Goal: Task Accomplishment & Management: Use online tool/utility

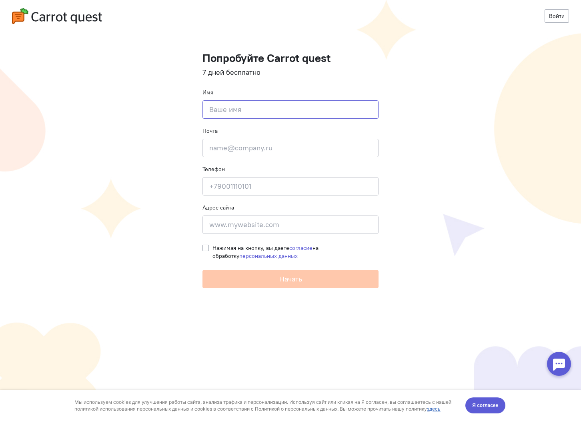
click at [266, 115] on input at bounding box center [290, 109] width 176 height 18
type input "Danil"
paste input "imarathon4k@gmail.com"
type input "imarathon4k@gmail.com"
click at [250, 182] on input at bounding box center [290, 186] width 176 height 18
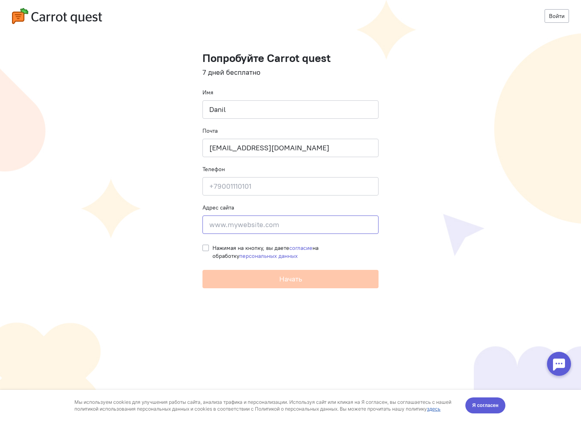
click at [241, 222] on input at bounding box center [290, 225] width 176 height 18
type input "[DOMAIN_NAME]"
click at [212, 247] on label "Нажимая на кнопку, вы даете согласие на обработку персональных данных" at bounding box center [295, 252] width 166 height 16
click at [204, 247] on input "Нажимая на кнопку, вы даете согласие на обработку персональных данных" at bounding box center [205, 247] width 6 height 7
checkbox input "true"
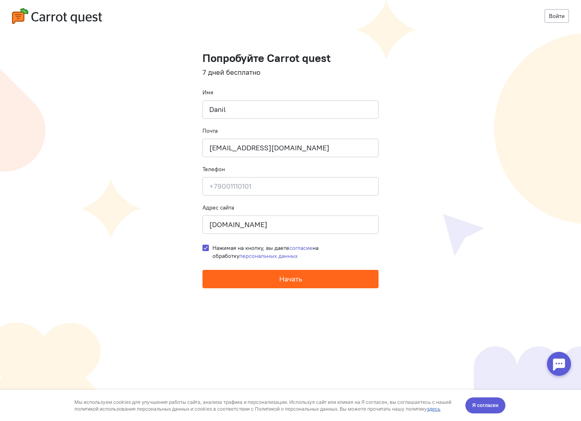
click at [220, 278] on button "Начать" at bounding box center [290, 279] width 176 height 18
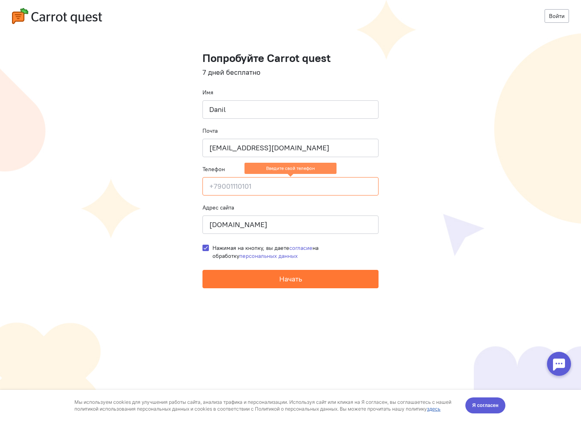
click at [236, 192] on input at bounding box center [290, 186] width 176 height 18
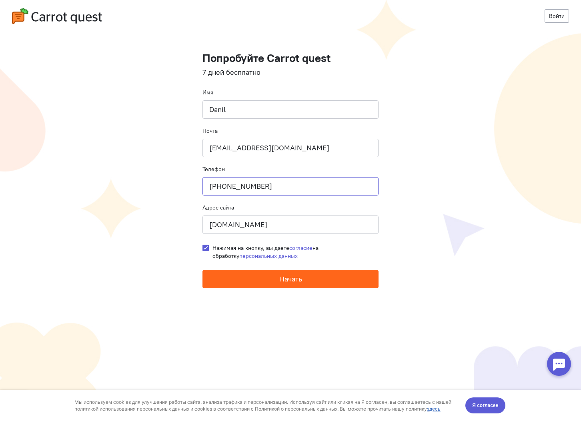
type input "+79530686706"
click at [239, 283] on button "Начать" at bounding box center [290, 279] width 176 height 18
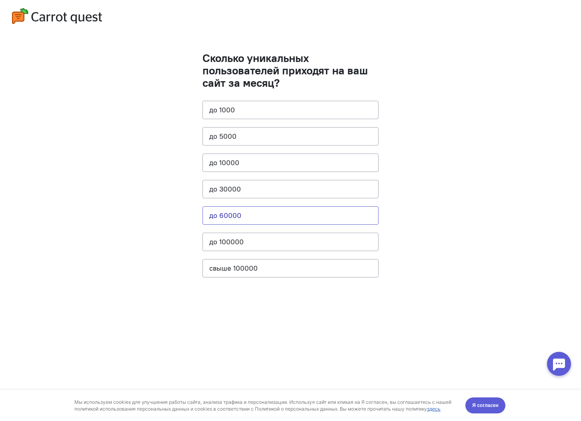
click at [225, 213] on button "до 60000" at bounding box center [290, 215] width 176 height 18
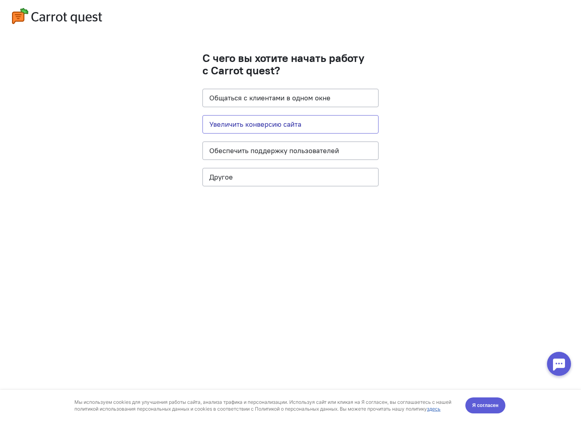
click at [237, 128] on button "Увеличить конверсию сайта" at bounding box center [290, 124] width 176 height 18
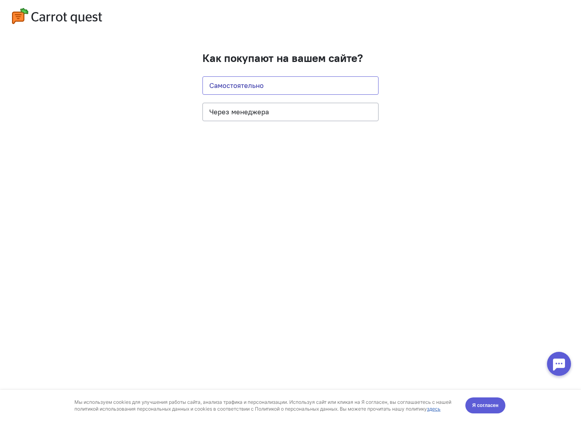
click at [236, 84] on button "Самостоятельно" at bounding box center [290, 85] width 176 height 18
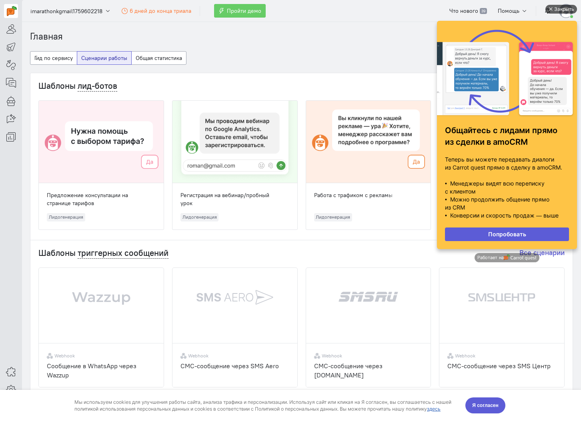
click at [568, 11] on div "Закрыть" at bounding box center [564, 9] width 20 height 9
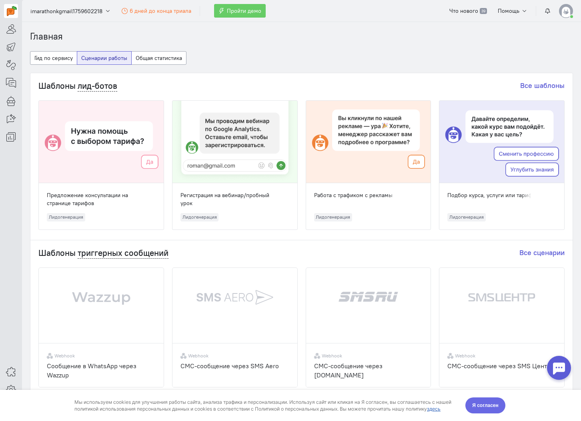
click at [494, 406] on span "Я согласен" at bounding box center [485, 406] width 26 height 8
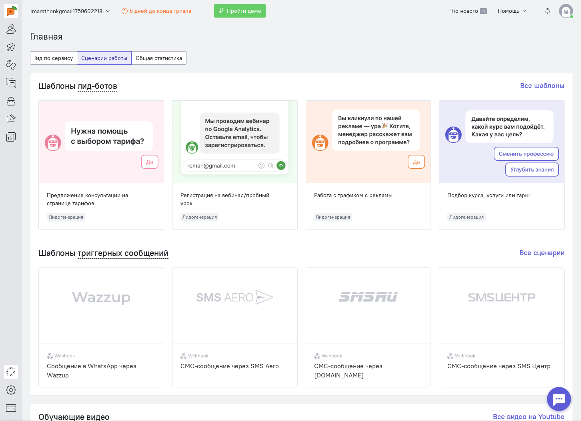
click at [10, 372] on icon at bounding box center [11, 372] width 10 height 10
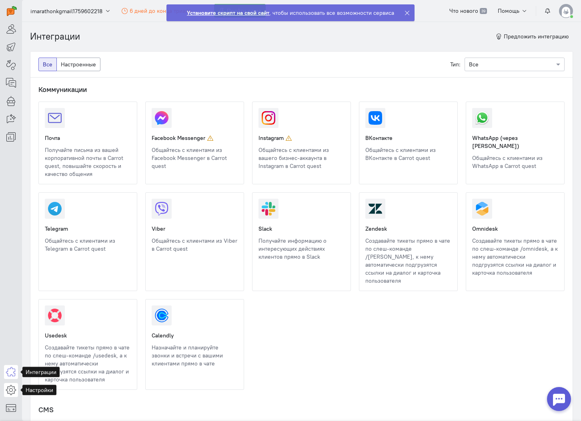
click at [10, 392] on icon at bounding box center [11, 390] width 10 height 10
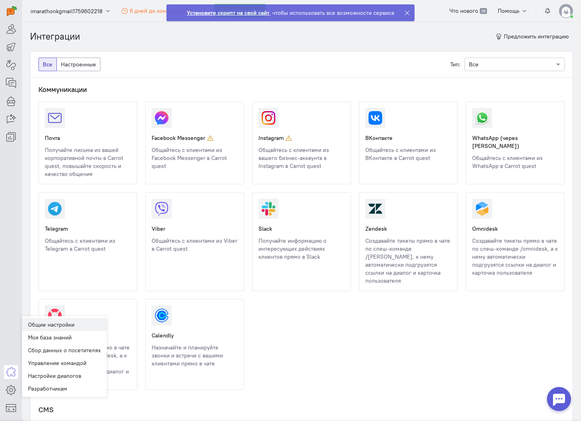
click at [77, 323] on link "Общие настройки" at bounding box center [64, 324] width 85 height 13
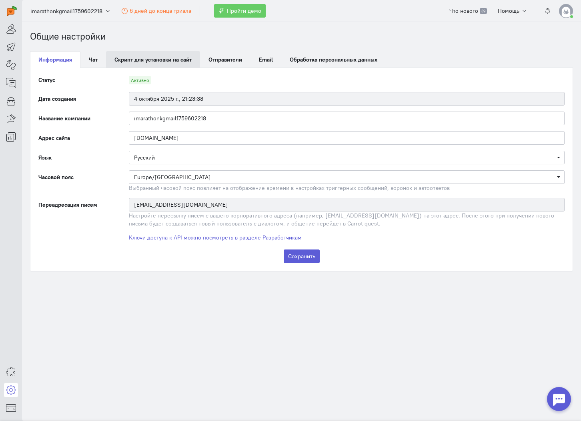
click at [155, 60] on link "Скрипт для установки на сайт" at bounding box center [153, 59] width 94 height 17
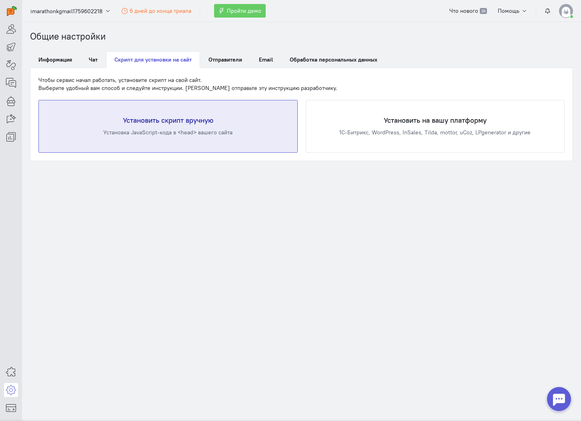
click at [256, 140] on div "Установить скрипт вручную Установка JavaScript-кода в <head> вашего сайта" at bounding box center [168, 126] width 258 height 52
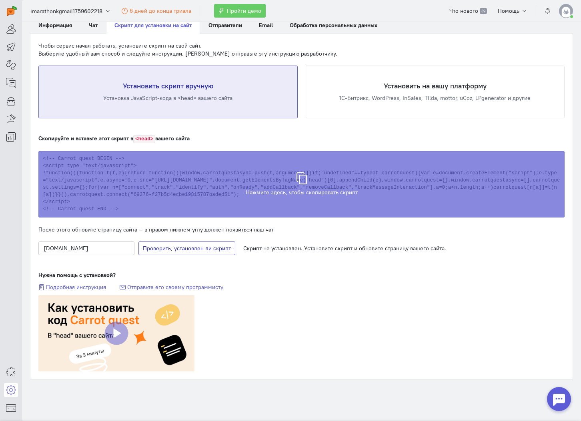
scroll to position [35, 0]
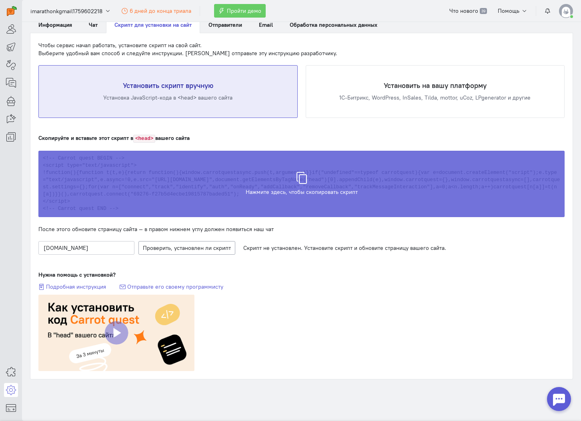
click at [216, 193] on div "Скрипт скопирован в буфер обмена" at bounding box center [301, 180] width 526 height 66
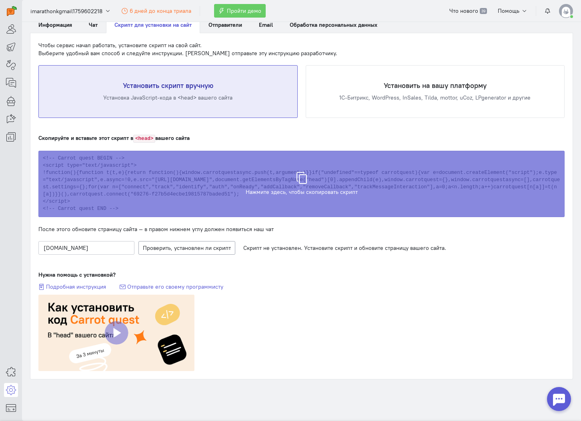
click at [248, 266] on div "Скопируйте и вставьте этот скрипт в <head> вашего сайта Нажмите здесь, чтобы ск…" at bounding box center [301, 253] width 526 height 238
click at [217, 249] on span "Проверяем наличие скрипта" at bounding box center [191, 247] width 75 height 7
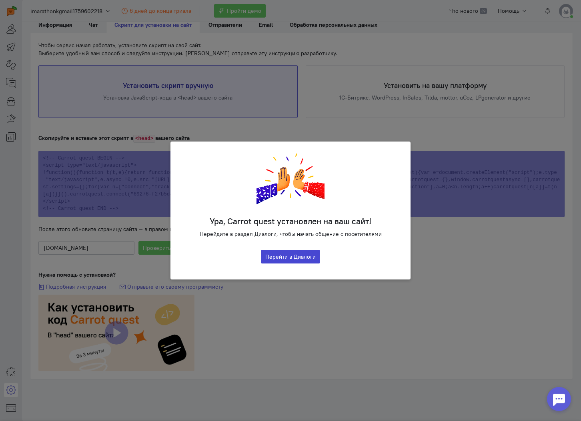
click at [268, 261] on button "Перейти в Диалоги" at bounding box center [290, 257] width 59 height 14
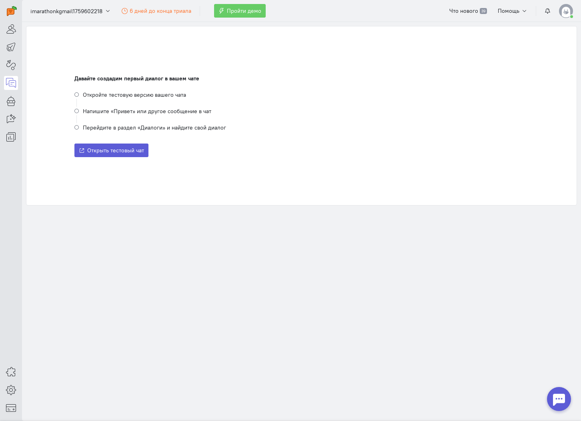
click at [132, 94] on li "Откройте тестовую версию вашего чата" at bounding box center [301, 98] width 454 height 16
click at [10, 66] on icon at bounding box center [11, 65] width 10 height 10
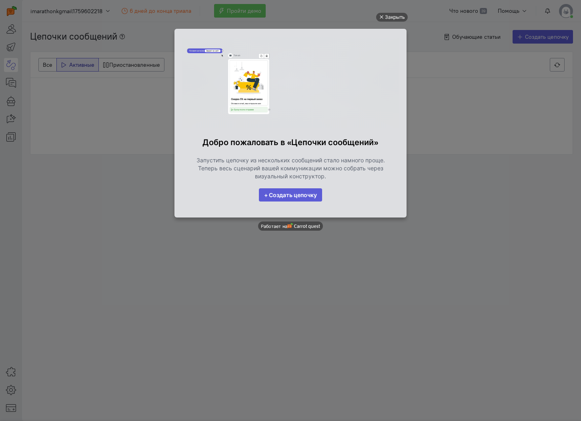
click at [278, 196] on link "+ Создать цепочку" at bounding box center [290, 195] width 63 height 14
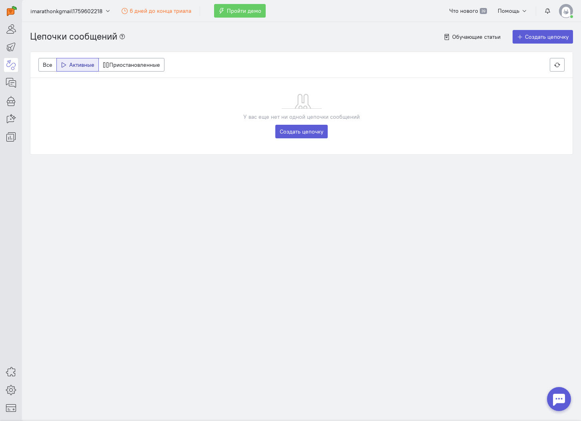
click at [176, 162] on div "Цепочки сообщений Обучающие статьи Создать цепочку Все Активные Приостановленны…" at bounding box center [301, 104] width 559 height 165
click at [308, 124] on div "У вас еще нет ни одной цепочки сообщений Создать цепочку" at bounding box center [301, 116] width 542 height 76
click at [299, 131] on link "Создать цепочку" at bounding box center [301, 132] width 52 height 14
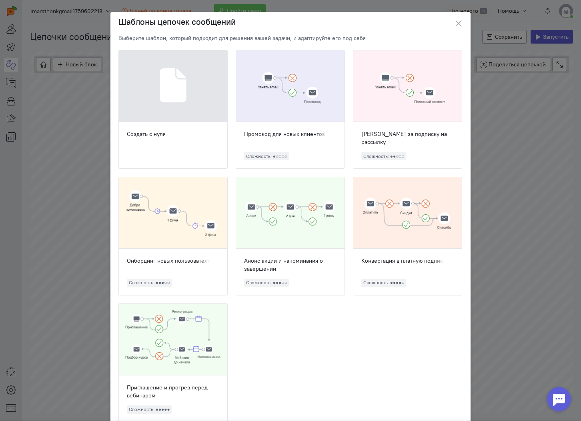
click at [281, 98] on div at bounding box center [290, 86] width 108 height 72
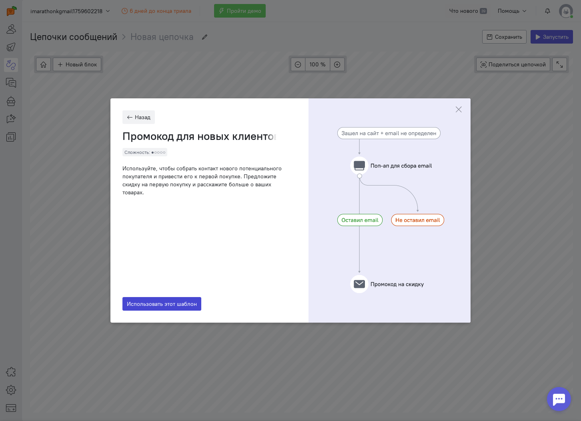
click at [180, 257] on div "Использовать этот шаблон" at bounding box center [161, 257] width 79 height 106
click at [149, 120] on button "Назад" at bounding box center [138, 117] width 32 height 14
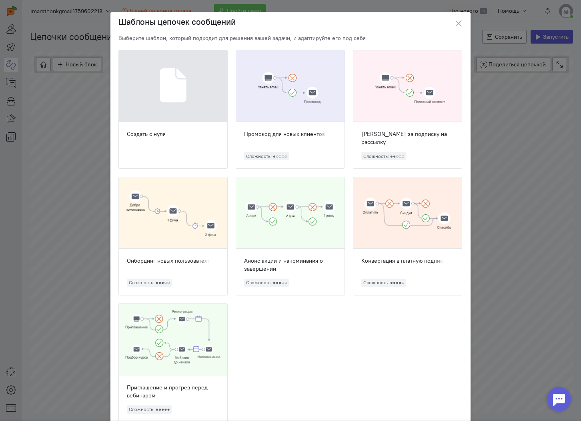
click at [94, 128] on ngb-modal-window "Шаблоны цепочек сообщений Выберите шаблон, который подходит для решения вашей з…" at bounding box center [290, 210] width 581 height 421
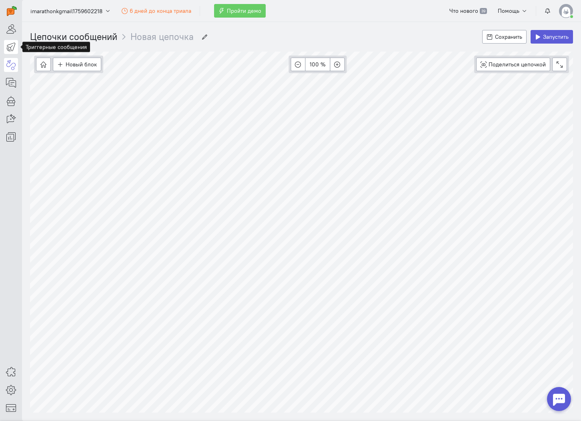
click at [10, 46] on icon at bounding box center [11, 47] width 10 height 10
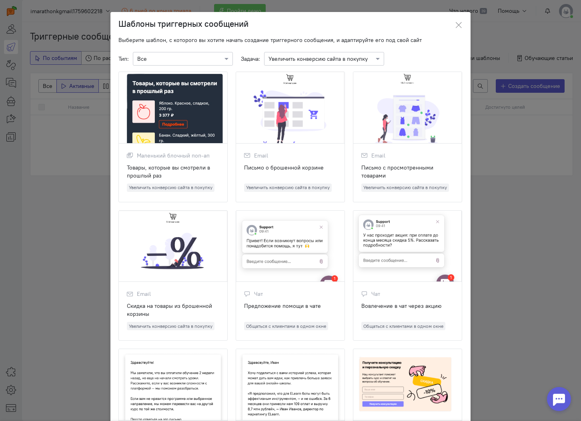
click at [273, 58] on input "text" at bounding box center [315, 58] width 95 height 8
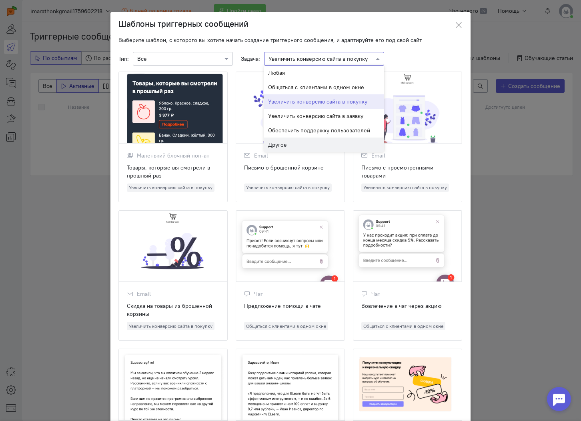
click at [272, 143] on span "Другое" at bounding box center [277, 144] width 19 height 7
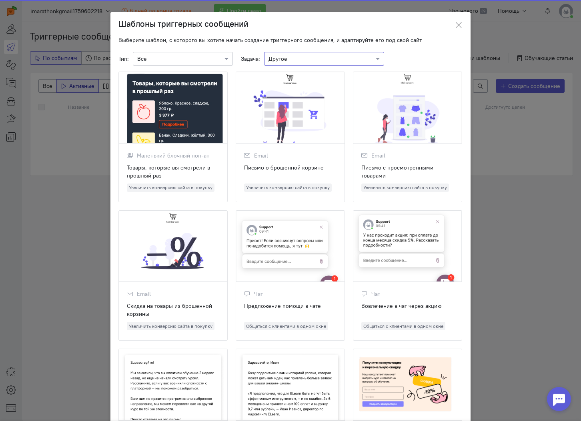
click at [208, 59] on input "text" at bounding box center [174, 58] width 75 height 8
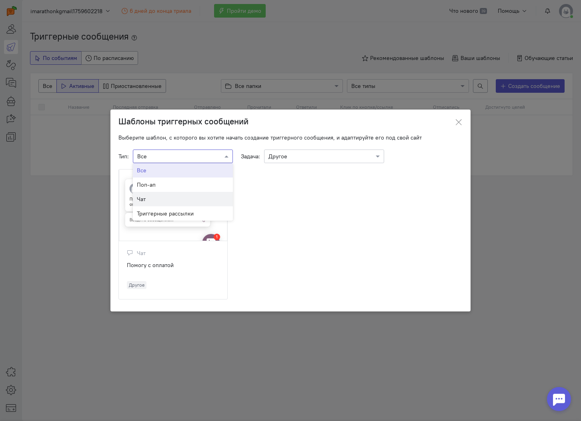
click at [165, 196] on div "Чат" at bounding box center [183, 199] width 92 height 8
click at [193, 150] on div "× Чат" at bounding box center [183, 157] width 100 height 14
click at [176, 183] on div "Поп-ап" at bounding box center [183, 185] width 92 height 8
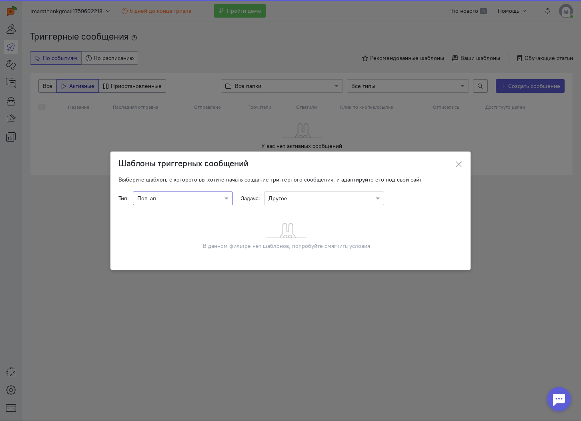
click at [196, 144] on ngb-modal-window "Шаблоны триггерных сообщений Выберите шаблон, с которого вы хотите начать созда…" at bounding box center [290, 210] width 581 height 421
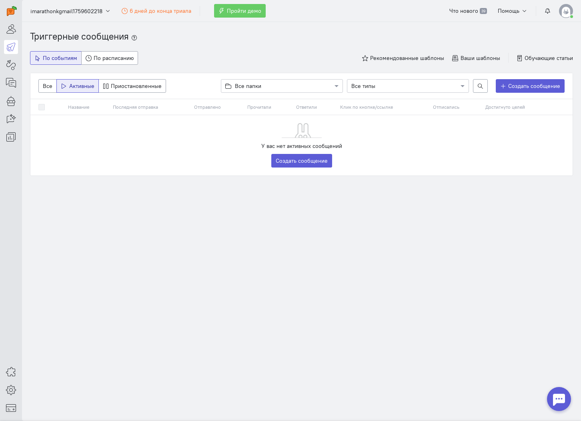
click at [519, 77] on div "Все Активные Приостановленные Выберите папку Все папки Все типы Создать сообщен…" at bounding box center [301, 86] width 542 height 26
click at [515, 82] on span "Создать сообщение" at bounding box center [534, 85] width 52 height 7
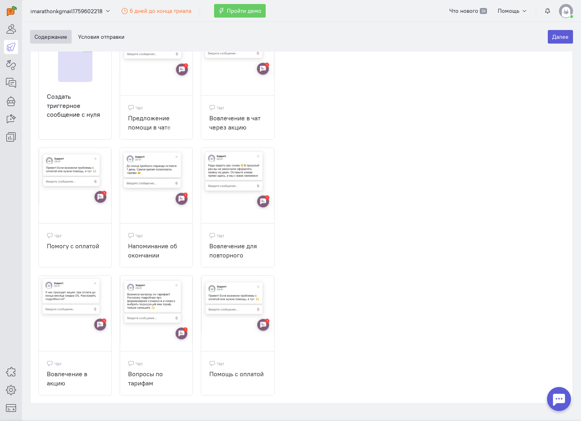
scroll to position [208, 0]
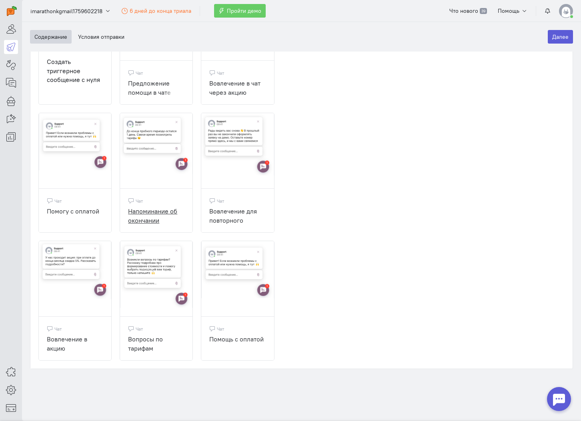
click at [148, 213] on div "Напоминание об окончании подписки" at bounding box center [156, 216] width 56 height 18
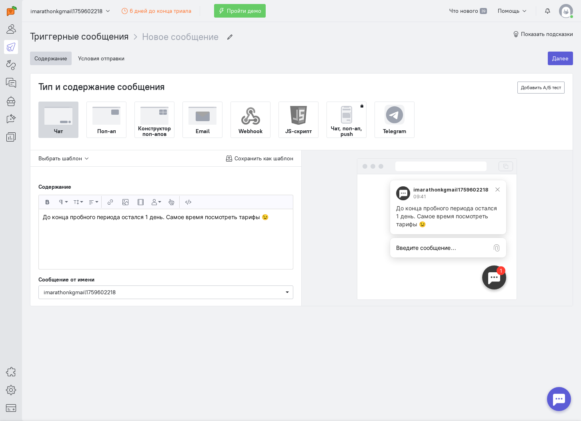
scroll to position [0, 0]
click at [156, 236] on div "До конца пробного периода остался 1 день. Самое время посмотреть тарифы 😉" at bounding box center [166, 239] width 254 height 60
click at [135, 228] on div "До конца пробного периода остался 1 день. Самое время посмотреть тарифы 😉" at bounding box center [166, 239] width 254 height 60
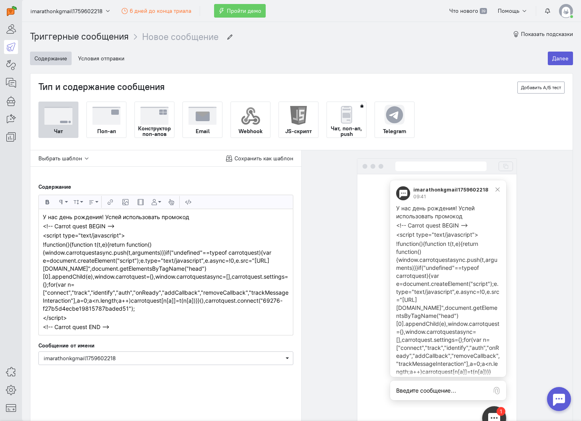
scroll to position [4863, 3]
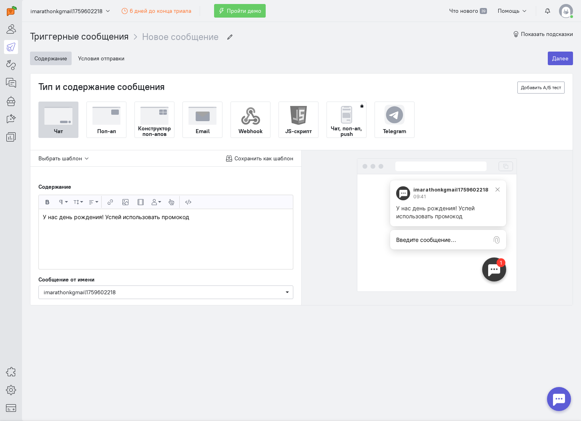
click at [209, 235] on div "У нас день рождения! Успей использовать промокод ​ ​" at bounding box center [166, 239] width 254 height 60
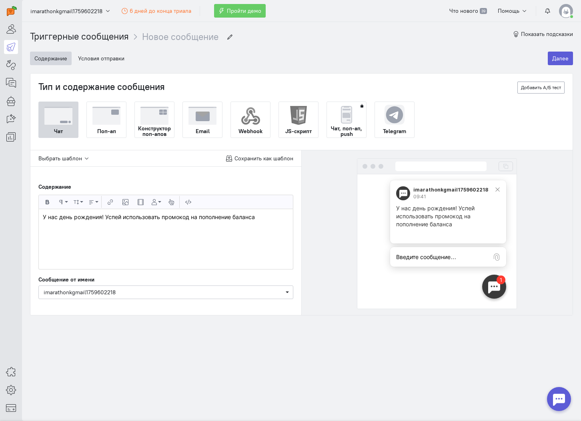
click at [133, 248] on div "У нас день рождения! Успей использовать промокод на пополнение баланса ​ ​" at bounding box center [166, 239] width 254 height 60
click at [48, 228] on p "HappyBD1st" at bounding box center [166, 226] width 246 height 8
click at [89, 233] on div "У нас день рождения! Успей использовать промокод на пополнение баланса HappyBD1…" at bounding box center [166, 239] width 254 height 60
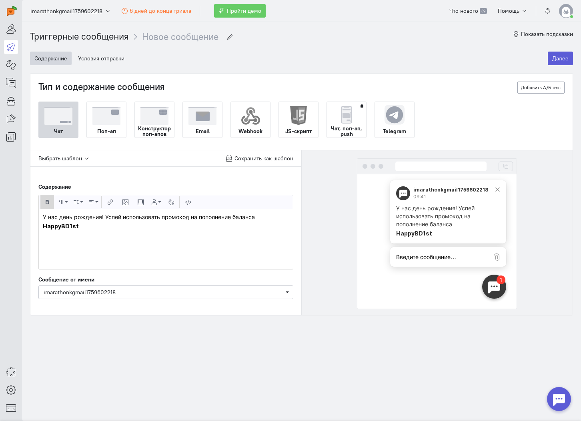
click at [84, 219] on p "У нас день рождения! Успей использовать промокод на пополнение баланса" at bounding box center [166, 217] width 246 height 8
drag, startPoint x: 84, startPoint y: 219, endPoint x: 43, endPoint y: 218, distance: 40.4
click at [43, 218] on p "У нас день рождения! Успей использовать промокод на пополнение баланса" at bounding box center [166, 217] width 246 height 8
click at [64, 217] on p "У нас день рождения! Успей использовать промокод на пополнение баланса" at bounding box center [166, 217] width 246 height 8
drag, startPoint x: 64, startPoint y: 217, endPoint x: 92, endPoint y: 217, distance: 28.8
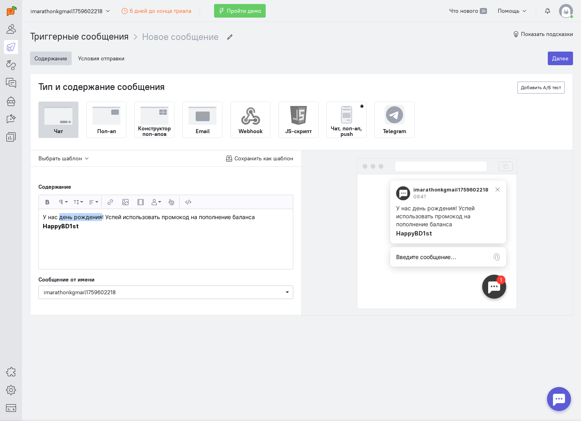
click at [92, 217] on p "У нас день рождения! Успей использовать промокод на пополнение баланса" at bounding box center [166, 217] width 246 height 8
click at [191, 250] on div "У нас день рождения ! Успей использовать промокод на пополнение баланса HappyBD…" at bounding box center [166, 239] width 254 height 60
click at [181, 218] on p "У нас день рождения ! Успей использовать промокод на пополнение баланса" at bounding box center [166, 217] width 246 height 8
click at [224, 235] on div "У нас день рождения ! Успей использовать промокод на пополнение баланса HappyBD…" at bounding box center [166, 239] width 254 height 60
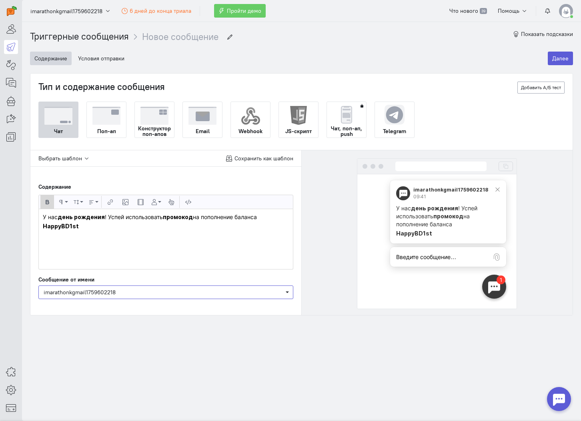
click at [125, 287] on span "Выберите, от чьего имени будет отправлено сообщение imarathonkgmail1759602218" at bounding box center [165, 293] width 255 height 14
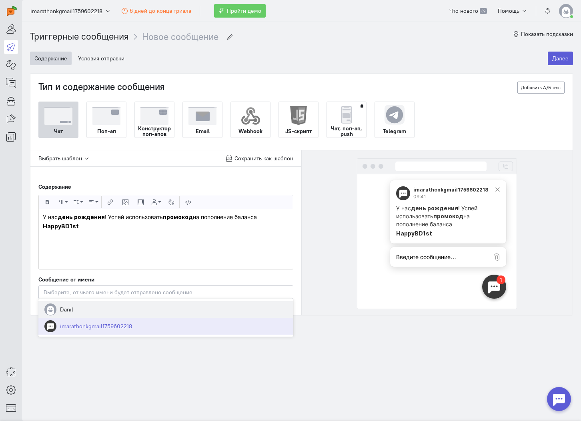
click at [109, 308] on span "Danil" at bounding box center [165, 309] width 255 height 17
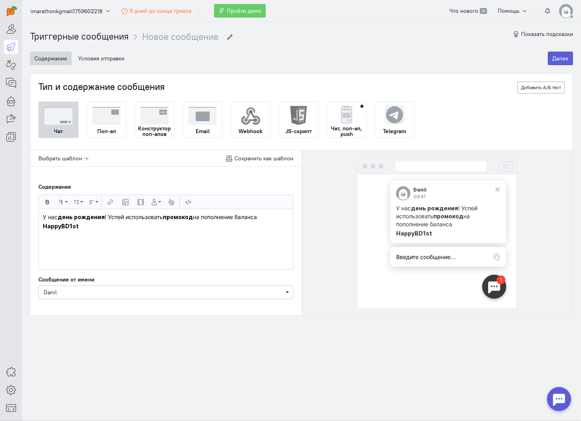
click at [294, 254] on div "Выбрать шаблон Сохранить как шаблон Содержание Жирный Формат абзаца Обычный Заг…" at bounding box center [165, 232] width 271 height 165
click at [560, 61] on button "Далее" at bounding box center [560, 59] width 25 height 14
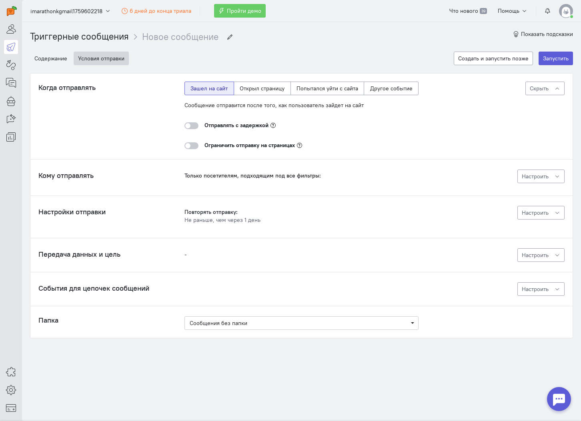
click at [191, 125] on div at bounding box center [191, 125] width 14 height 7
click at [0, 0] on input "checkbox" at bounding box center [0, 0] width 0 height 0
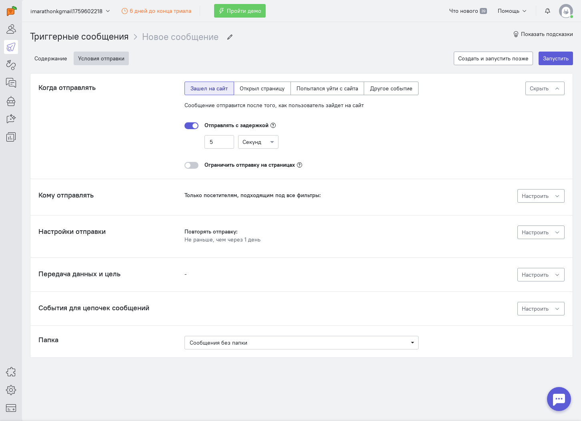
click at [174, 146] on div "Когда отправлять Сообщение отправится через 5 секунд после того, как пользовате…" at bounding box center [301, 125] width 526 height 87
click at [194, 161] on label at bounding box center [191, 165] width 14 height 8
click at [0, 0] on input "checkbox" at bounding box center [0, 0] width 0 height 0
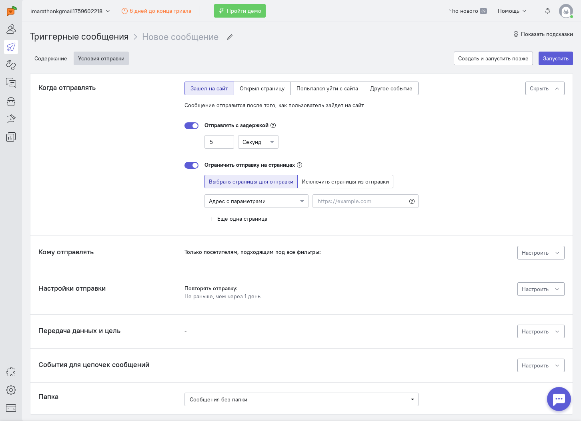
click at [270, 205] on div "Адрес с параметрами" at bounding box center [253, 201] width 89 height 8
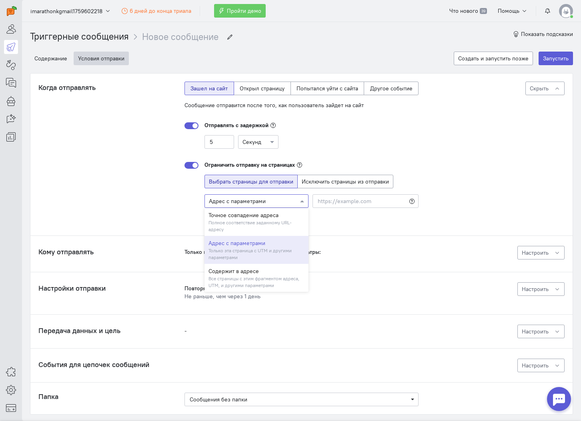
click at [262, 203] on div at bounding box center [256, 201] width 103 height 8
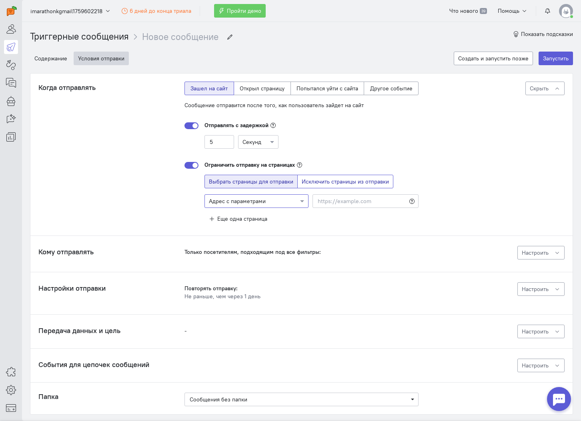
click at [308, 185] on span "Исключить страницы из отправки" at bounding box center [345, 181] width 87 height 7
click at [307, 183] on input "Исключить страницы из отправки" at bounding box center [304, 180] width 5 height 5
radio input "true"
click at [272, 185] on span "Выбрать страницы для отправки" at bounding box center [251, 181] width 84 height 7
click at [214, 183] on input "Выбрать страницы для отправки" at bounding box center [211, 180] width 5 height 5
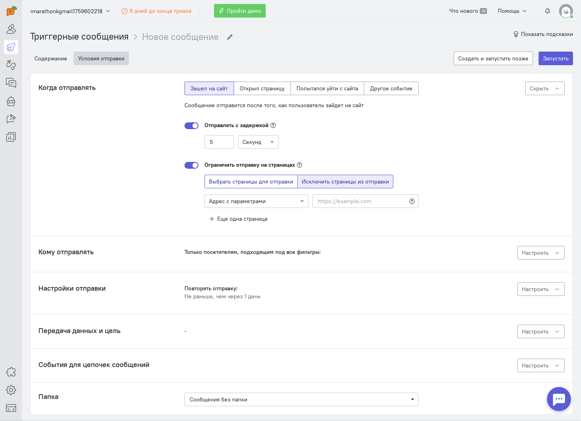
radio input "true"
radio input "false"
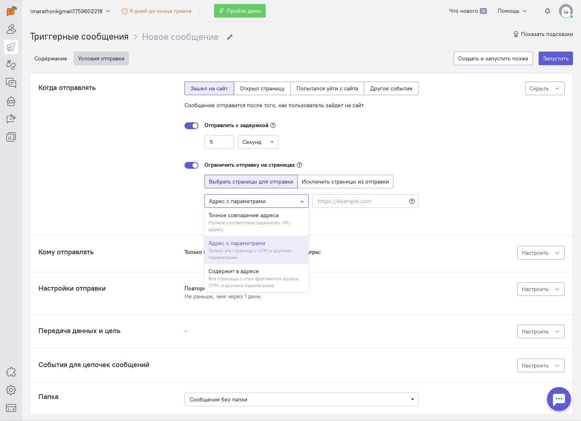
click at [228, 204] on div at bounding box center [256, 201] width 103 height 8
click at [189, 198] on div "Выбрать страницы для отправки Исключить страницы из отправки Адрес с параметрам…" at bounding box center [301, 200] width 234 height 51
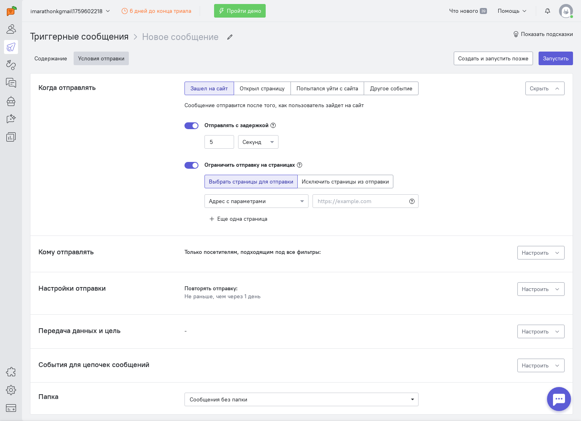
click at [192, 163] on div at bounding box center [191, 165] width 14 height 7
click at [0, 0] on input "checkbox" at bounding box center [0, 0] width 0 height 0
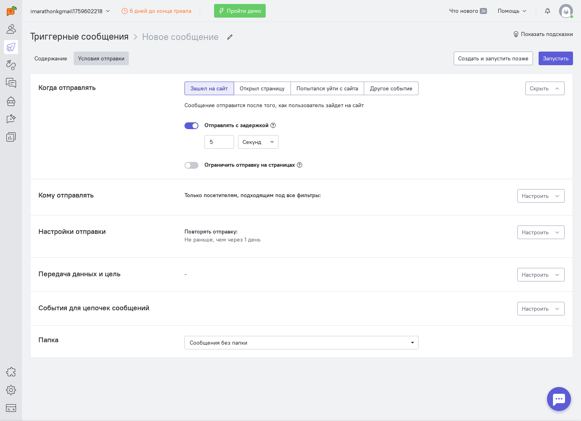
click at [193, 194] on div "Только посетителям, подходящим под все фильтры:" at bounding box center [301, 195] width 234 height 8
click at [522, 229] on span "Настроить" at bounding box center [535, 232] width 27 height 7
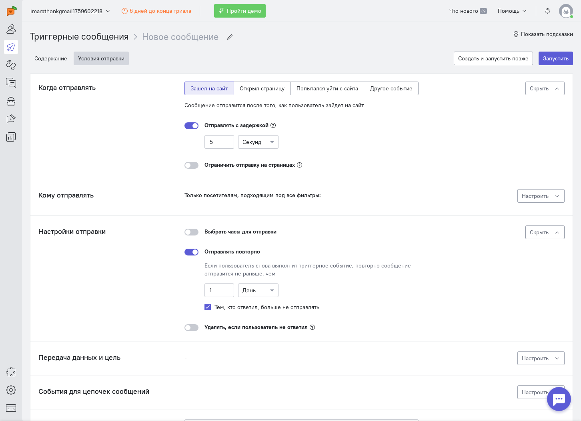
click at [262, 289] on div at bounding box center [258, 290] width 40 height 8
click at [261, 328] on div "Час" at bounding box center [258, 333] width 40 height 14
click at [216, 292] on input "1" at bounding box center [219, 291] width 30 height 14
type input "5"
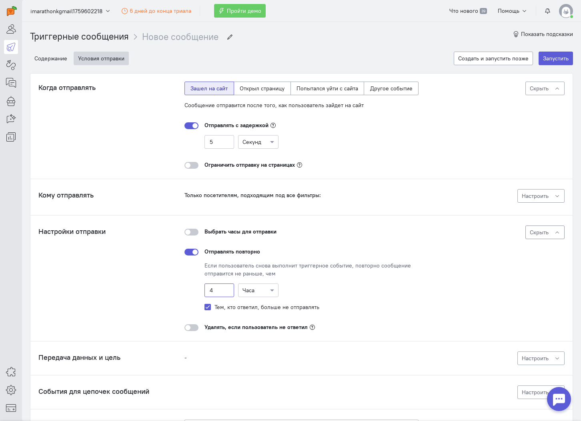
type input "4"
click at [164, 282] on div "Настройки отправки Повторять отправку: Не раньше, чем через 4 часа Выбрать часы…" at bounding box center [301, 279] width 526 height 106
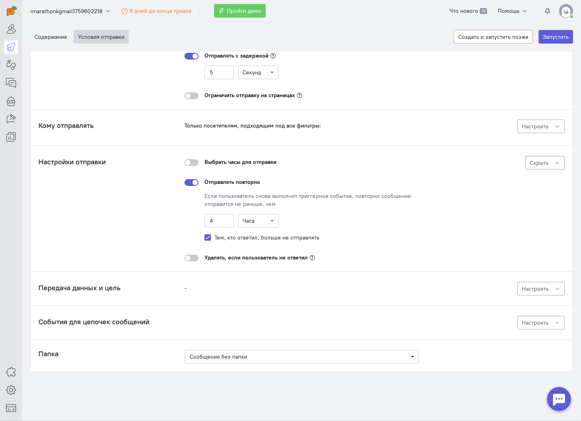
scroll to position [72, 0]
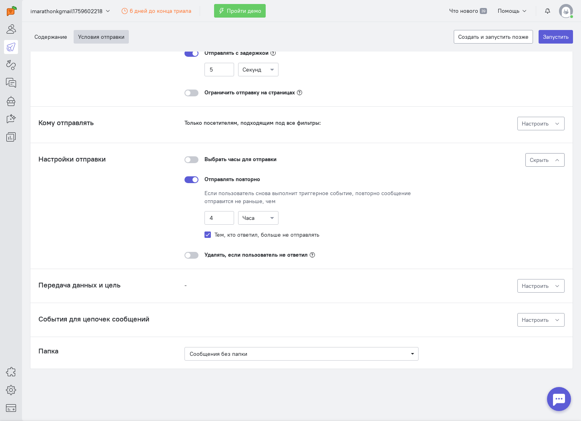
click at [188, 254] on div at bounding box center [191, 255] width 14 height 7
click at [0, 0] on input "checkbox" at bounding box center [0, 0] width 0 height 0
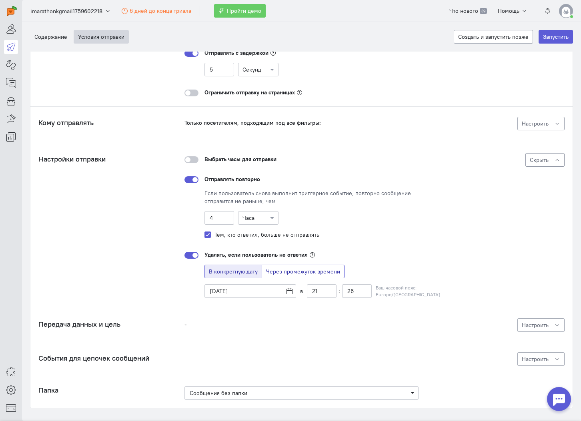
click at [280, 272] on span "Через промежуток времени" at bounding box center [303, 271] width 74 height 7
click at [271, 272] on input "Через промежуток времени" at bounding box center [268, 270] width 5 height 5
radio input "true"
click at [229, 290] on input "24" at bounding box center [219, 291] width 30 height 14
click at [228, 290] on input "24" at bounding box center [219, 291] width 30 height 14
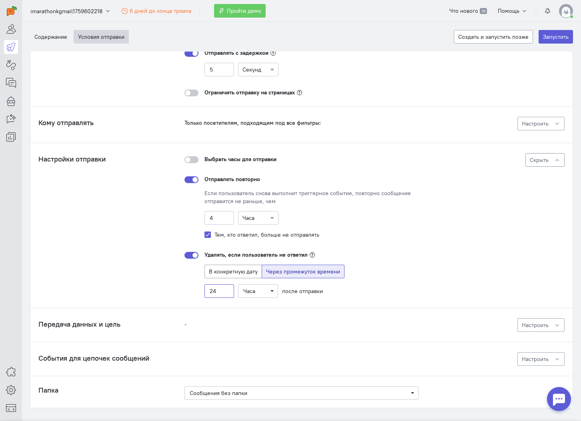
click at [228, 290] on input "24" at bounding box center [219, 291] width 30 height 14
click at [182, 288] on div "Настройки отправки Повторять отправку: Не раньше, чем через 4 часа Удалять, есл…" at bounding box center [301, 225] width 526 height 145
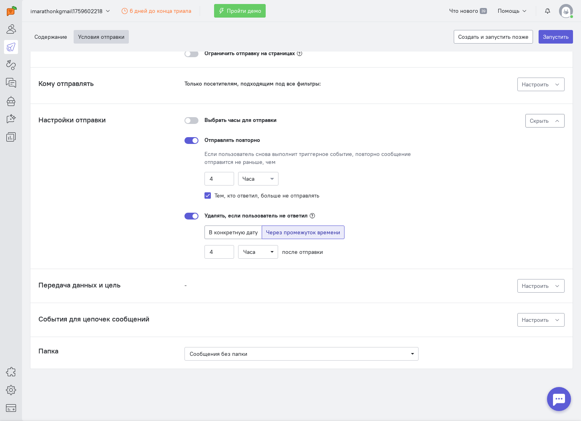
click at [190, 286] on div "-" at bounding box center [301, 285] width 234 height 8
click at [226, 252] on input "4" at bounding box center [219, 252] width 30 height 14
type input "3"
click at [194, 251] on div "Удалять, если пользователь не ответил В конкретную дату Через промежуток времен…" at bounding box center [301, 232] width 234 height 53
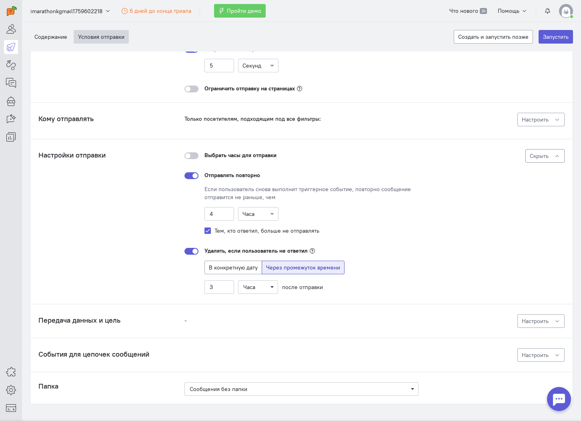
scroll to position [0, 0]
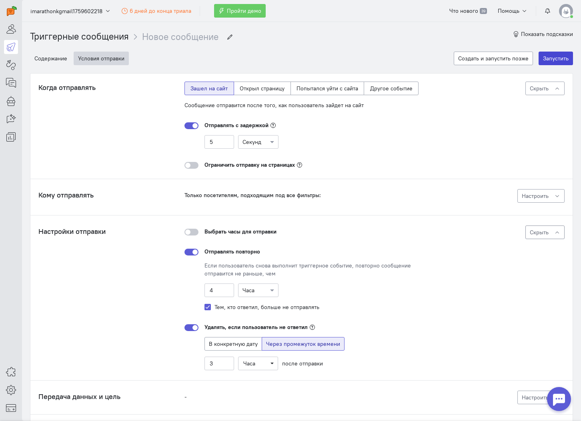
click at [550, 61] on button "Запустить" at bounding box center [555, 59] width 34 height 14
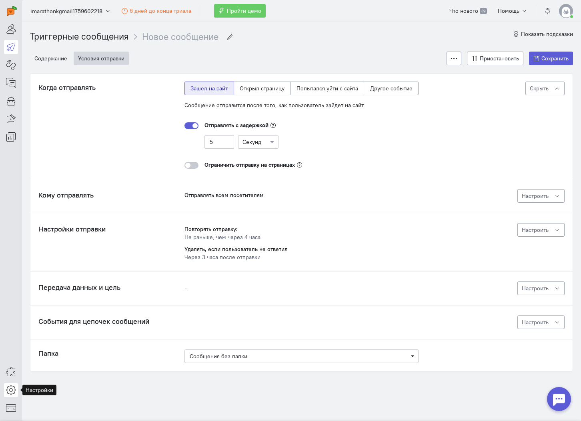
click at [16, 393] on link at bounding box center [11, 390] width 14 height 14
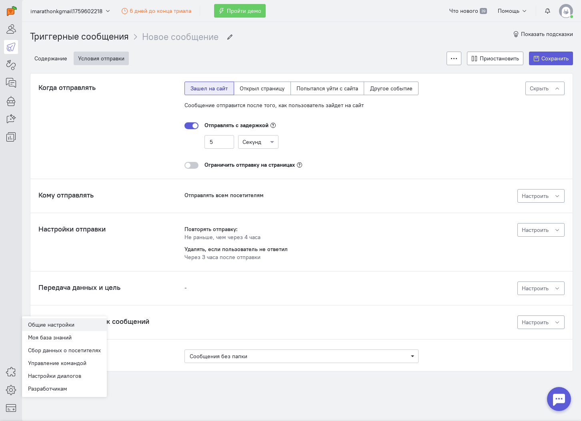
click at [55, 323] on link "Общие настройки" at bounding box center [64, 324] width 85 height 13
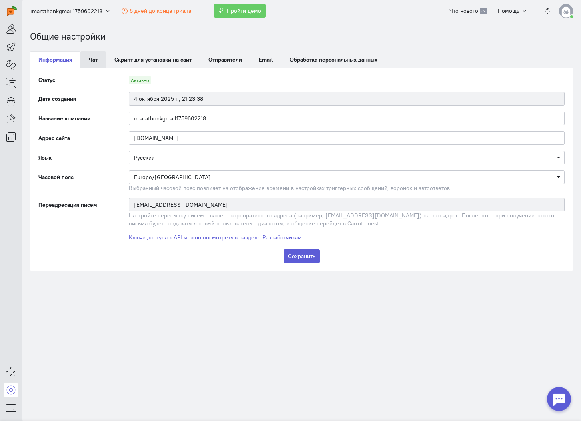
click at [98, 62] on link "Чат" at bounding box center [93, 59] width 26 height 17
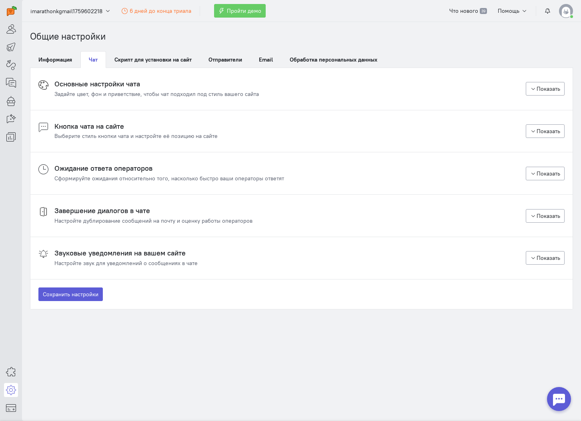
click at [113, 82] on h4 "Основные настройки чата" at bounding box center [156, 84] width 204 height 8
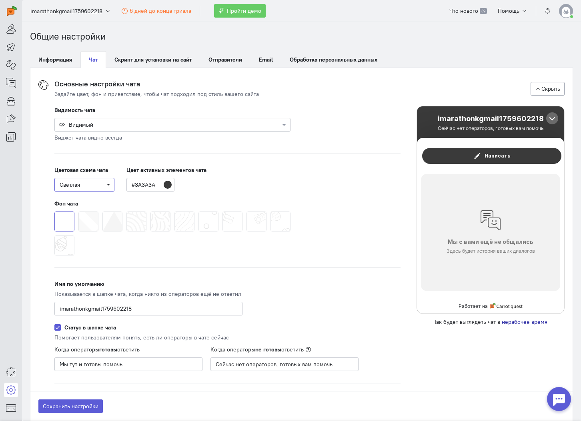
click at [102, 184] on span "Светлая" at bounding box center [85, 185] width 50 height 8
click at [91, 208] on span "Тёмная" at bounding box center [86, 212] width 64 height 13
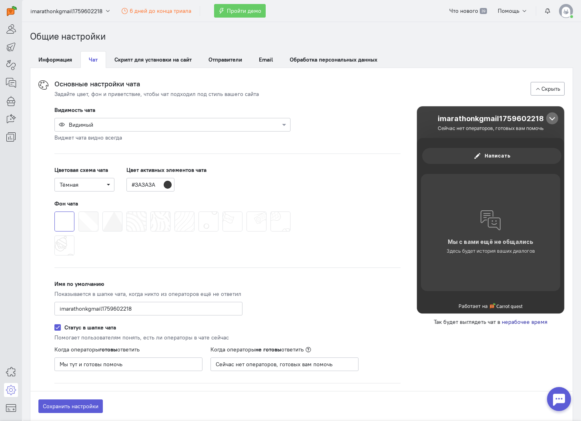
click at [78, 212] on span at bounding box center [78, 212] width 0 height 0
click at [0, 0] on input "radio" at bounding box center [0, 0] width 0 height 0
click at [102, 212] on span at bounding box center [102, 212] width 0 height 0
click at [0, 0] on input "radio" at bounding box center [0, 0] width 0 height 0
click at [126, 212] on span at bounding box center [126, 212] width 0 height 0
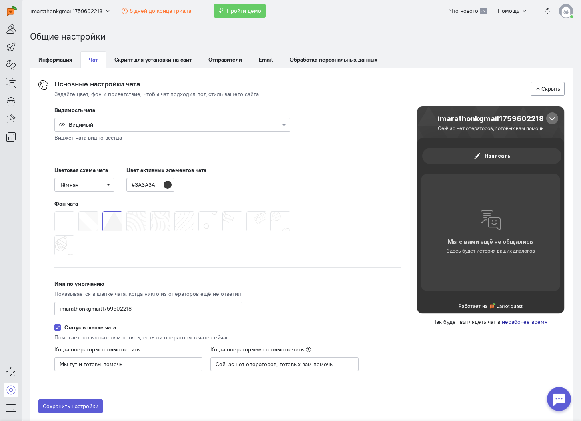
click at [0, 0] on input "radio" at bounding box center [0, 0] width 0 height 0
click at [150, 212] on span at bounding box center [150, 212] width 0 height 0
click at [0, 0] on input "radio" at bounding box center [0, 0] width 0 height 0
click at [174, 212] on span at bounding box center [174, 212] width 0 height 0
click at [0, 0] on input "radio" at bounding box center [0, 0] width 0 height 0
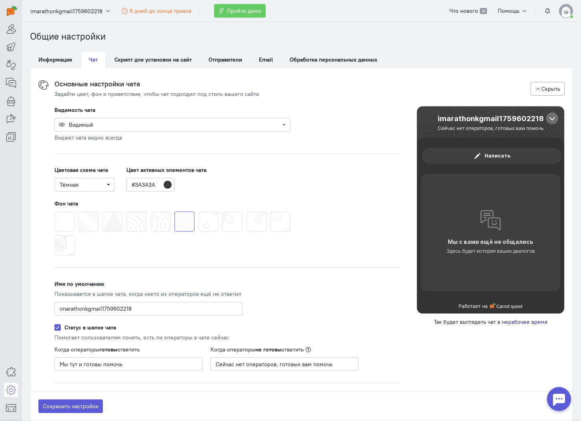
click at [198, 212] on span at bounding box center [198, 212] width 0 height 0
click at [0, 0] on input "radio" at bounding box center [0, 0] width 0 height 0
click at [222, 212] on span at bounding box center [222, 212] width 0 height 0
click at [0, 0] on input "radio" at bounding box center [0, 0] width 0 height 0
click at [246, 212] on span at bounding box center [246, 212] width 0 height 0
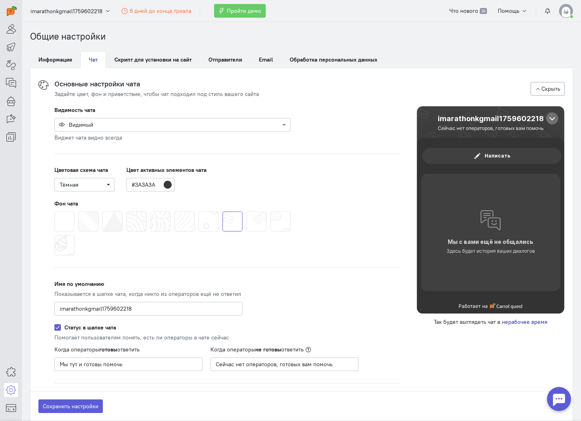
click at [0, 0] on input "radio" at bounding box center [0, 0] width 0 height 0
click at [292, 222] on div at bounding box center [172, 234] width 240 height 48
click at [270, 212] on span at bounding box center [270, 212] width 0 height 0
click at [0, 0] on input "radio" at bounding box center [0, 0] width 0 height 0
click at [54, 236] on span at bounding box center [54, 236] width 0 height 0
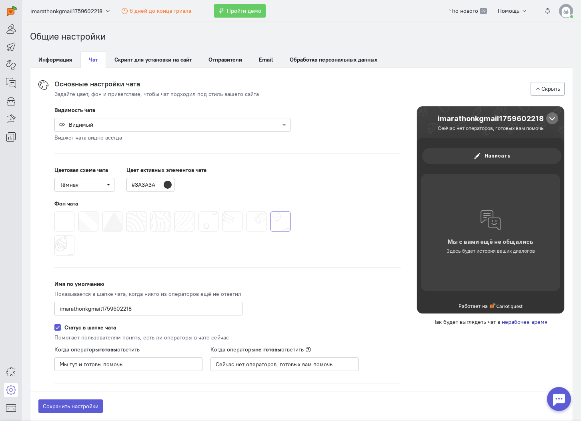
click at [0, 0] on input "radio" at bounding box center [0, 0] width 0 height 0
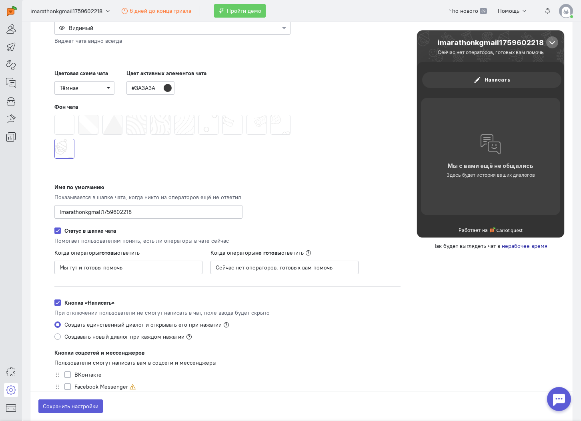
scroll to position [127, 0]
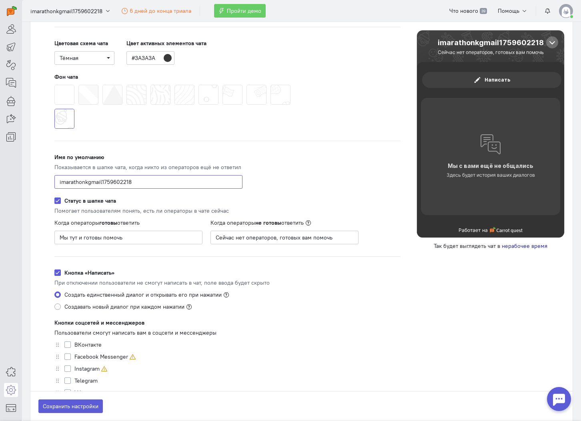
click at [134, 186] on input "imarathonkgmail1759602218" at bounding box center [148, 182] width 188 height 14
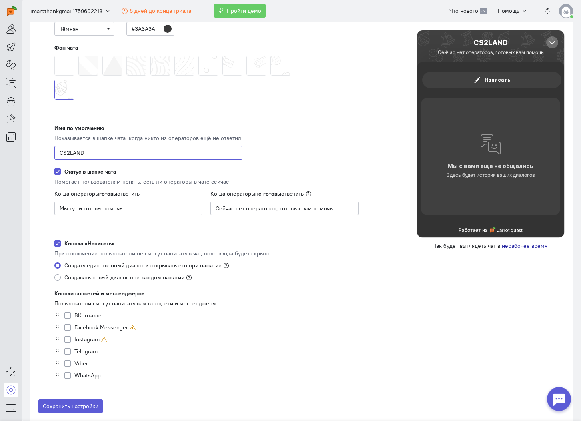
scroll to position [160, 0]
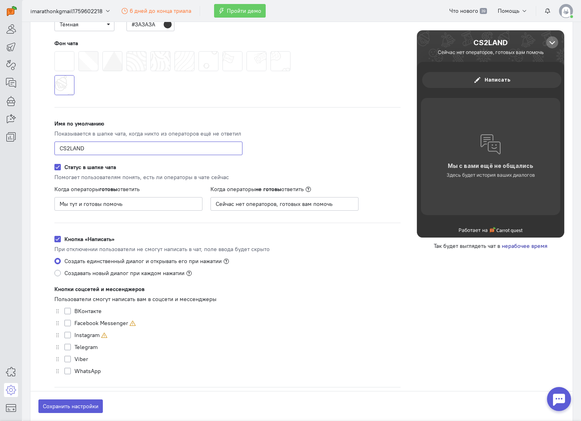
type input "CS2LAND"
click at [97, 170] on label "Статус в шапке чата" at bounding box center [90, 167] width 52 height 8
click at [61, 170] on input "Статус в шапке чата" at bounding box center [57, 166] width 6 height 7
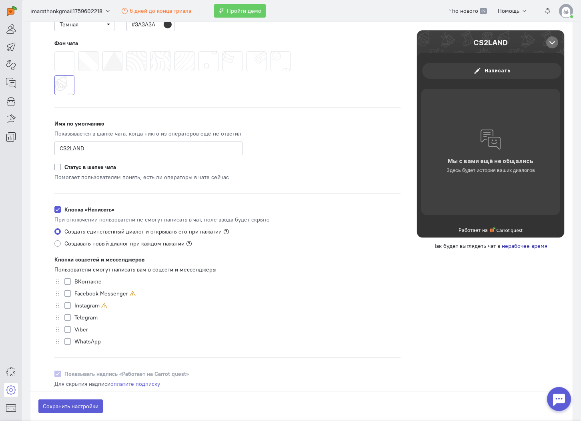
click at [97, 170] on label "Статус в шапке чата" at bounding box center [90, 167] width 52 height 8
click at [61, 170] on input "Статус в шапке чата" at bounding box center [57, 166] width 6 height 7
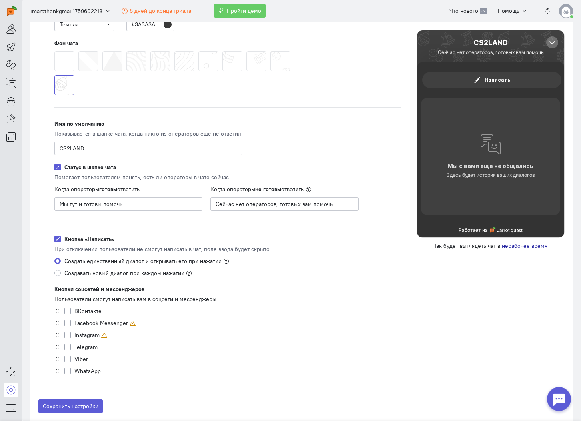
click at [97, 170] on label "Статус в шапке чата" at bounding box center [90, 167] width 52 height 8
click at [61, 170] on input "Статус в шапке чата" at bounding box center [57, 166] width 6 height 7
checkbox input "false"
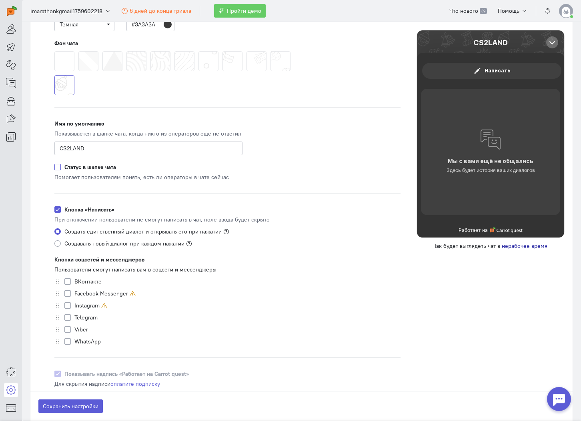
scroll to position [212, 0]
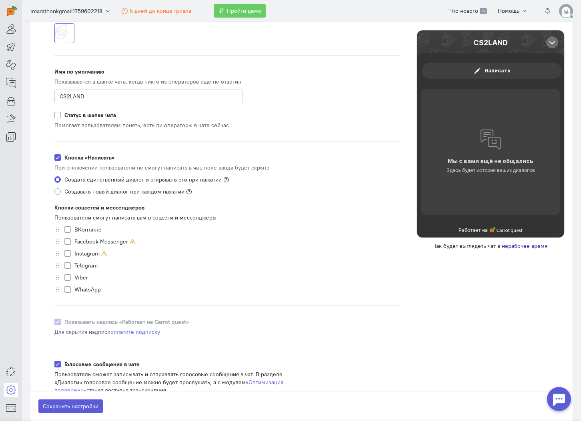
click at [83, 155] on strong "Кнопка «Написать»" at bounding box center [89, 157] width 50 height 7
click at [61, 155] on input "Кнопка «Написать»" at bounding box center [57, 157] width 6 height 7
checkbox input "false"
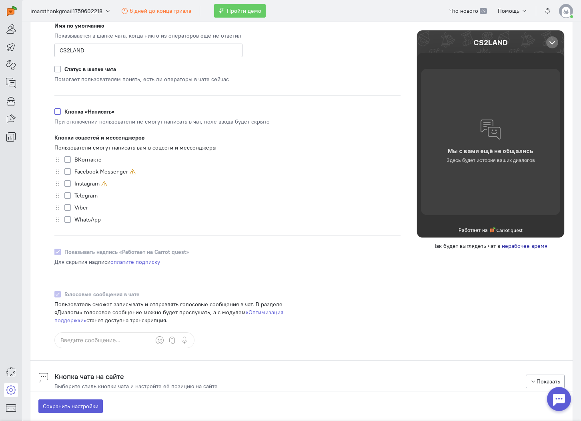
scroll to position [259, 0]
click at [89, 196] on label "Telegram" at bounding box center [85, 195] width 23 height 8
click at [71, 196] on input "Telegram" at bounding box center [67, 194] width 6 height 7
checkbox input "true"
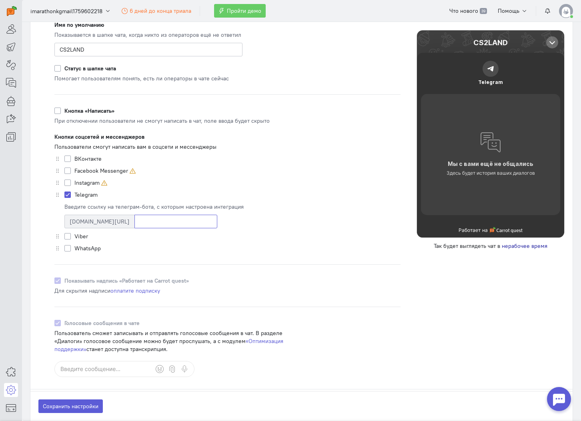
click at [134, 217] on input at bounding box center [175, 222] width 83 height 14
type input "cs2landnet"
click at [141, 208] on div "Введите ссылку на телеграм-бота, с которым настроена интеграция" at bounding box center [232, 207] width 336 height 8
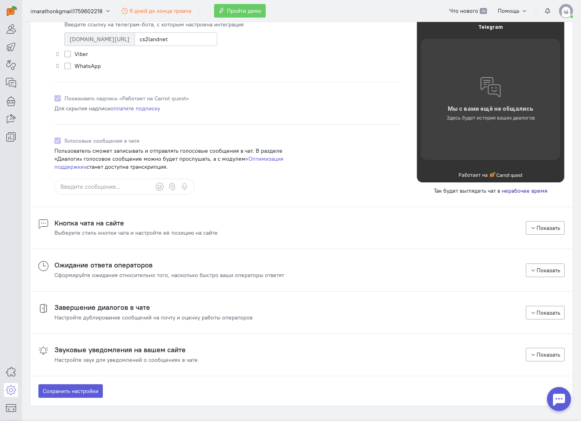
scroll to position [478, 0]
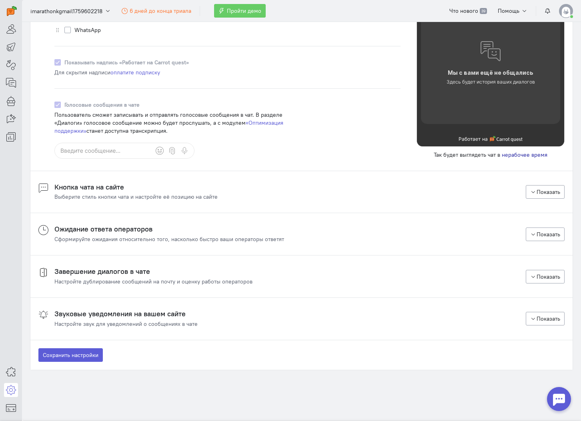
click at [125, 194] on div "Выберите стиль кнопки чата и настройте её позицию на сайте" at bounding box center [135, 197] width 163 height 8
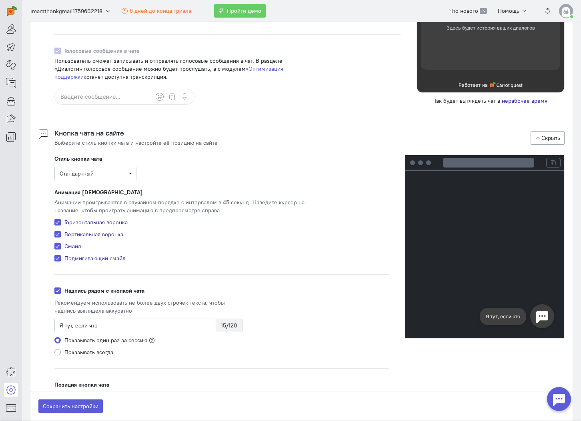
scroll to position [543, 0]
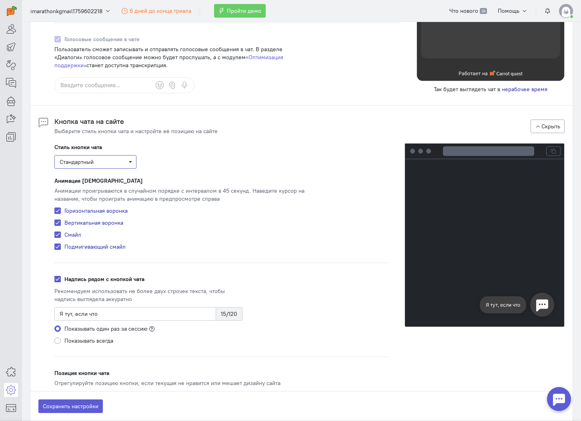
click at [114, 161] on span "Стандартный" at bounding box center [96, 162] width 72 height 8
click at [107, 163] on span "Стандартный" at bounding box center [96, 162] width 72 height 8
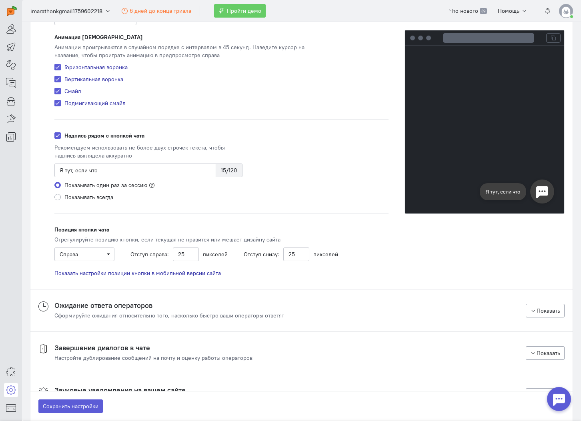
scroll to position [688, 0]
click at [99, 167] on input "Я тут, если что" at bounding box center [135, 170] width 162 height 14
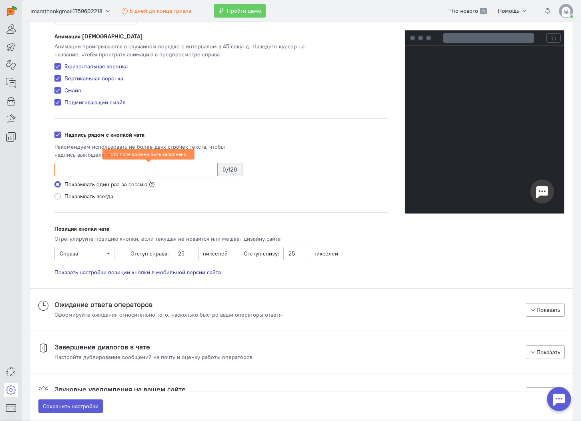
click at [80, 138] on label "Надпись рядом с кнопкой чата" at bounding box center [104, 135] width 80 height 8
click at [61, 138] on input "Надпись рядом с кнопкой чата" at bounding box center [57, 134] width 6 height 7
checkbox input "false"
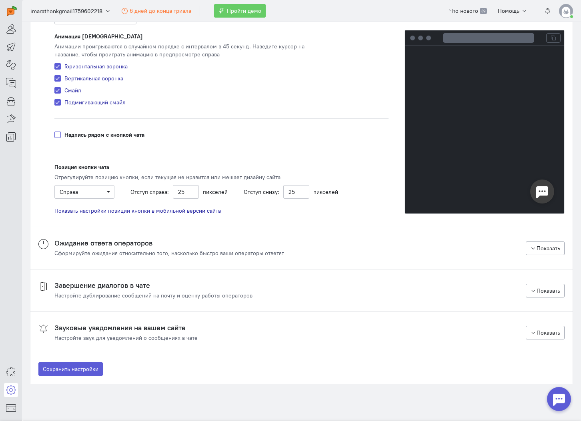
scroll to position [703, 0]
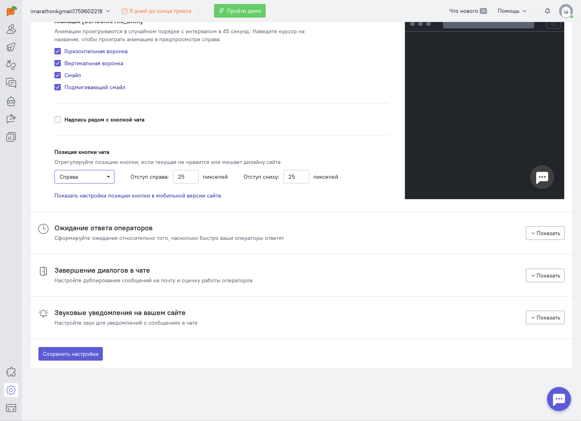
click at [88, 178] on span "Справа" at bounding box center [85, 177] width 50 height 8
click at [184, 180] on input "25" at bounding box center [186, 177] width 26 height 14
type input "30"
click at [290, 174] on input "25" at bounding box center [296, 177] width 26 height 14
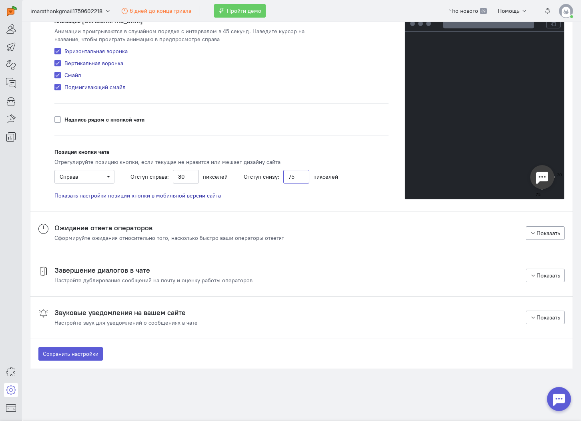
type input "75"
click at [286, 151] on div "Позиция кнопки чата Отрегулируйте позицию кнопки, если текущая не нравится или …" at bounding box center [221, 166] width 334 height 36
click at [134, 239] on div "Сформируйте ожидания относительно того, насколько быстро ваши операторы ответят" at bounding box center [169, 238] width 230 height 8
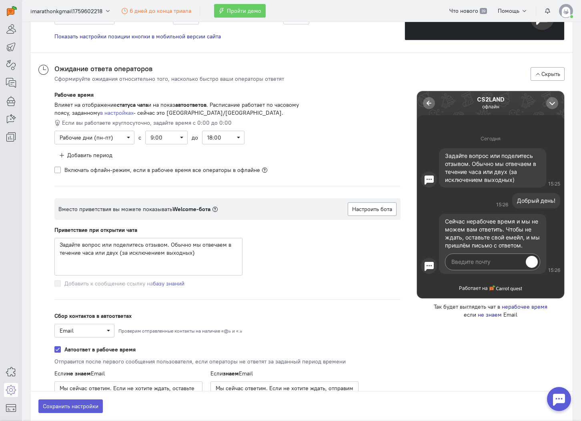
scroll to position [932, 0]
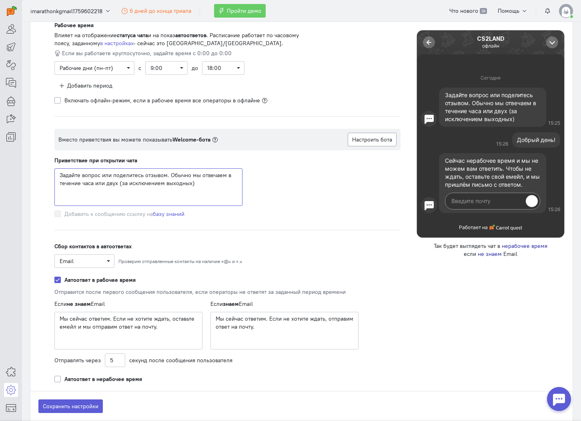
click at [115, 190] on textarea "Задайте вопрос или поделитесь отзывом. Обычно мы отвечаем в течение часа или дв…" at bounding box center [148, 187] width 188 height 38
click at [106, 186] on textarea "Задайте вопрос или поделитесь отзывом. Обычно мы отвечаем в течение часа или дв…" at bounding box center [148, 187] width 188 height 38
click at [104, 186] on textarea "Задайте вопрос или поделитесь отзывом. Обычно мы отвечаем в течение часа или дв…" at bounding box center [148, 187] width 188 height 38
click at [165, 176] on textarea "Задайте вопрос или поделитесь отзывом. Обычно мы отвечаем в течение часа или дв…" at bounding box center [148, 187] width 188 height 38
click at [201, 186] on textarea "Задайте вопрос или поделитесь отзывом. Обычно мы отвечаем в течение часа или дв…" at bounding box center [148, 187] width 188 height 38
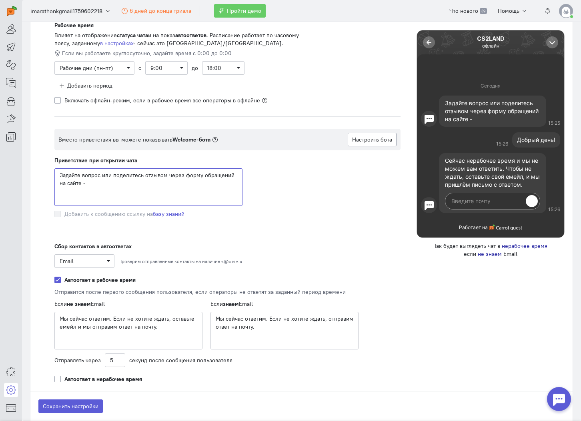
paste textarea "[URL][DOMAIN_NAME]"
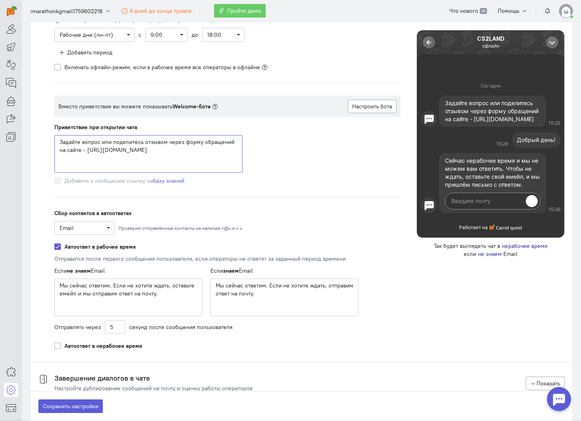
scroll to position [986, 0]
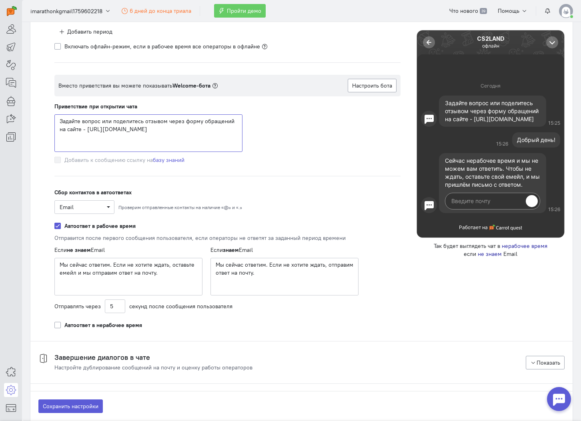
type textarea "Задайте вопрос или поделитесь отзывом через форму обращений на сайте - [URL][DO…"
click at [92, 209] on span "Email" at bounding box center [85, 207] width 50 height 8
click at [86, 246] on div "Не собирать" at bounding box center [86, 248] width 52 height 8
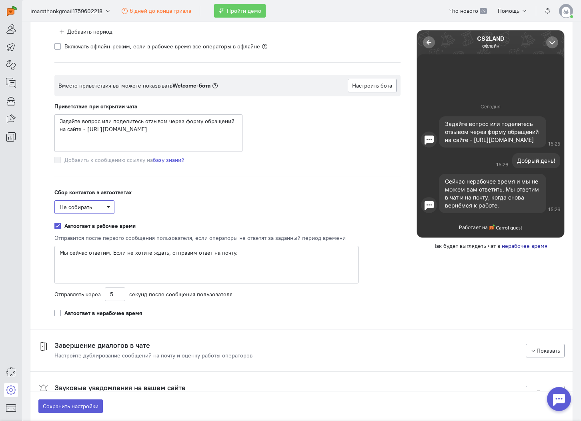
click at [101, 210] on span "Не собирать" at bounding box center [85, 207] width 50 height 8
click at [92, 220] on div "Email" at bounding box center [86, 222] width 52 height 8
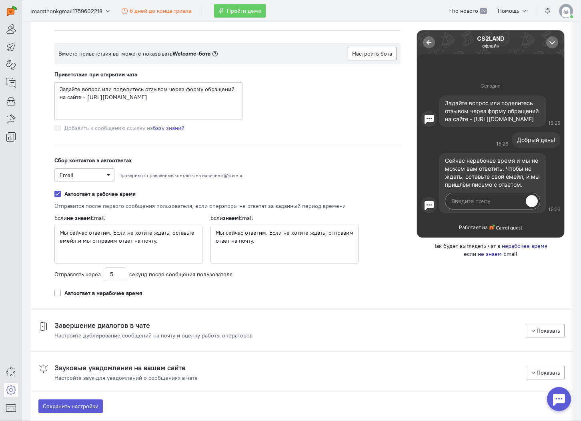
scroll to position [1018, 0]
click at [124, 244] on textarea "Мы сейчас ответим. Если не хотите ждать, оставьте емейл и мы отправим ответ на …" at bounding box center [128, 245] width 148 height 38
click at [168, 249] on textarea "Мы сейчас ответим. Если не хотите ждать, оставьте емейл и мы отправим ответ на …" at bounding box center [128, 245] width 148 height 38
paste textarea "[URL][DOMAIN_NAME]"
type textarea "Оставьте ваше сообщение в тикет - [URL][DOMAIN_NAME]"
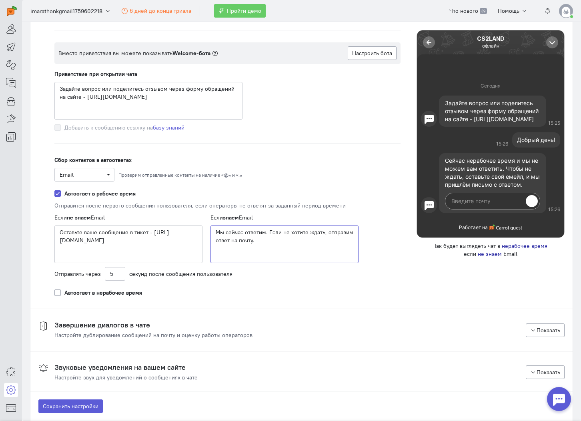
click at [260, 244] on textarea "Мы сейчас ответим. Если не хотите ждать, отправим ответ на почту." at bounding box center [284, 245] width 148 height 38
drag, startPoint x: 329, startPoint y: 231, endPoint x: 203, endPoint y: 234, distance: 125.6
click at [203, 234] on div "Если знаем Email Мы сейчас ответим. Если не хотите ждать, отправим ответ на поч…" at bounding box center [284, 239] width 164 height 50
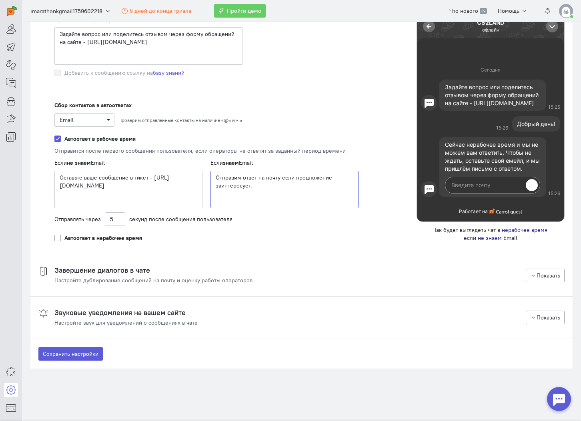
type textarea "Отправим ответ на почту если предложение заинтересует."
click at [148, 222] on span "секунд после сообщения пользователя" at bounding box center [180, 219] width 103 height 8
click at [136, 238] on label "Автоответ в нерабочее время" at bounding box center [103, 238] width 78 height 8
click at [61, 238] on input "Автоответ в нерабочее время" at bounding box center [57, 237] width 6 height 7
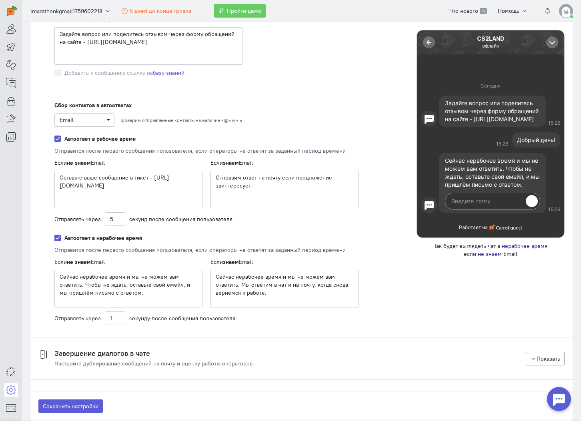
scroll to position [1093, 0]
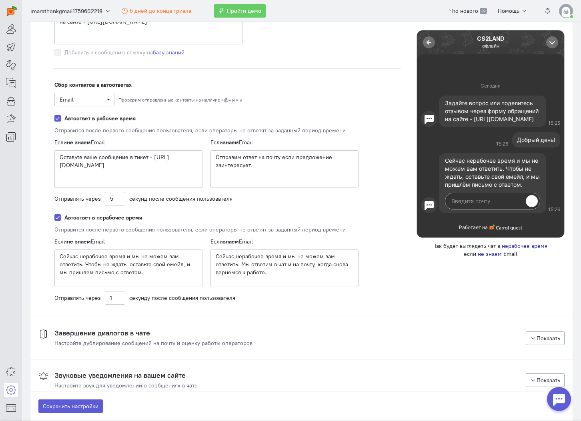
click at [115, 216] on label "Автоответ в нерабочее время" at bounding box center [103, 218] width 78 height 8
click at [61, 216] on input "Автоответ в нерабочее время" at bounding box center [57, 217] width 6 height 7
checkbox input "false"
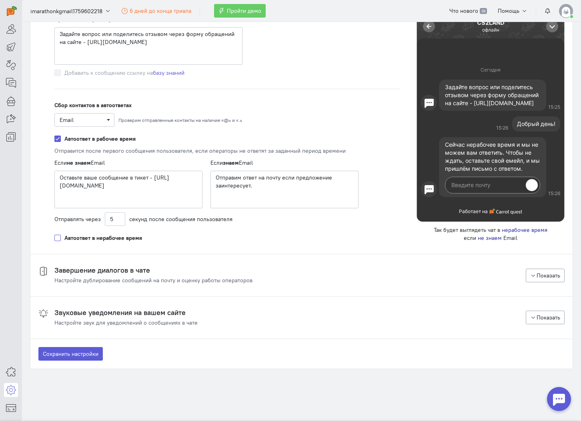
scroll to position [1073, 0]
click at [117, 274] on h4 "Завершение диалогов в чате" at bounding box center [153, 270] width 198 height 8
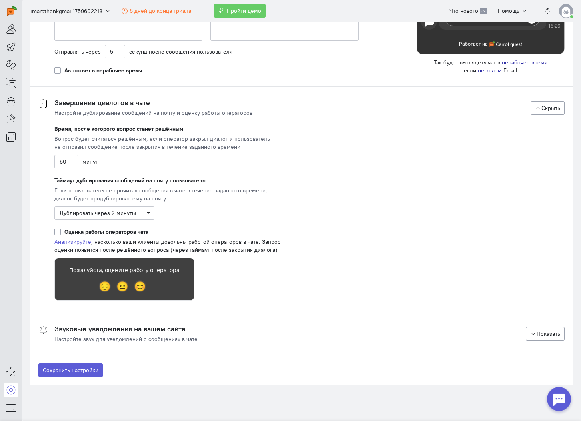
scroll to position [1255, 0]
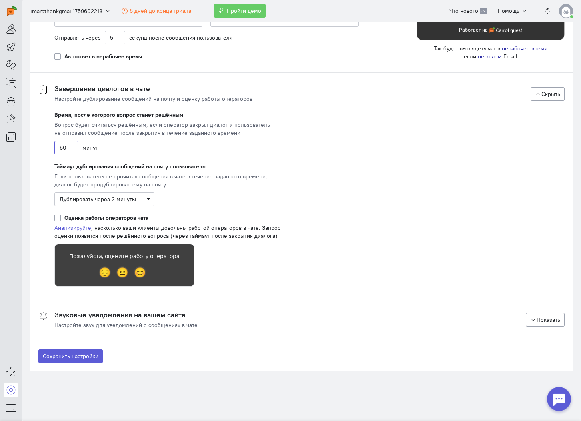
click at [69, 150] on input "60" at bounding box center [66, 148] width 24 height 14
type input "30"
click at [85, 132] on div "Вопрос будет считаться решённым, если оператор закрыл диалог и пользователь не …" at bounding box center [162, 129] width 216 height 16
click at [98, 199] on span "Дублировать через 2 минуты" at bounding box center [98, 199] width 76 height 7
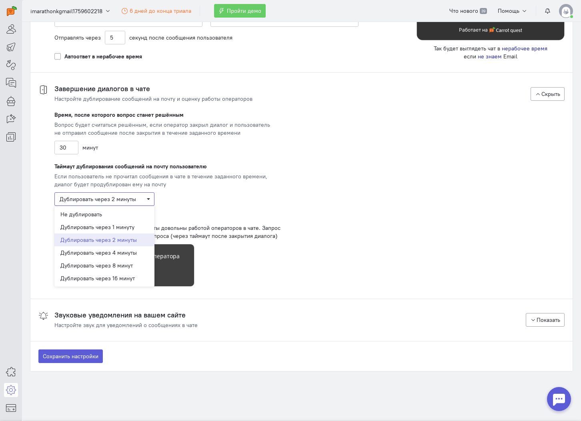
click at [92, 198] on span "Дублировать через 2 минуты" at bounding box center [98, 199] width 76 height 7
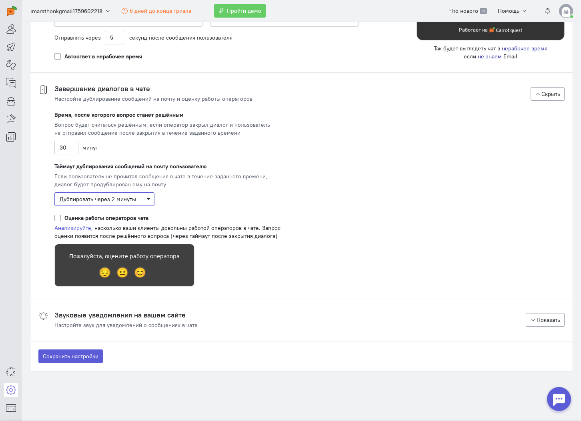
click at [92, 198] on span "Дублировать через 2 минуты" at bounding box center [98, 199] width 76 height 7
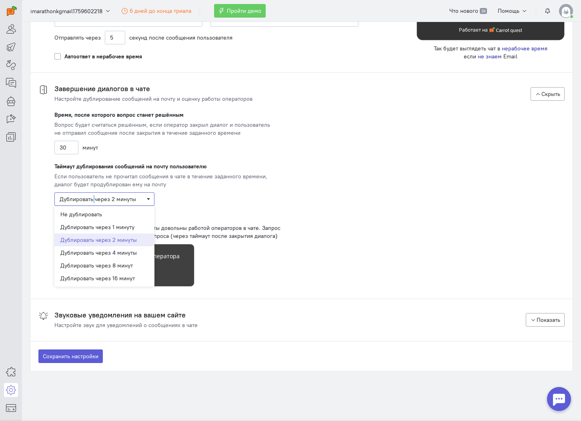
click at [92, 198] on span "Дублировать через 2 минуты" at bounding box center [98, 199] width 76 height 7
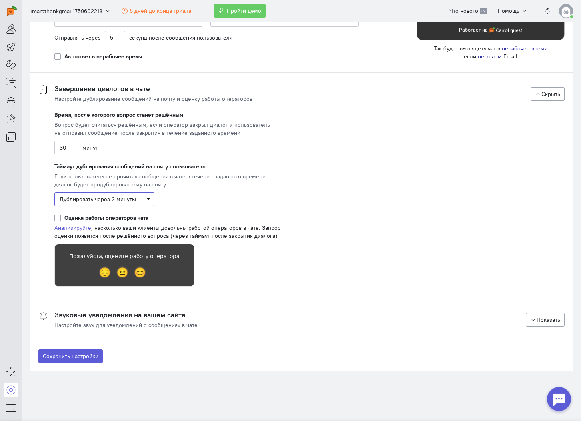
click at [84, 200] on span "Дублировать через 2 минуты" at bounding box center [98, 199] width 76 height 7
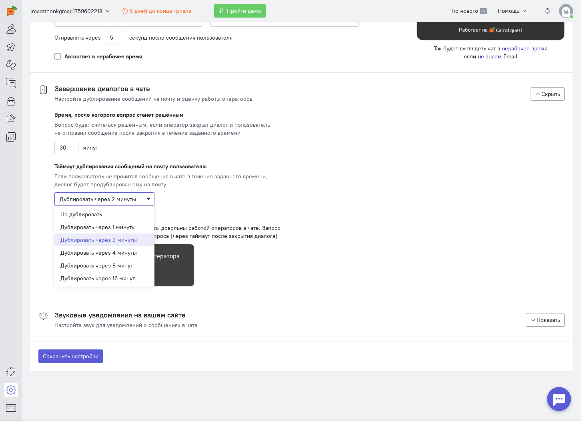
click at [72, 200] on span "Дублировать через 2 минуты" at bounding box center [98, 199] width 76 height 7
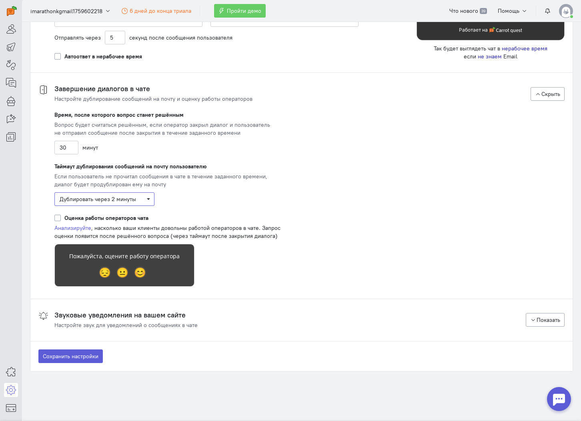
click at [72, 200] on span "Дублировать через 2 минуты" at bounding box center [98, 199] width 76 height 7
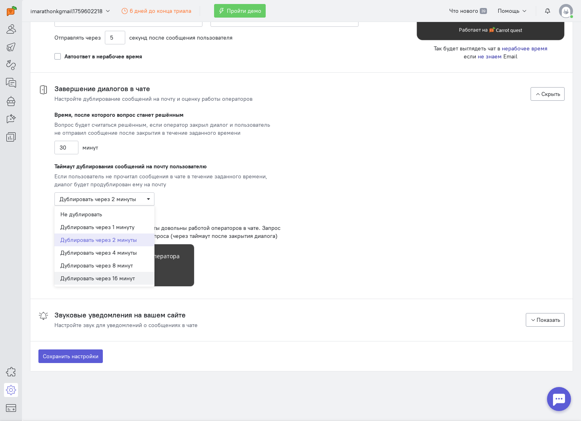
click at [102, 274] on span "Дублировать через 16 минут" at bounding box center [104, 278] width 100 height 13
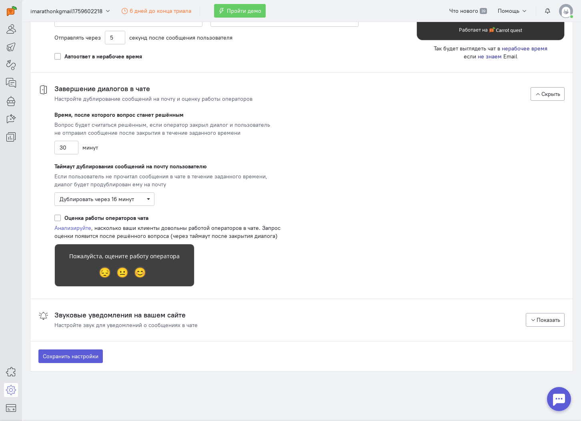
click at [106, 220] on label "Оценка работы операторов чата" at bounding box center [106, 218] width 84 height 8
click at [61, 220] on input "Оценка работы операторов чата" at bounding box center [57, 217] width 6 height 7
checkbox input "true"
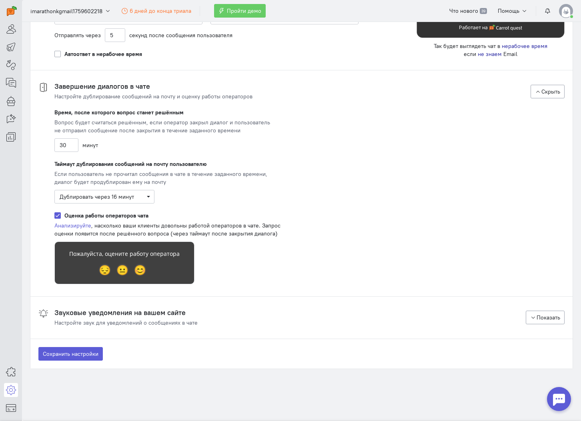
click at [148, 314] on h4 "Звуковые уведомления на вашем сайте" at bounding box center [125, 313] width 143 height 8
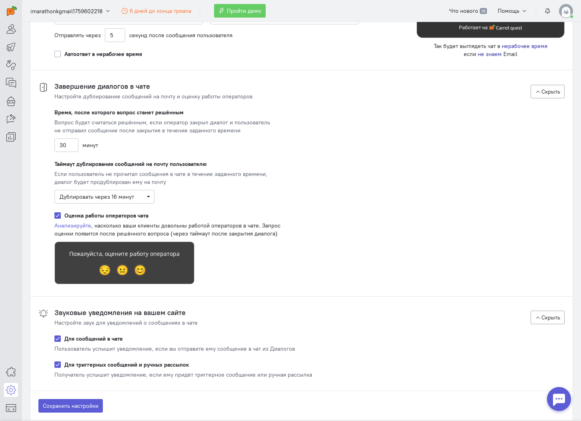
scroll to position [1309, 0]
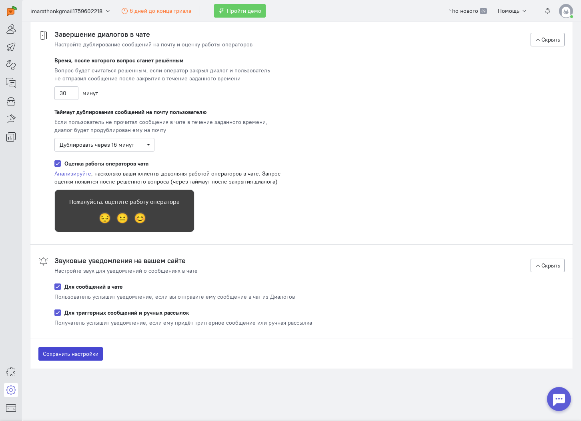
click at [84, 351] on button "Сохранить настройки" at bounding box center [70, 354] width 64 height 14
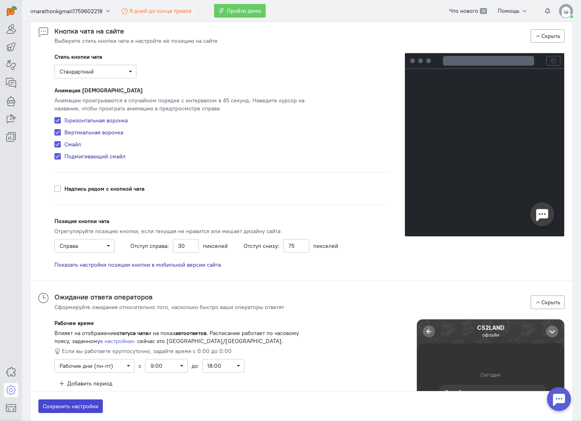
scroll to position [596, 0]
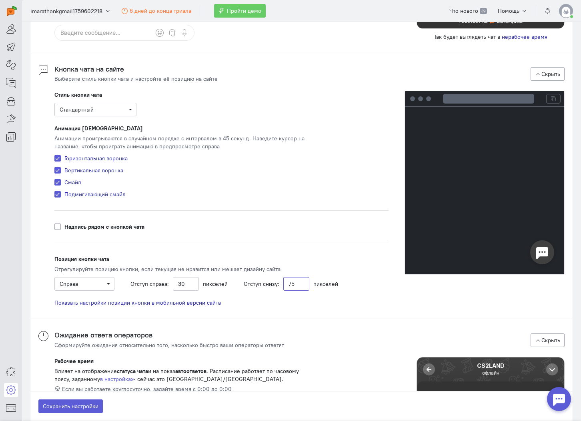
click at [288, 285] on input "75" at bounding box center [296, 284] width 26 height 14
click at [92, 403] on button "Сохранить настройки" at bounding box center [70, 407] width 64 height 14
click at [288, 287] on input "100" at bounding box center [296, 284] width 26 height 14
type input "50"
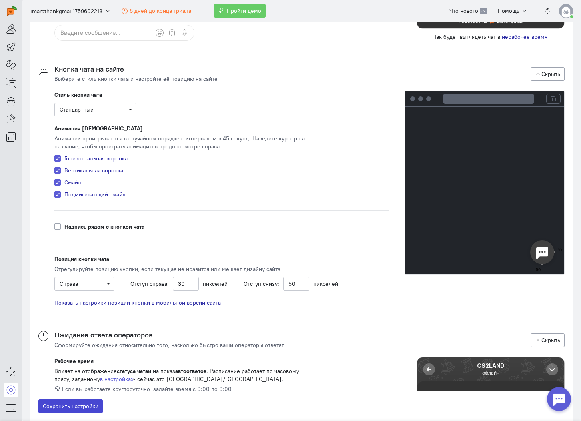
click at [80, 406] on button "Сохранить настройки" at bounding box center [70, 407] width 64 height 14
click at [118, 304] on span "Показать настройки позиции кнопки в мобильной версии сайта" at bounding box center [137, 302] width 166 height 7
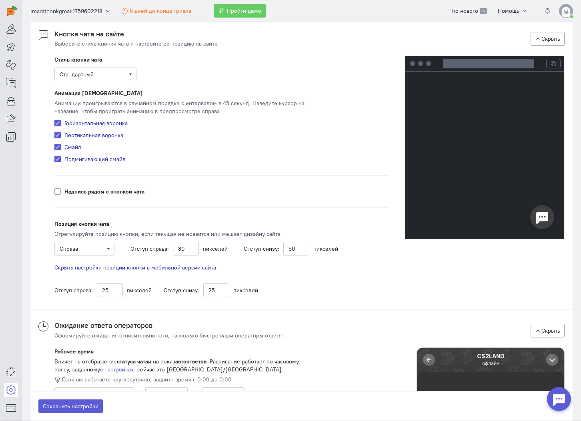
scroll to position [639, 0]
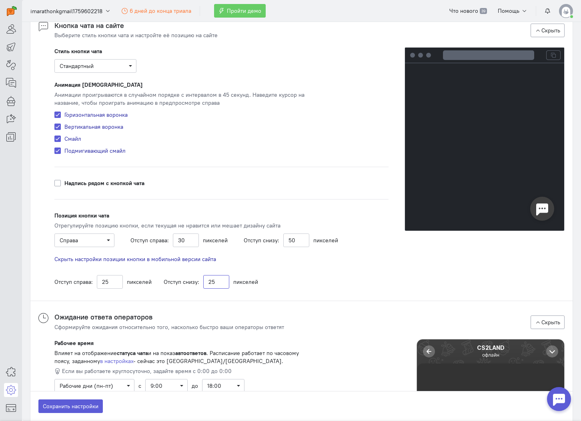
click at [208, 283] on input "25" at bounding box center [216, 282] width 26 height 14
type input "75"
click at [70, 402] on button "Сохранить настройки" at bounding box center [70, 407] width 64 height 14
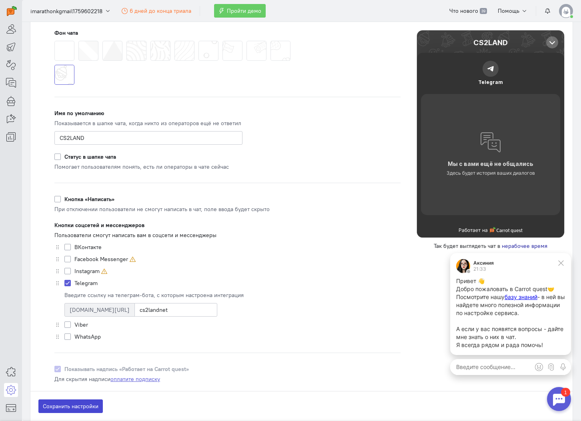
scroll to position [0, 0]
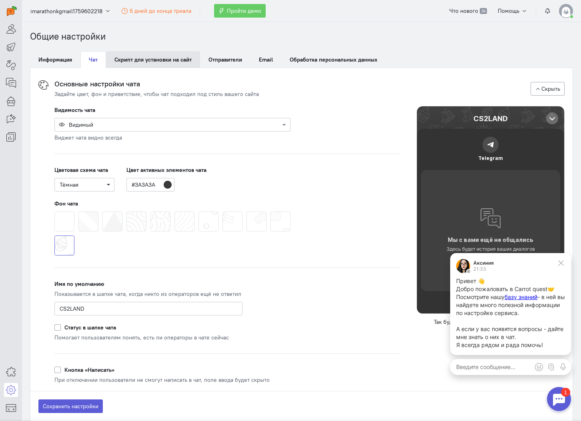
click at [150, 59] on link "Скрипт для установки на сайт" at bounding box center [153, 59] width 94 height 17
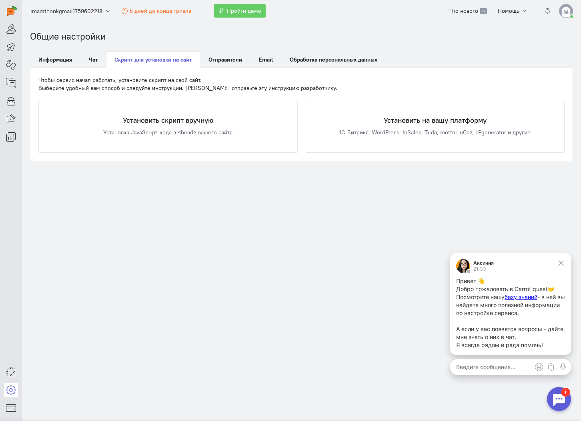
click at [234, 50] on div "Общие настройки Информация Чат Скрипт для установки на сайт Отправители Email О…" at bounding box center [301, 95] width 559 height 131
click at [231, 56] on span "Отправители" at bounding box center [225, 59] width 34 height 7
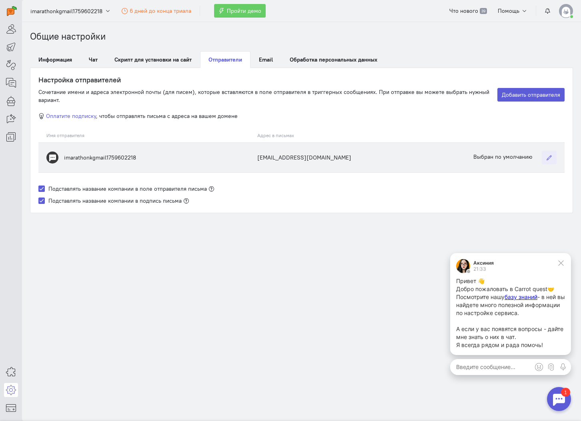
click at [548, 157] on icon "button" at bounding box center [549, 158] width 6 height 6
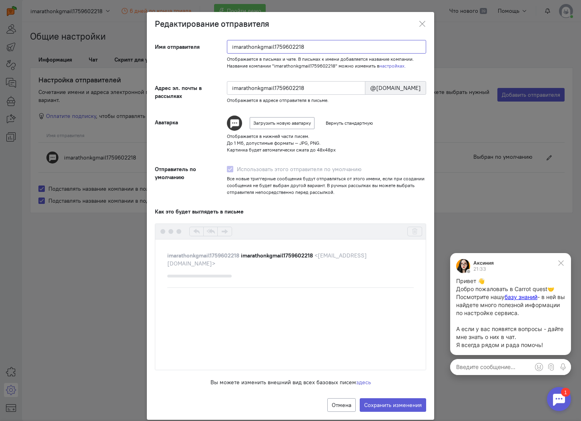
click at [312, 48] on input "imarathonkgmail1759602218" at bounding box center [327, 47] width 200 height 14
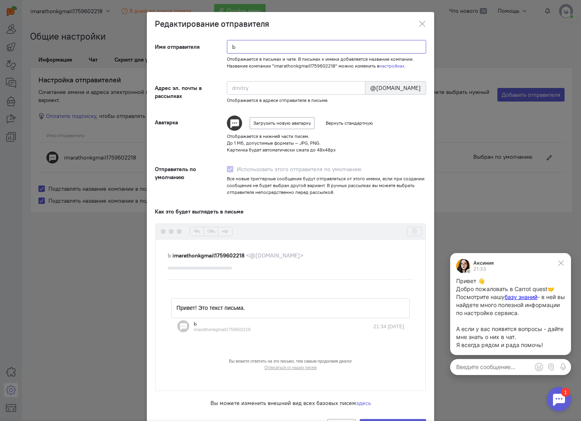
type input "Ьф"
type input "f"
type input "Ьфт"
type input "ft"
type input "Ьфтф"
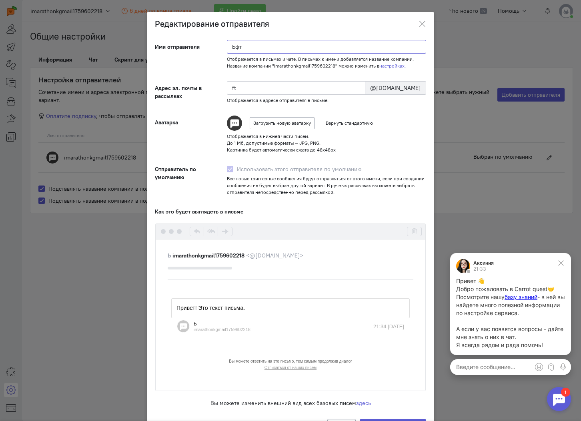
type input "ftf"
type input "В"
type input "v"
type input "Вк"
type input "vk"
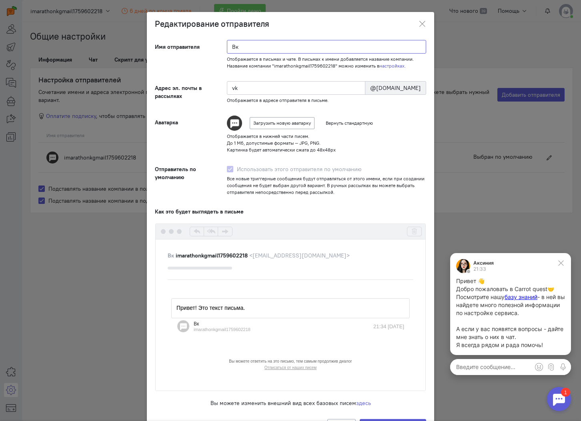
type input "В"
type input "v"
type input "D"
type input "d"
type input "Da"
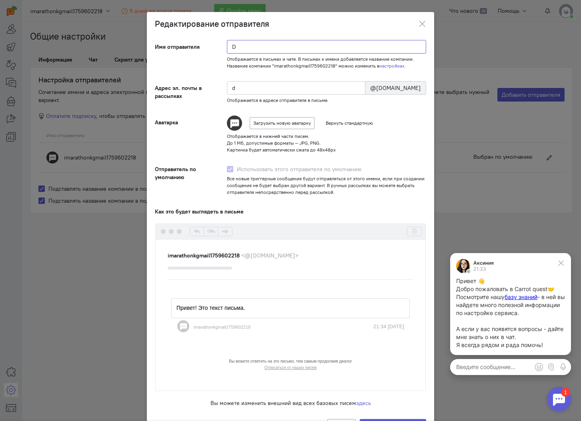
type input "da"
type input "Dar"
type input "dar"
type input "Dari"
type input "dari"
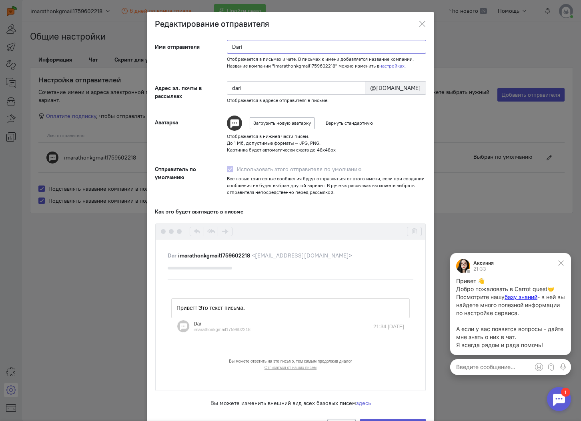
type input "Daria"
type input "daria"
type input "Daria"
click at [271, 128] on label "Загрузить новую аватарку" at bounding box center [282, 123] width 65 height 12
click at [0, 0] on input "Загрузить новую аватарку" at bounding box center [0, 0] width 0 height 0
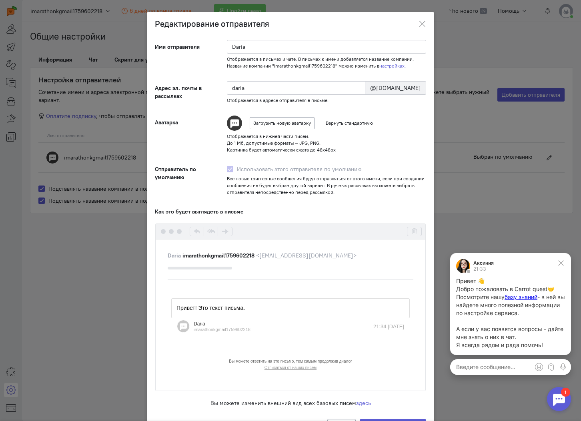
scroll to position [32, 0]
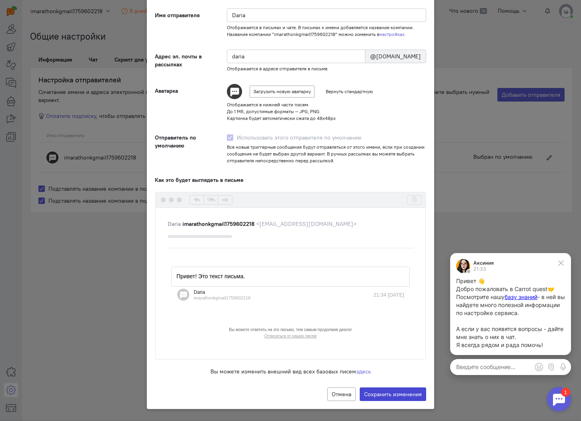
click at [386, 392] on label "Сохранить изменения" at bounding box center [393, 395] width 66 height 14
click at [0, 0] on input "Сохранить изменения" at bounding box center [0, 0] width 0 height 0
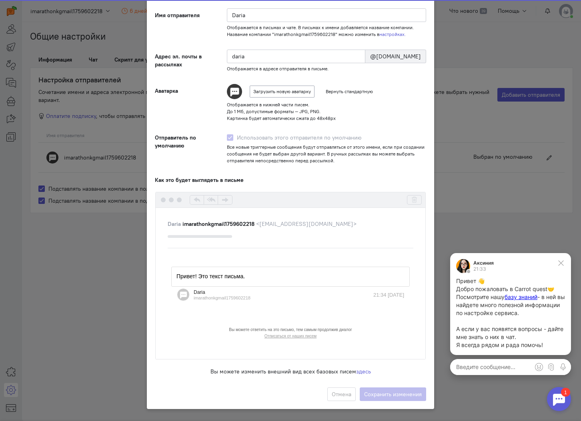
click at [267, 276] on td "Привет! Это текст письма." at bounding box center [290, 276] width 228 height 9
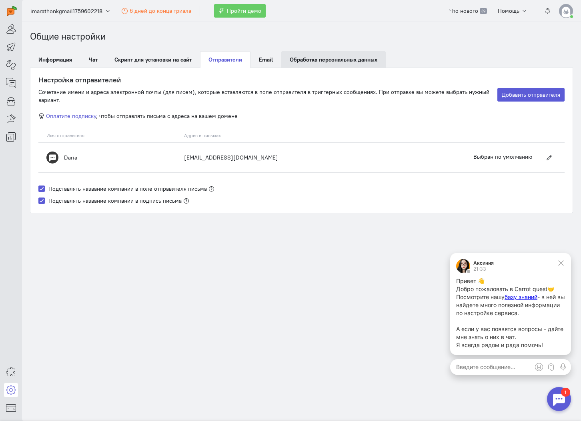
click at [282, 61] on link "Обработка персональных данных" at bounding box center [333, 59] width 104 height 17
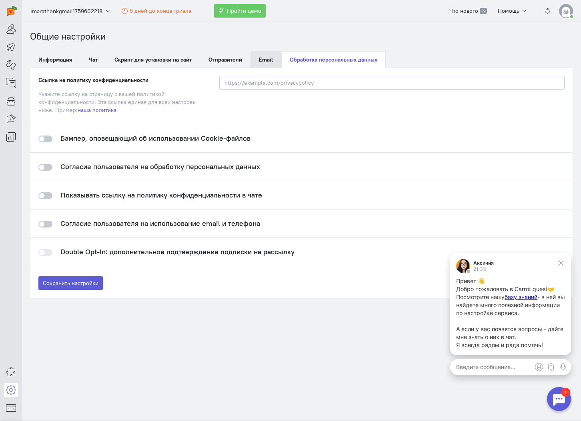
click at [269, 60] on span "Email" at bounding box center [266, 59] width 14 height 7
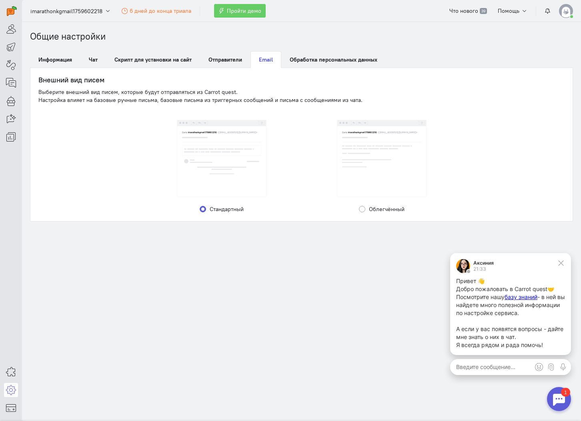
click at [376, 194] on ng-transclude "Daria imarathonkgmail1759602218 <[EMAIL_ADDRESS][DOMAIN_NAME]>" at bounding box center [381, 161] width 89 height 71
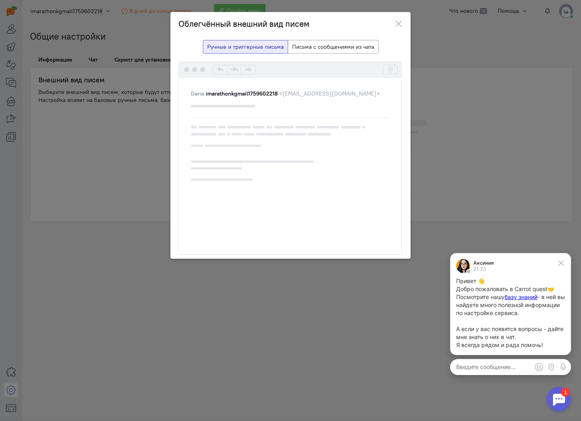
click at [419, 121] on div "Облегчённый внешний вид писем Ручные и триггерные письма Письма с сообщениями и…" at bounding box center [290, 210] width 581 height 421
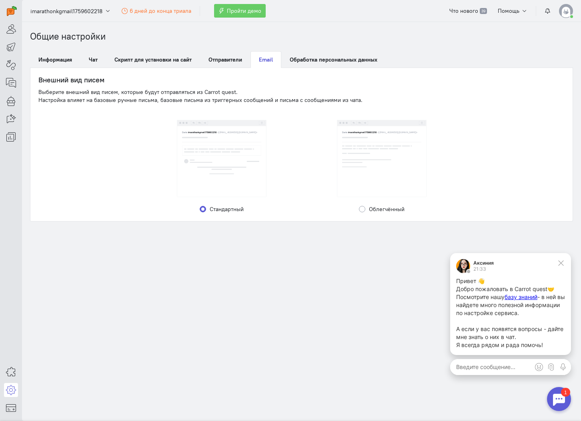
click at [369, 208] on label "Облегчённый" at bounding box center [387, 209] width 36 height 8
click at [363, 208] on input "Облегчённый" at bounding box center [362, 208] width 6 height 7
radio input "true"
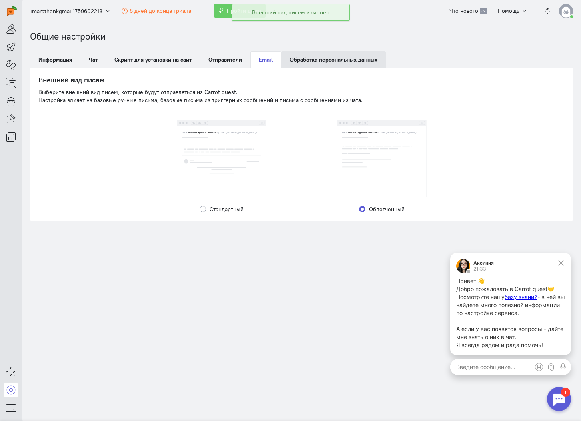
click at [315, 54] on link "Обработка персональных данных" at bounding box center [333, 59] width 104 height 17
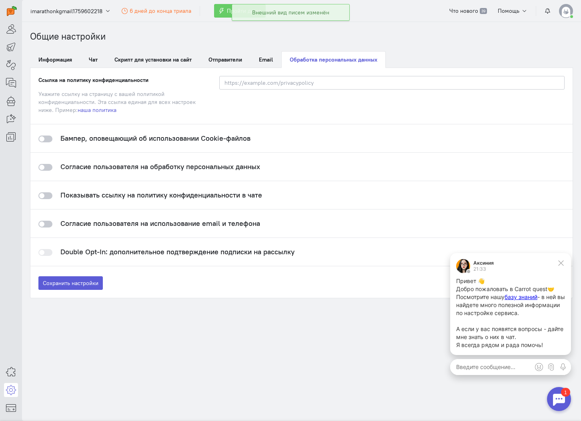
click at [48, 141] on div at bounding box center [45, 139] width 14 height 7
click at [0, 0] on input "checkbox" at bounding box center [0, 0] width 0 height 0
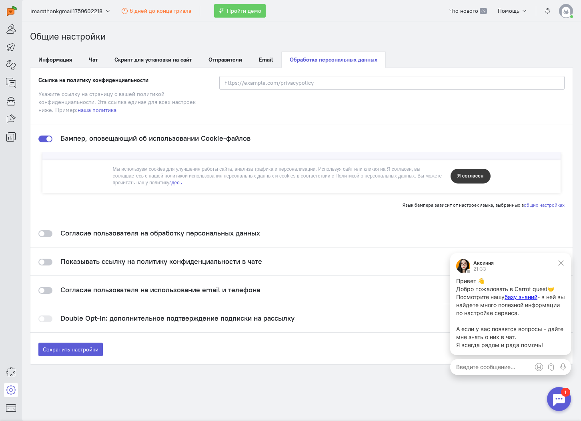
click at [45, 234] on div at bounding box center [45, 233] width 14 height 7
click at [0, 0] on input "checkbox" at bounding box center [0, 0] width 0 height 0
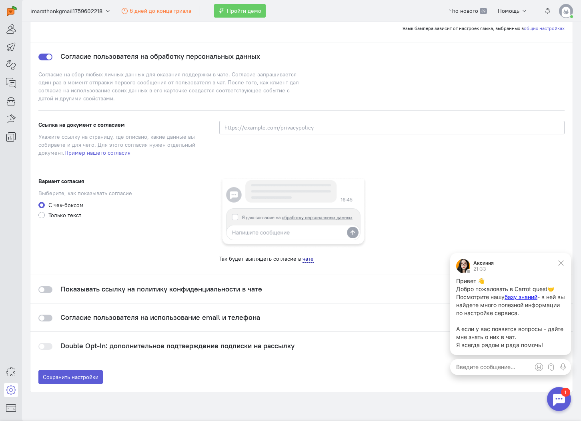
scroll to position [178, 0]
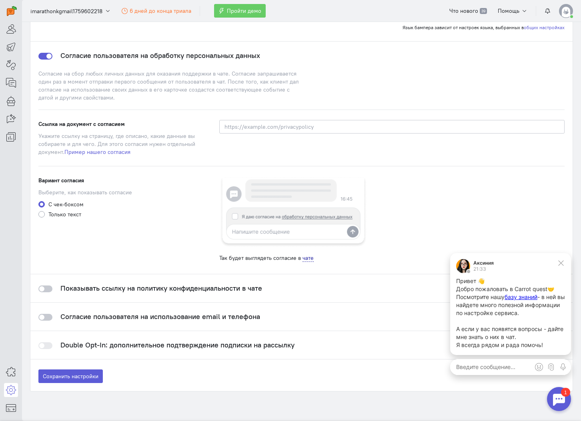
click at [48, 218] on div "Вариант согласия [PERSON_NAME], как показывать согласие С чек-боксом Только тек…" at bounding box center [120, 218] width 181 height 85
click at [48, 214] on label "Только текст" at bounding box center [64, 214] width 33 height 8
click at [42, 214] on input "Только текст" at bounding box center [41, 213] width 6 height 7
radio input "true"
click at [47, 292] on div at bounding box center [45, 289] width 14 height 7
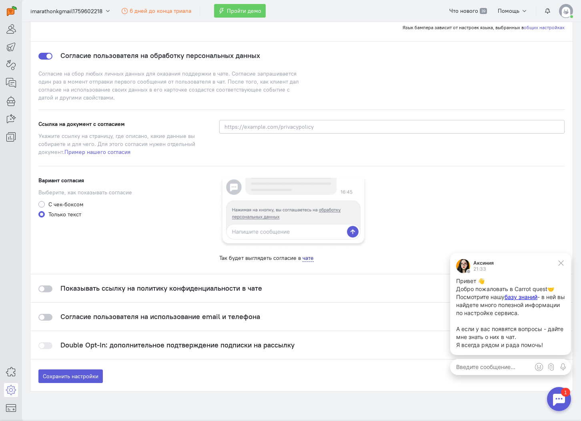
click at [0, 0] on input "checkbox" at bounding box center [0, 0] width 0 height 0
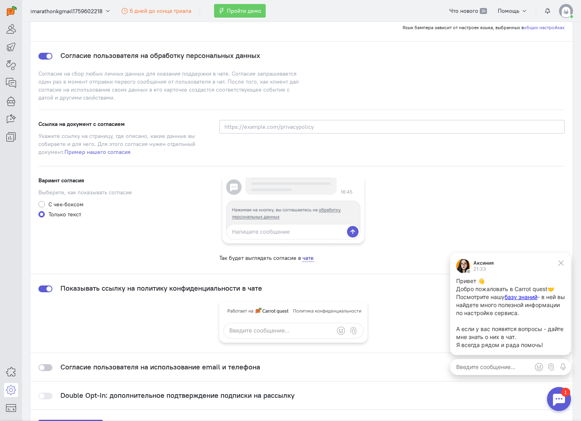
click at [48, 202] on label "С чек-боксом" at bounding box center [65, 204] width 35 height 8
click at [42, 202] on input "С чек-боксом" at bounding box center [41, 203] width 6 height 7
radio input "true"
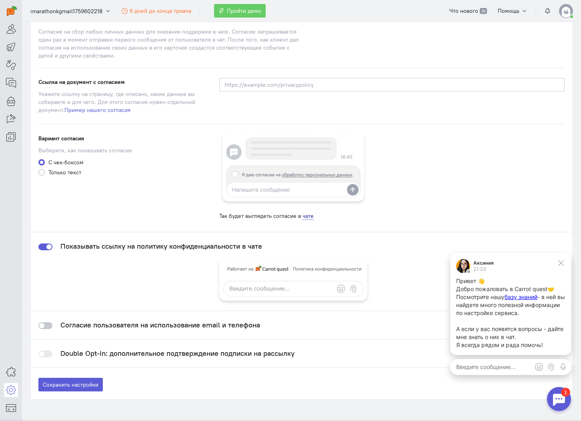
scroll to position [250, 0]
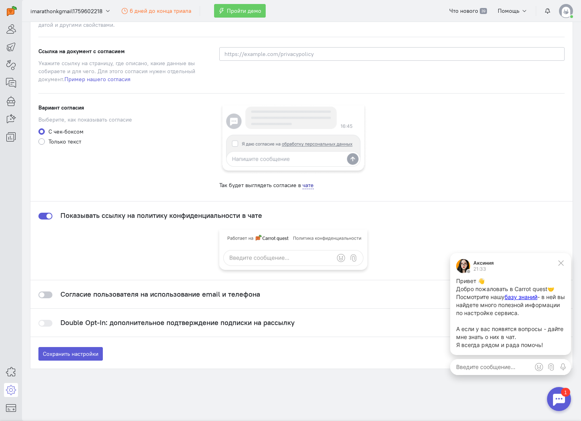
click at [230, 256] on img at bounding box center [293, 250] width 148 height 41
click at [50, 297] on div at bounding box center [45, 295] width 14 height 7
click at [0, 0] on input "checkbox" at bounding box center [0, 0] width 0 height 0
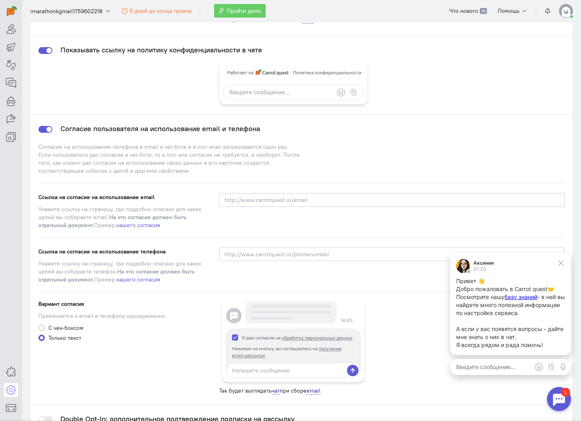
scroll to position [507, 0]
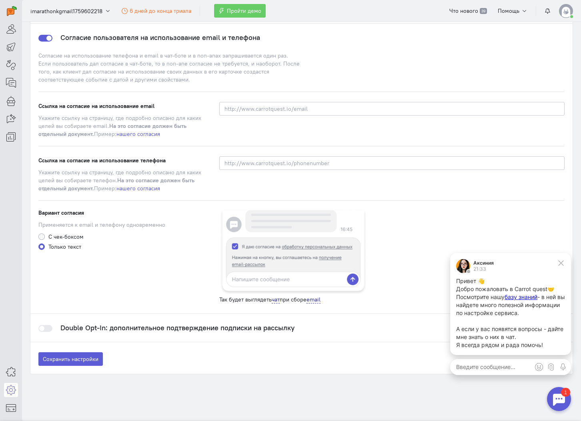
click at [63, 237] on label "С чек-боксом" at bounding box center [65, 237] width 35 height 8
click at [45, 237] on input "С чек-боксом" at bounding box center [41, 236] width 6 height 7
radio input "true"
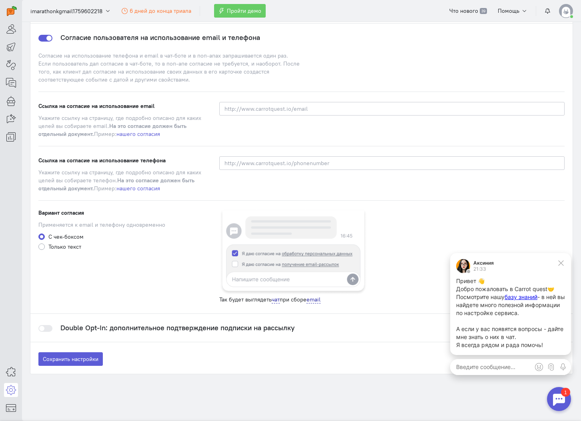
click at [56, 246] on label "Только текст" at bounding box center [64, 247] width 33 height 8
click at [45, 246] on input "Только текст" at bounding box center [41, 246] width 6 height 7
radio input "true"
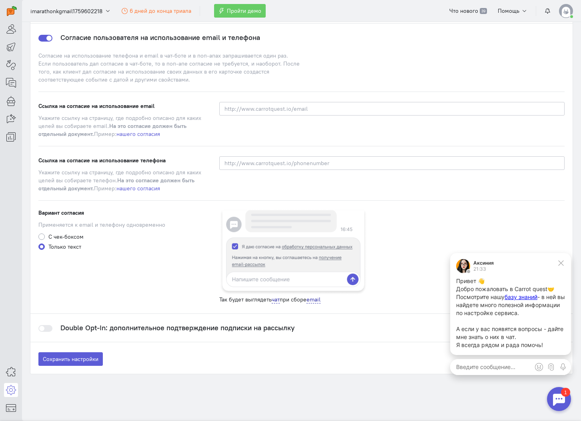
click at [58, 238] on label "С чек-боксом" at bounding box center [65, 237] width 35 height 8
click at [45, 238] on input "С чек-боксом" at bounding box center [41, 236] width 6 height 7
radio input "true"
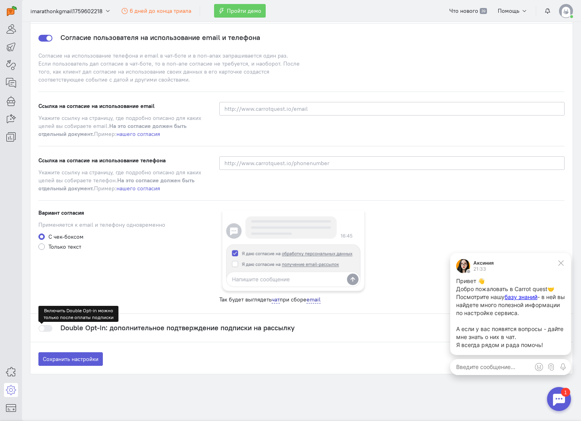
click at [50, 326] on div at bounding box center [45, 328] width 14 height 7
click at [49, 327] on div at bounding box center [45, 328] width 14 height 7
click at [88, 325] on h4 "Double Opt-In: дополнительное подтверждение подписки на рассылку" at bounding box center [177, 328] width 234 height 8
click at [79, 363] on label "Сохранить настройки" at bounding box center [70, 359] width 64 height 14
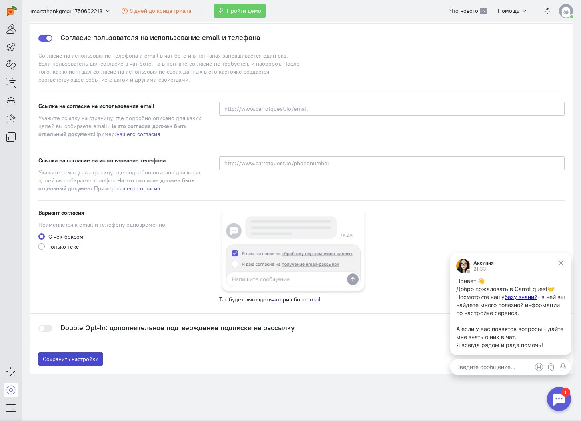
click at [0, 0] on input "Сохранить настройки" at bounding box center [0, 0] width 0 height 0
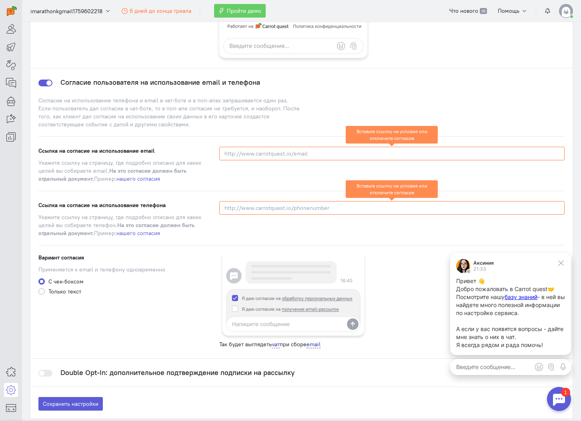
scroll to position [461, 0]
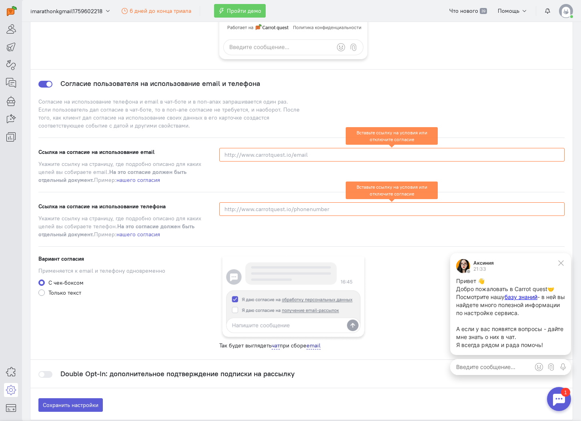
click at [49, 87] on div at bounding box center [45, 84] width 14 height 7
click at [0, 0] on input "checkbox" at bounding box center [0, 0] width 0 height 0
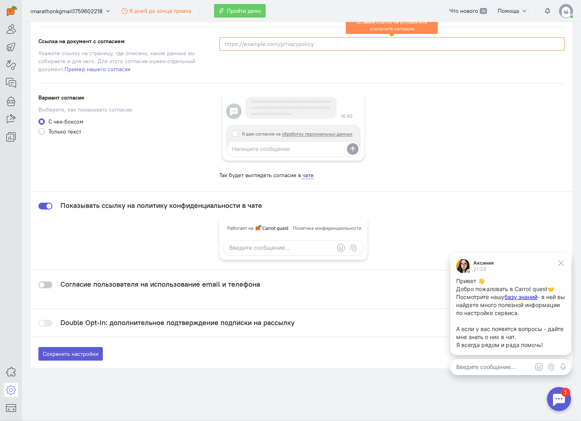
scroll to position [250, 0]
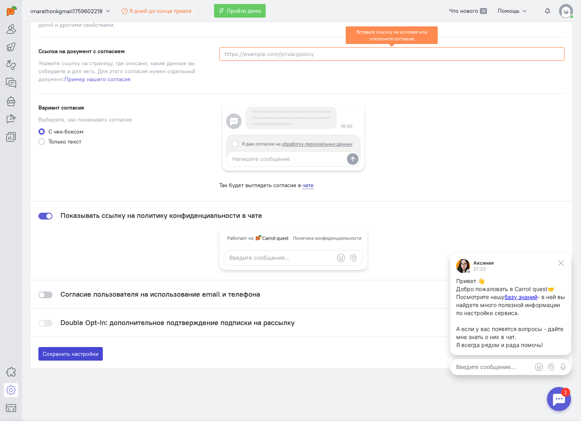
click at [66, 351] on label "Сохранить настройки" at bounding box center [70, 354] width 64 height 14
click at [0, 0] on input "Сохранить настройки" at bounding box center [0, 0] width 0 height 0
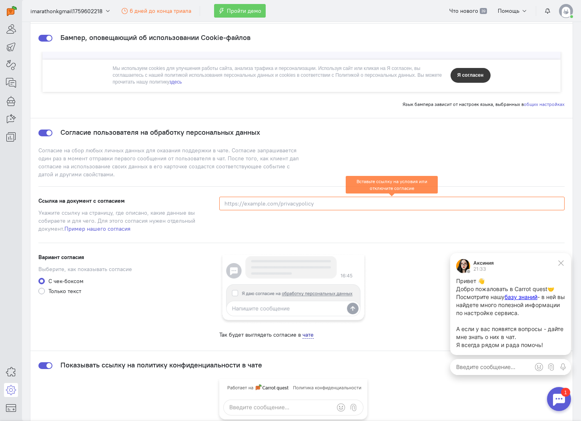
scroll to position [0, 0]
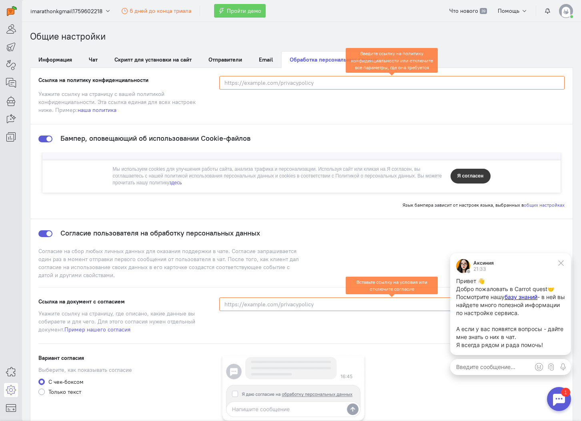
click at [81, 301] on label "Ссылка на документ с согласием" at bounding box center [81, 302] width 86 height 8
click at [48, 234] on div at bounding box center [45, 233] width 14 height 7
click at [0, 0] on input "checkbox" at bounding box center [0, 0] width 0 height 0
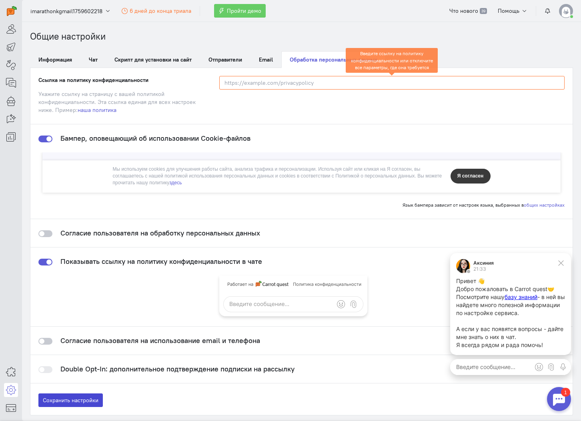
click at [72, 395] on label "Сохранить настройки" at bounding box center [70, 401] width 64 height 14
click at [0, 0] on input "Сохранить настройки" at bounding box center [0, 0] width 0 height 0
click at [236, 84] on input at bounding box center [391, 83] width 345 height 14
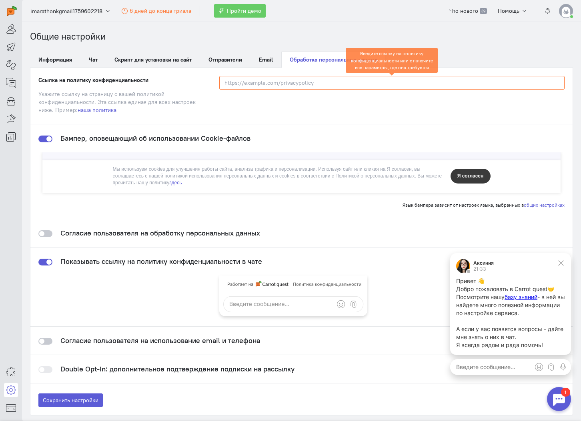
click at [236, 84] on input at bounding box center [391, 83] width 345 height 14
paste input "[URL][DOMAIN_NAME]"
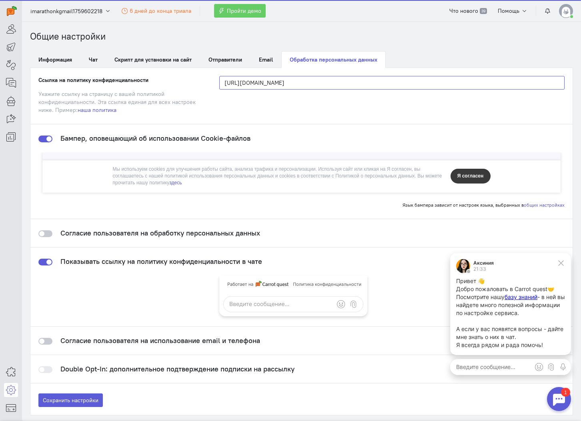
type input "[URL][DOMAIN_NAME]"
click at [247, 112] on div "[URL][DOMAIN_NAME]" at bounding box center [391, 95] width 361 height 38
click at [109, 234] on span "Согласие пользователя на обработку персональных данных" at bounding box center [160, 232] width 200 height 9
click at [43, 232] on div at bounding box center [45, 233] width 14 height 7
click at [0, 0] on input "checkbox" at bounding box center [0, 0] width 0 height 0
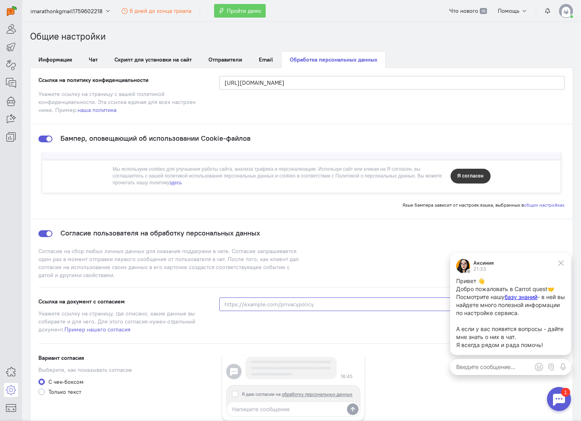
click at [245, 299] on input at bounding box center [391, 305] width 345 height 14
paste input "[URL][DOMAIN_NAME]"
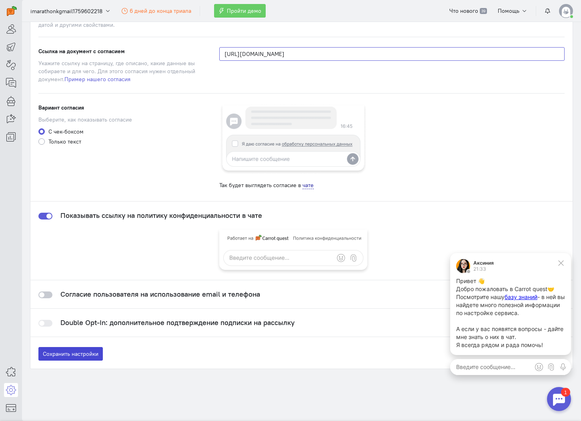
type input "[URL][DOMAIN_NAME]"
click at [80, 352] on label "Сохранить настройки" at bounding box center [70, 354] width 64 height 14
click at [0, 0] on input "Сохранить настройки" at bounding box center [0, 0] width 0 height 0
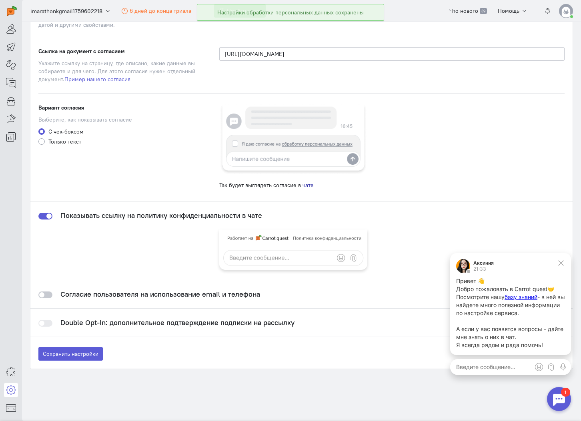
scroll to position [0, 0]
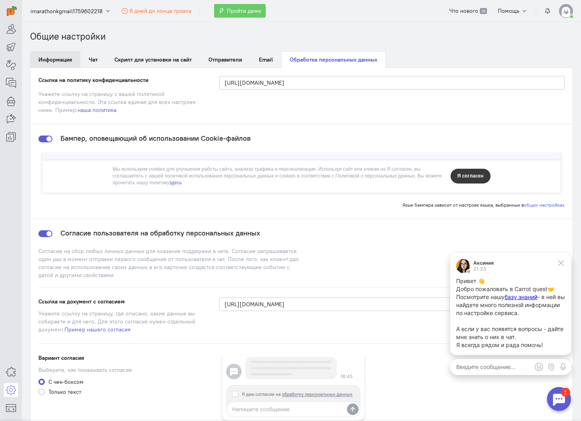
click at [74, 56] on link "Информация" at bounding box center [55, 59] width 50 height 17
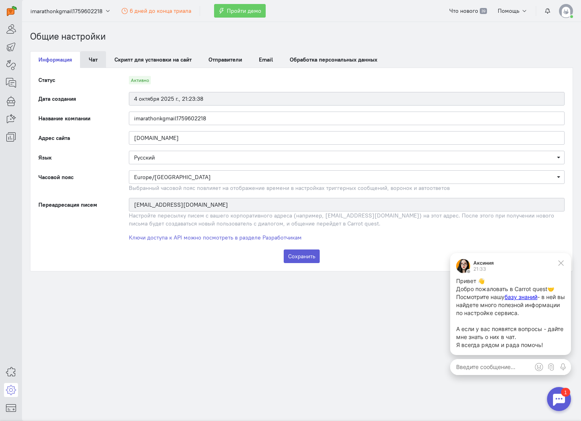
click at [93, 57] on link "Чат" at bounding box center [93, 59] width 26 height 17
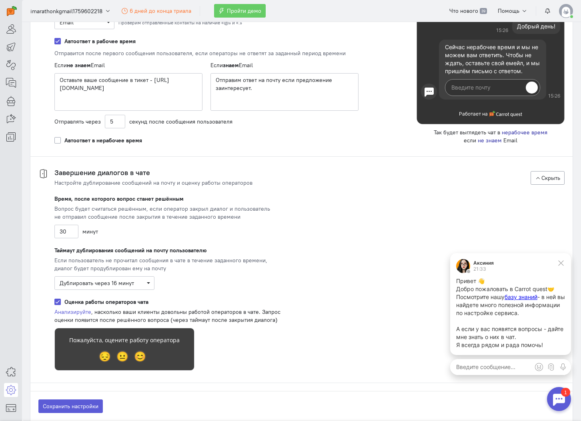
scroll to position [1335, 0]
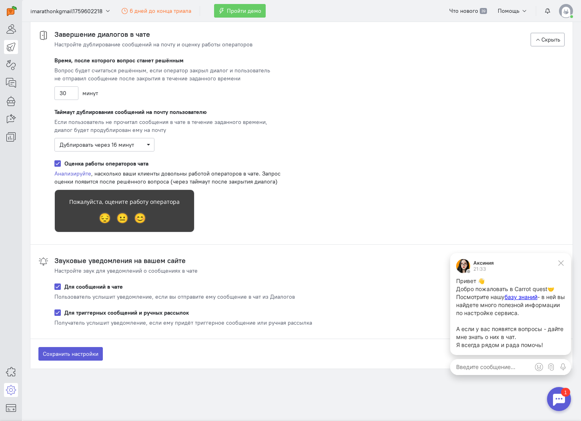
click at [15, 51] on icon at bounding box center [11, 47] width 10 height 10
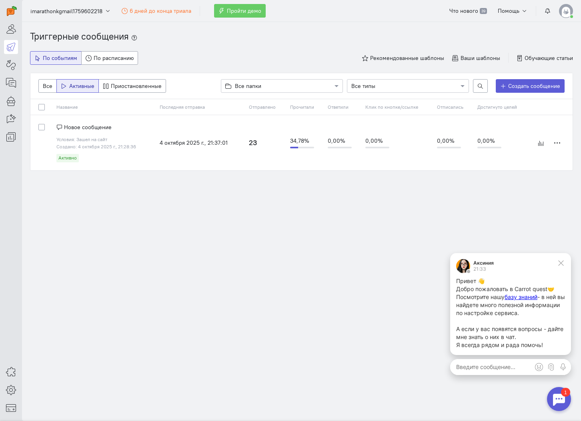
click at [95, 137] on span "Зашел на сайт" at bounding box center [91, 139] width 31 height 6
click at [88, 128] on span "Новое сообщение" at bounding box center [88, 127] width 48 height 7
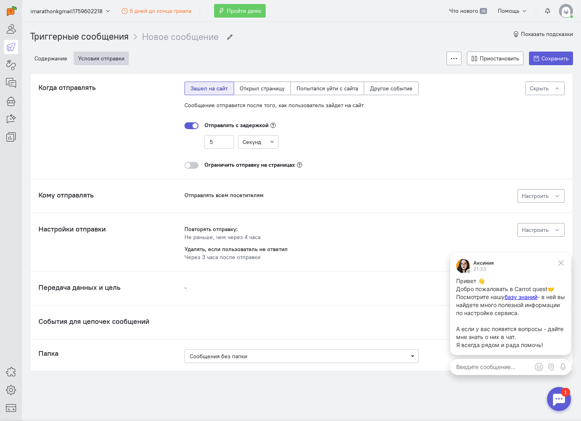
scroll to position [2, 0]
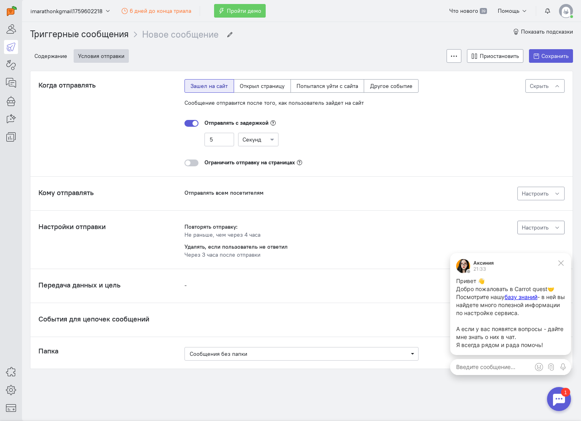
click at [522, 227] on span "Настроить" at bounding box center [535, 227] width 27 height 7
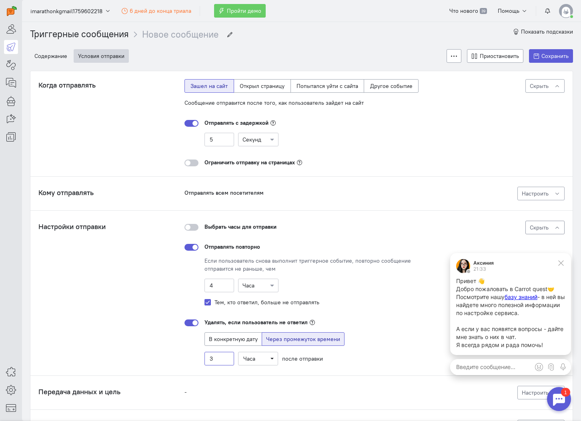
click at [214, 358] on input "3" at bounding box center [219, 359] width 30 height 14
click at [249, 362] on span "Часа" at bounding box center [249, 358] width 12 height 7
click at [264, 304] on span "Минуты" at bounding box center [254, 305] width 20 height 7
click at [224, 358] on input "3" at bounding box center [219, 359] width 30 height 14
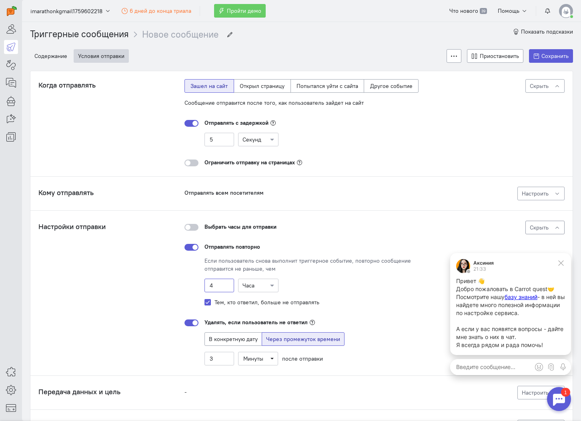
click at [216, 284] on input "4" at bounding box center [219, 286] width 30 height 14
click at [250, 284] on input "text" at bounding box center [250, 285] width 16 height 8
click at [248, 311] on div "Минуты" at bounding box center [258, 314] width 40 height 14
click at [218, 286] on input "4" at bounding box center [219, 286] width 30 height 14
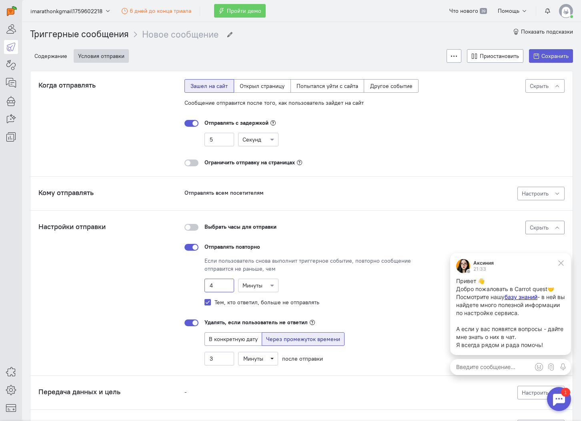
click at [218, 286] on input "4" at bounding box center [219, 286] width 30 height 14
click at [179, 285] on div "Настройки отправки Повторять отправку: Не раньше, чем через 5 минут Удалять, ес…" at bounding box center [301, 293] width 526 height 145
click at [216, 288] on input "5" at bounding box center [219, 286] width 30 height 14
type input "10"
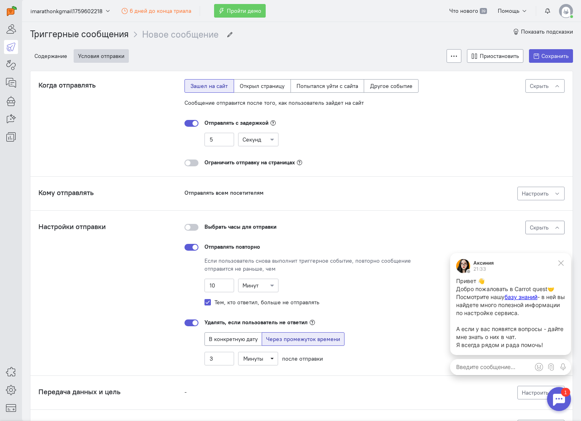
click at [170, 301] on div "Настройки отправки Повторять отправку: Не раньше, чем через 10 минут Удалять, е…" at bounding box center [301, 293] width 526 height 145
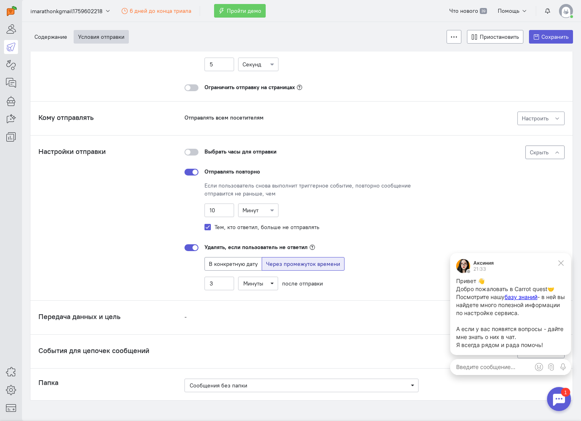
scroll to position [83, 0]
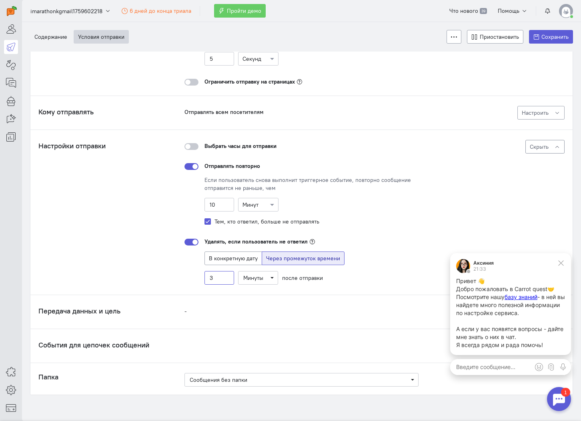
click at [213, 276] on input "3" at bounding box center [219, 278] width 30 height 14
type input "5"
click at [182, 279] on div "Настройки отправки Повторять отправку: Не раньше, чем через 10 минут Удалять, е…" at bounding box center [301, 212] width 526 height 145
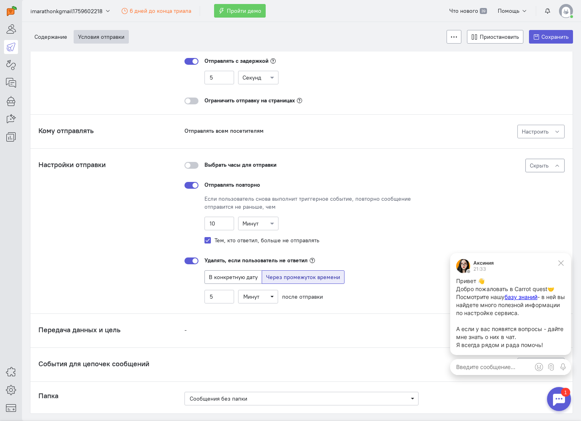
scroll to position [62, 0]
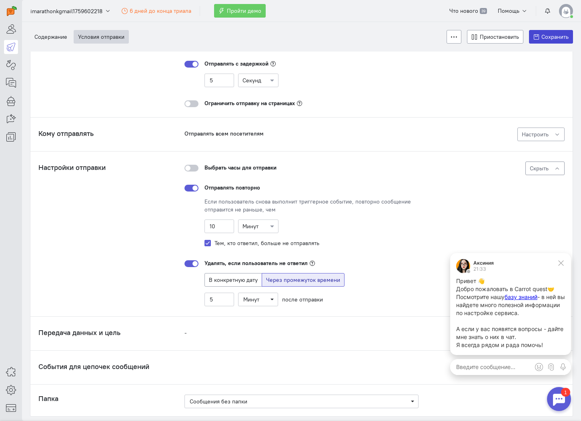
click at [551, 38] on span "Сохранить" at bounding box center [554, 36] width 27 height 7
click at [86, 268] on div "Настройки отправки Повторять отправку: Не раньше, чем через 10 минут Удалять, е…" at bounding box center [301, 234] width 526 height 145
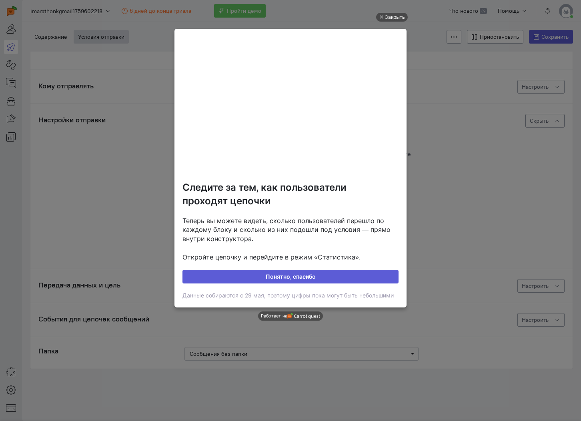
scroll to position [0, 0]
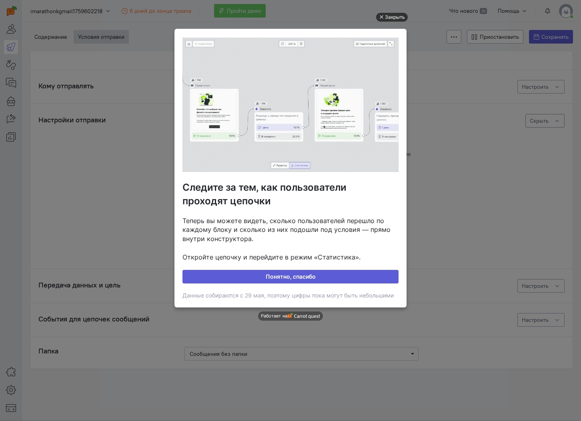
click at [388, 20] on div "Закрыть" at bounding box center [395, 17] width 20 height 9
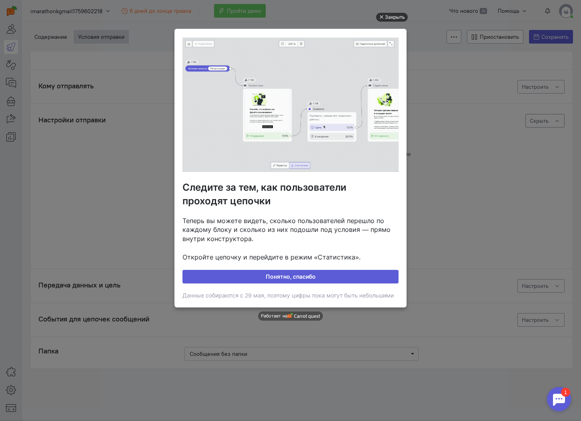
click at [390, 19] on div "Закрыть" at bounding box center [395, 17] width 20 height 9
click at [389, 16] on div "Закрыть" at bounding box center [395, 17] width 20 height 9
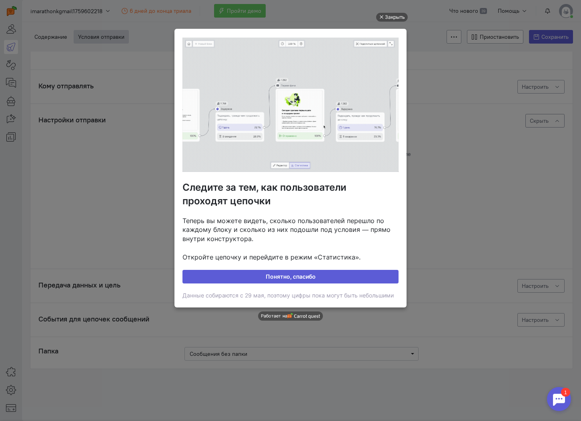
click at [253, 270] on link "Понятно, спасибо" at bounding box center [290, 277] width 216 height 14
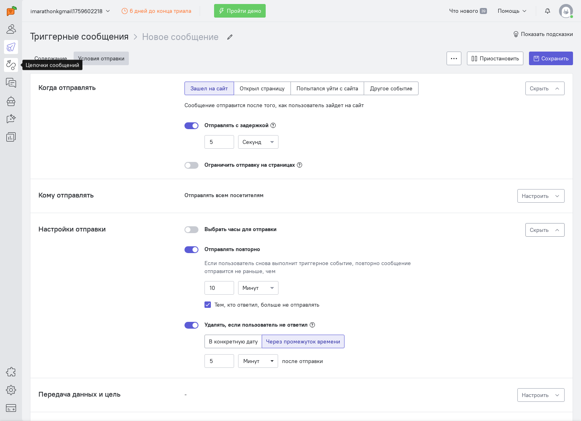
click at [11, 62] on icon at bounding box center [11, 65] width 10 height 10
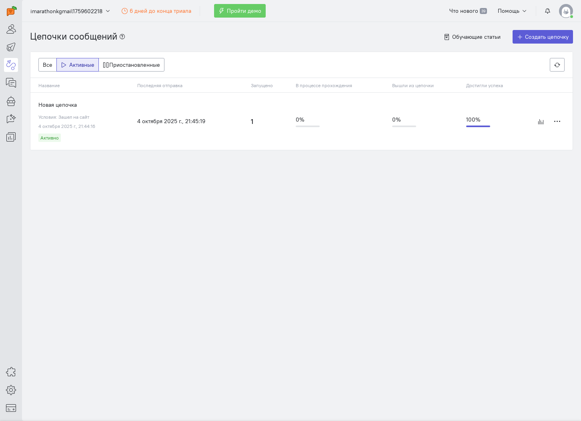
click at [75, 120] on span "Зашел на сайт" at bounding box center [73, 117] width 31 height 6
click at [59, 108] on span "Новая цепочка" at bounding box center [57, 104] width 38 height 7
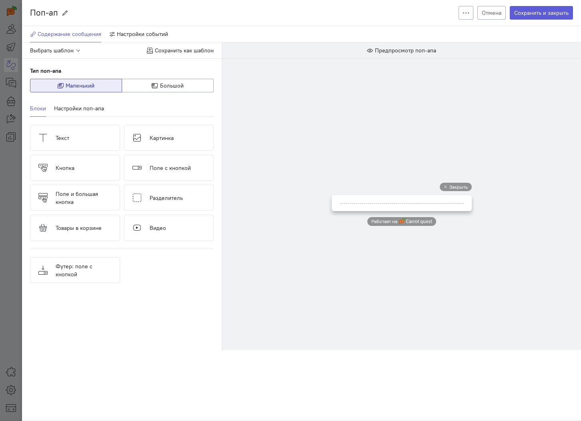
click at [23, 93] on div "Блоки Настройки поп-апа Текст Картинка [GEOGRAPHIC_DATA] Поле с кнопкой Поле и …" at bounding box center [122, 191] width 200 height 199
click at [18, 93] on div "Поп-ап Поп-ап Создать копию Удалить Отмена Сохранить и закрыть Содержание сообщ…" at bounding box center [290, 210] width 581 height 421
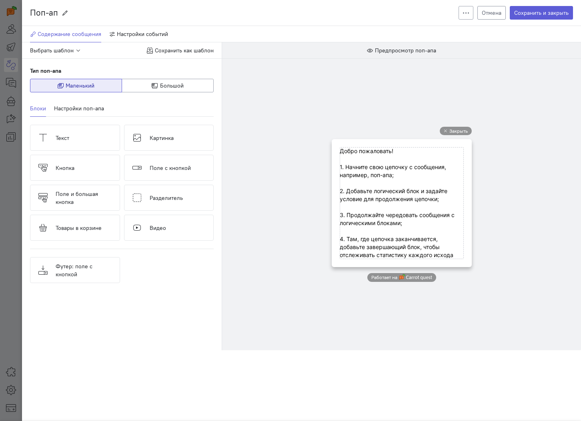
click at [491, 11] on button "Отмена" at bounding box center [491, 13] width 28 height 14
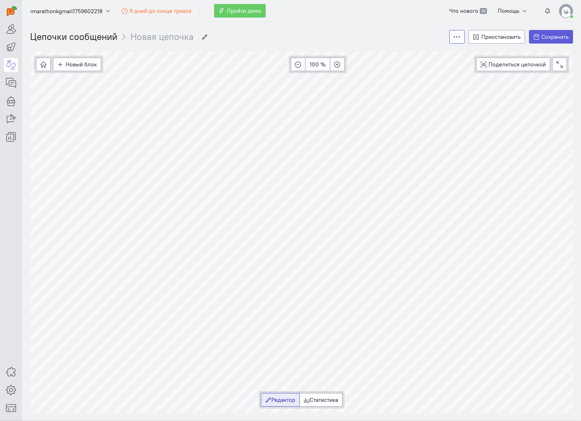
click at [459, 36] on icon "button" at bounding box center [457, 37] width 6 height 6
click at [464, 78] on span "Удалить цепочку" at bounding box center [485, 78] width 44 height 7
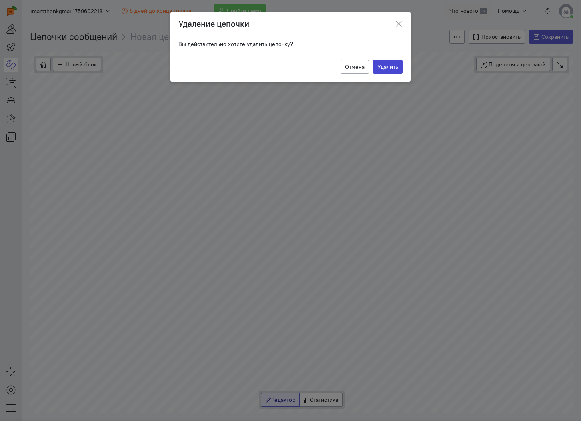
click at [387, 63] on button "Удалить" at bounding box center [388, 67] width 30 height 14
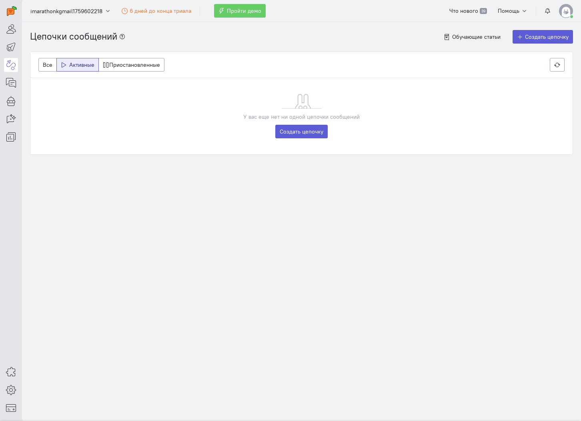
click at [153, 109] on cq-zero-data "У вас еще нет ни одной цепочки сообщений" at bounding box center [301, 107] width 526 height 27
click at [532, 41] on link "Создать цепочку" at bounding box center [542, 37] width 61 height 14
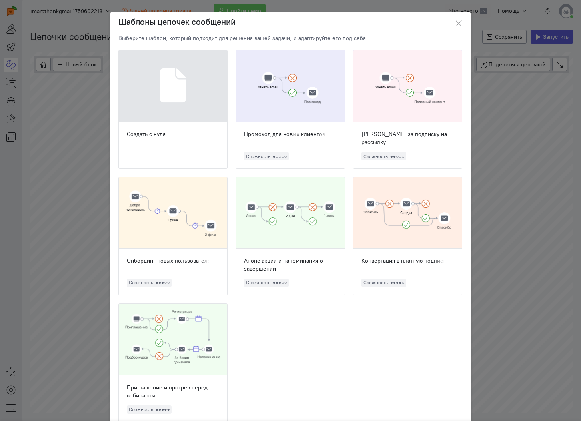
click at [282, 120] on div at bounding box center [290, 86] width 108 height 72
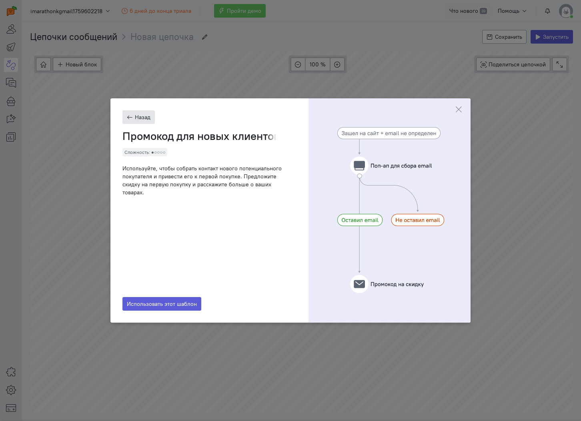
click at [136, 118] on button "Назад" at bounding box center [138, 117] width 32 height 14
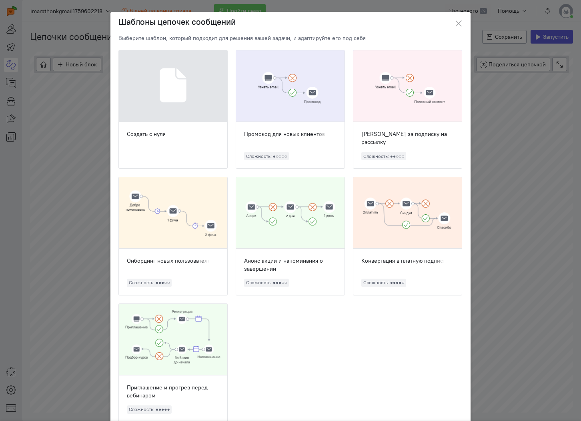
click at [176, 107] on div at bounding box center [173, 86] width 108 height 72
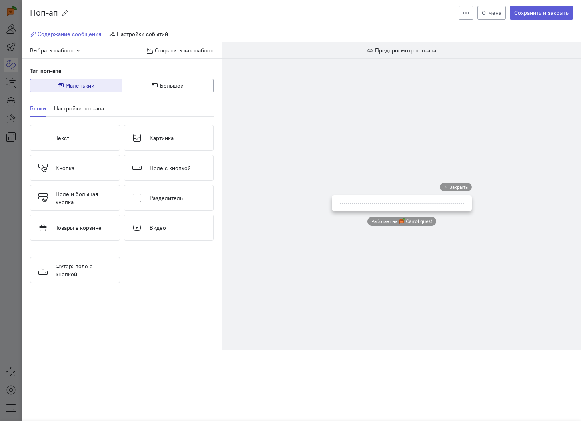
click at [20, 77] on div "Поп-ап Поп-ап Создать копию Удалить Отмена Сохранить и закрыть Содержание сообщ…" at bounding box center [290, 210] width 581 height 421
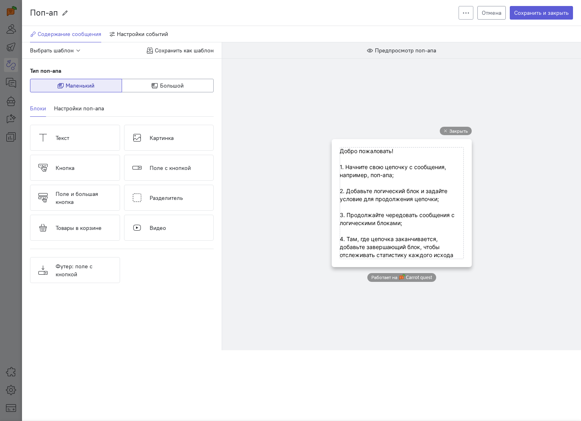
click at [494, 18] on button "Отмена" at bounding box center [491, 13] width 28 height 14
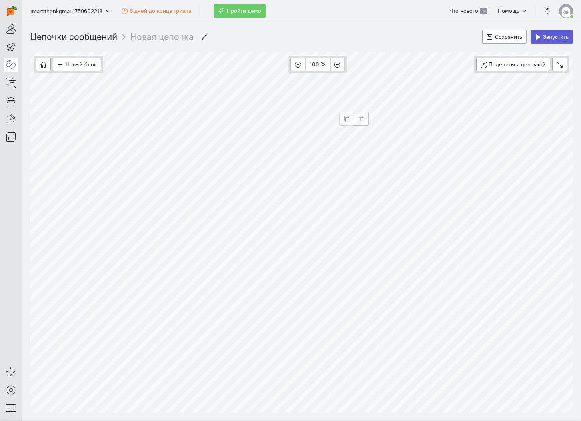
click at [361, 117] on icon "button" at bounding box center [361, 119] width 6 height 6
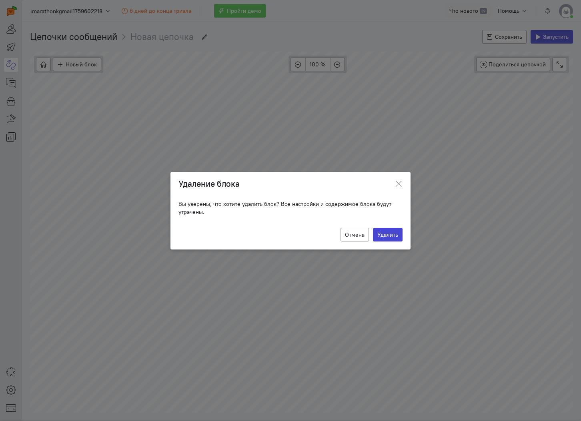
click at [386, 228] on button "Удалить" at bounding box center [388, 235] width 30 height 14
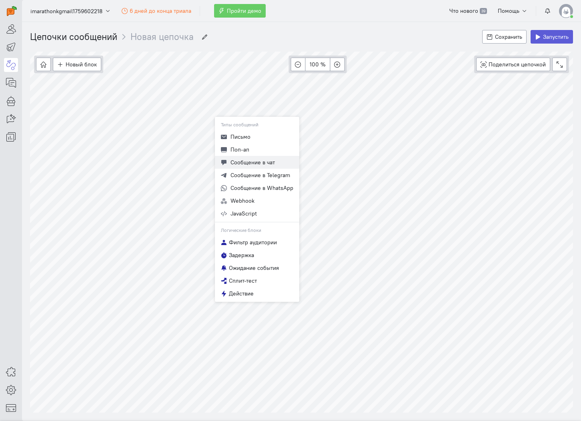
click at [252, 159] on span "Сообщение в чат" at bounding box center [252, 162] width 44 height 7
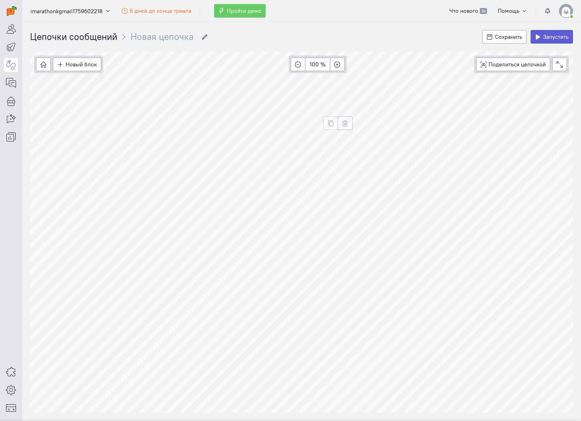
click at [346, 125] on icon "button" at bounding box center [345, 123] width 6 height 6
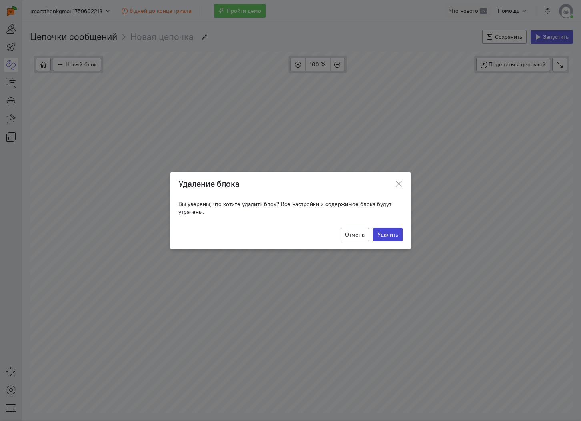
click at [379, 236] on button "Удалить" at bounding box center [388, 235] width 30 height 14
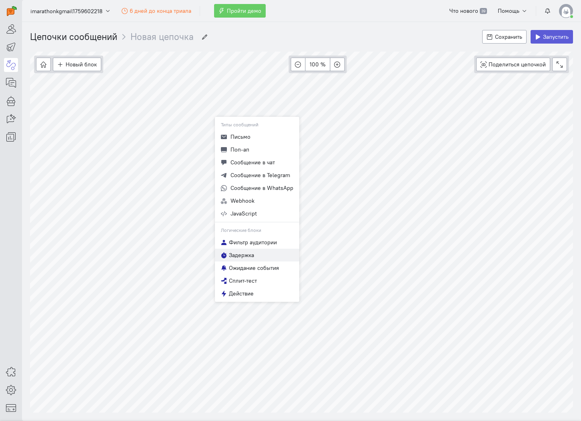
click at [260, 256] on button "Задержка" at bounding box center [257, 255] width 84 height 13
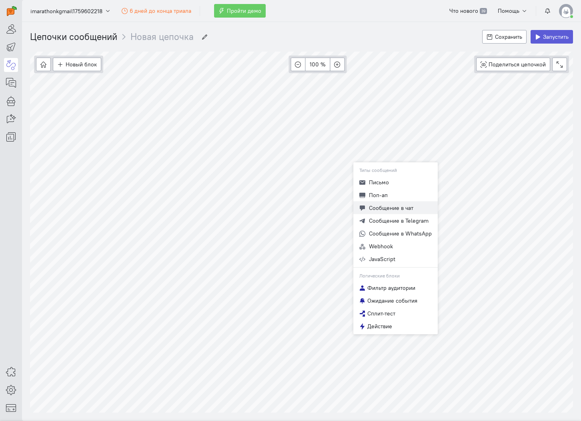
click at [394, 207] on span "Сообщение в чат" at bounding box center [391, 207] width 44 height 7
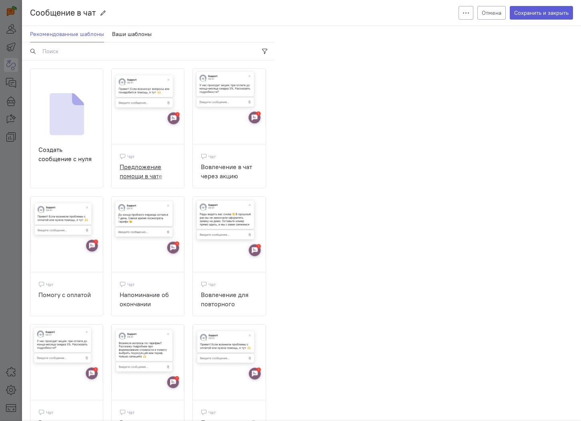
scroll to position [39, 0]
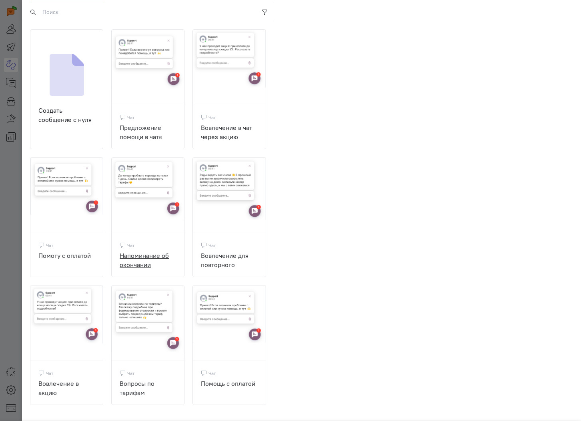
click at [125, 197] on img at bounding box center [148, 188] width 72 height 61
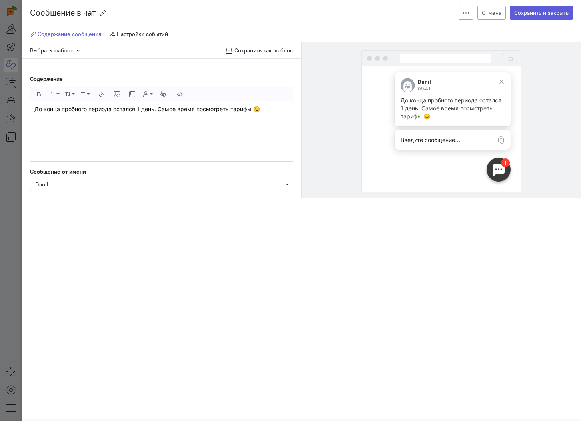
click at [168, 120] on div "До конца пробного периода остался 1 день. Самое время посмотреть тарифы 😉" at bounding box center [161, 131] width 262 height 60
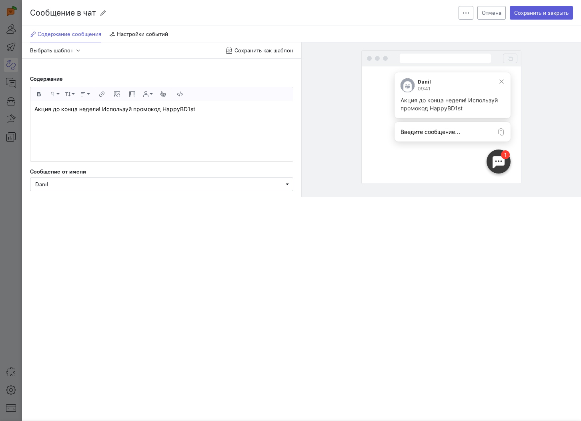
scroll to position [0, 2]
click at [179, 108] on p "Акция до конца недели! Используй промокод HappyBD1st" at bounding box center [161, 109] width 254 height 8
click at [204, 108] on p "Акция до конца недели! Используй промокод HappyBD1st" at bounding box center [161, 109] width 254 height 8
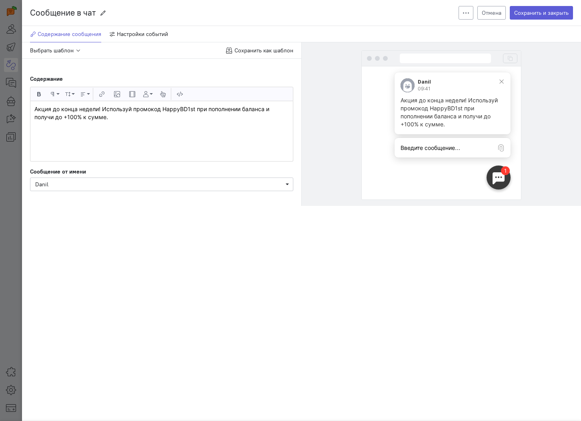
click at [180, 112] on p "Акция до конца недели! Используй промокод HappyBD1st при пополнении баланса и п…" at bounding box center [161, 113] width 254 height 16
click at [176, 134] on div "Акция до конца недели! Используй промокод HappyBD1st при пополнении баланса и п…" at bounding box center [161, 131] width 262 height 60
click at [46, 109] on p "Акция до конца недели! Используй промокод HappyBD1st при пополнении баланса и п…" at bounding box center [161, 113] width 254 height 16
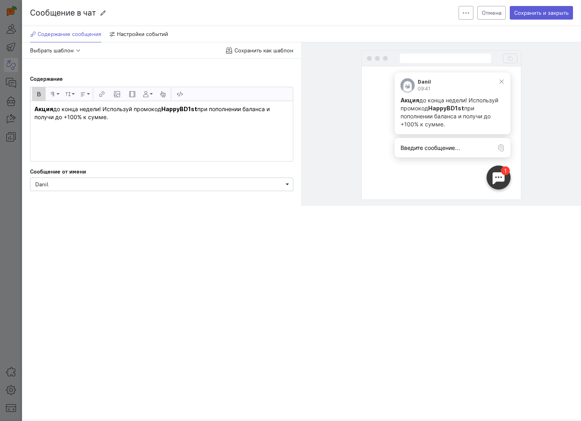
click at [50, 111] on strong "Акция" at bounding box center [43, 109] width 19 height 7
click at [111, 116] on p "Персональная выгода до конца недели! Используй промокод HappyBD1st при пополнен…" at bounding box center [161, 113] width 254 height 16
click at [152, 116] on p "Персональная выгода до конца недели! Используй промокод HappyBD1st при пополнен…" at bounding box center [161, 113] width 254 height 16
click at [94, 116] on p "Персональная выгода до конца недели! Используй промокод HappyBD1st при пополнен…" at bounding box center [161, 113] width 254 height 16
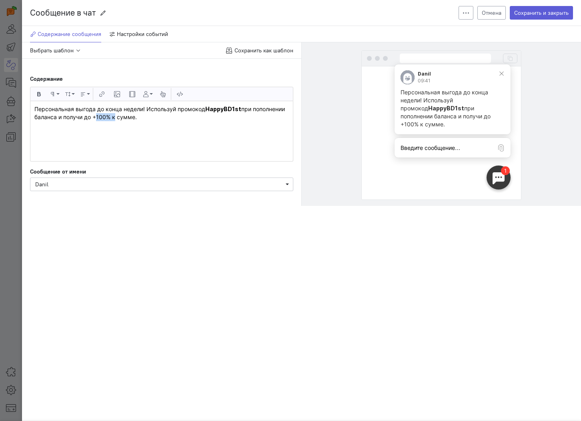
drag, startPoint x: 94, startPoint y: 116, endPoint x: 110, endPoint y: 115, distance: 16.8
click at [110, 115] on p "Персональная выгода до конца недели! Используй промокод HappyBD1st при пополнен…" at bounding box center [161, 113] width 254 height 16
click at [144, 136] on div "Персональная выгода до конца недели! Используй промокод HappyBD1st при пополнен…" at bounding box center [161, 131] width 262 height 60
click at [96, 183] on span "Danil" at bounding box center [161, 184] width 253 height 8
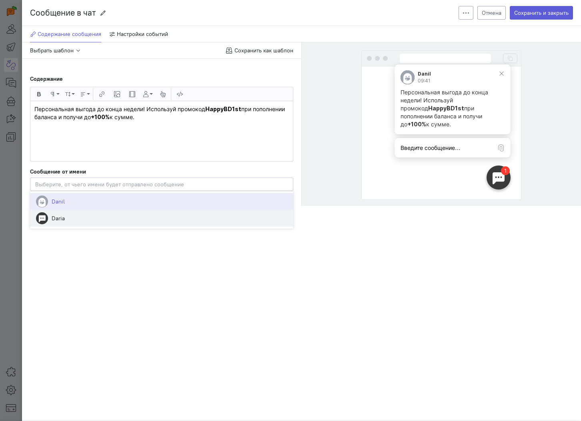
click at [80, 222] on span "Daria" at bounding box center [161, 218] width 263 height 17
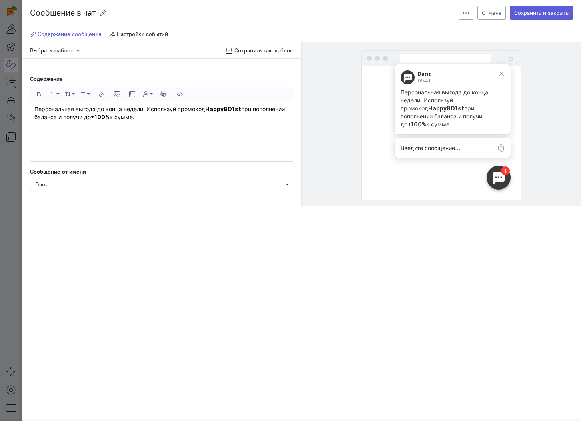
click at [91, 227] on div "Сообщение в чат Сообщение в чат Создать копию Удалить Отмена Сохранить и закрыт…" at bounding box center [301, 210] width 559 height 421
click at [533, 18] on button "Сохранить и закрыть" at bounding box center [541, 13] width 63 height 14
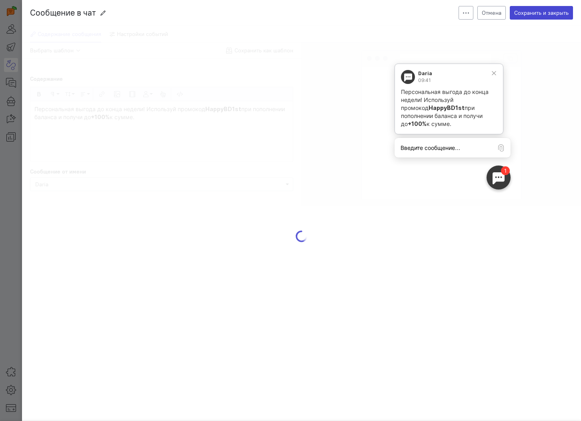
scroll to position [0, 0]
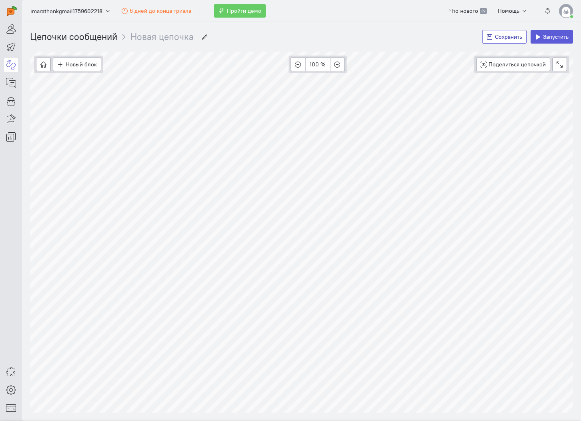
click at [514, 40] on span "Сохранить" at bounding box center [508, 36] width 27 height 7
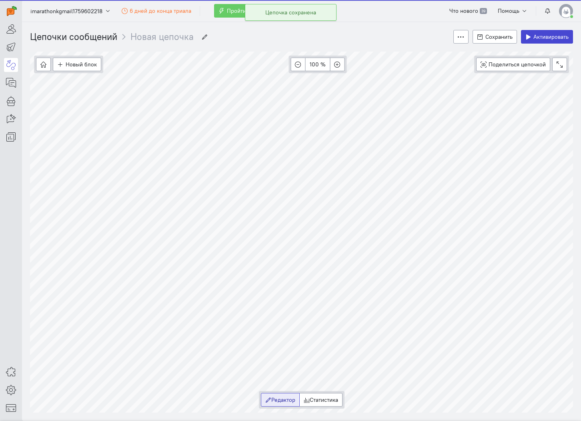
click at [550, 35] on span "Активировать" at bounding box center [550, 36] width 35 height 7
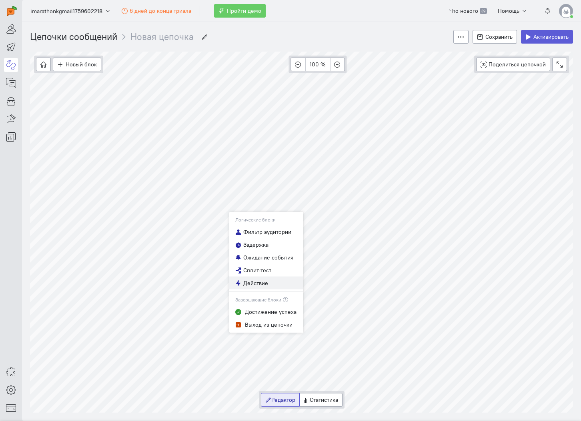
click at [259, 281] on span "Действие" at bounding box center [255, 283] width 25 height 8
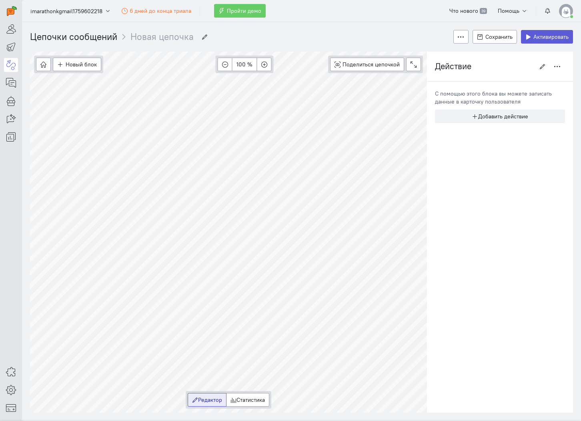
click at [481, 94] on div "С помощью этого блока вы можете записать данные в карточку пользователя" at bounding box center [500, 98] width 130 height 16
click at [558, 60] on button "button" at bounding box center [558, 67] width 16 height 14
click at [542, 96] on button "Удалить" at bounding box center [533, 95] width 64 height 13
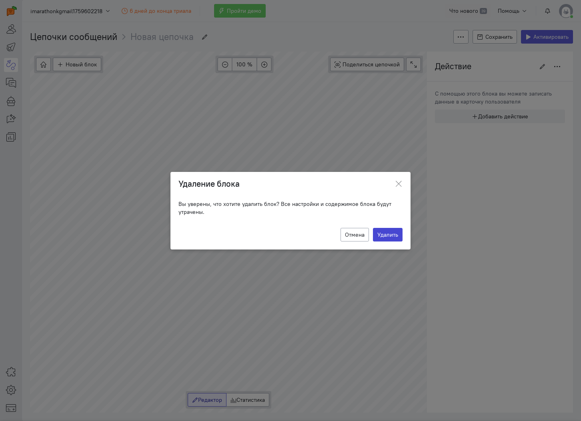
click at [384, 234] on button "Удалить" at bounding box center [388, 235] width 30 height 14
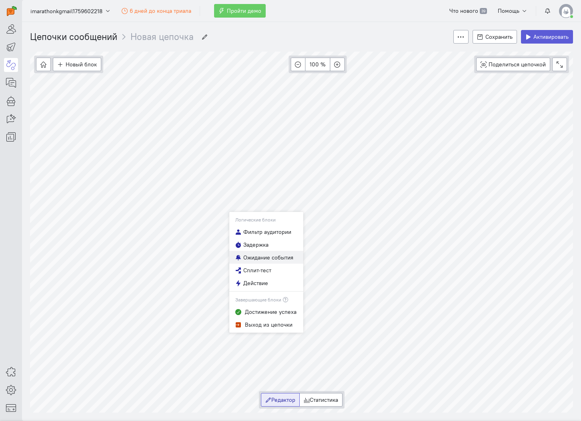
click at [269, 260] on span "Ожидание события" at bounding box center [268, 258] width 50 height 8
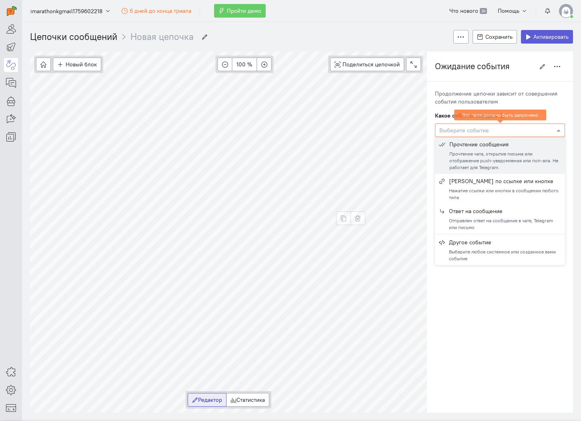
click at [470, 133] on div at bounding box center [499, 130] width 129 height 8
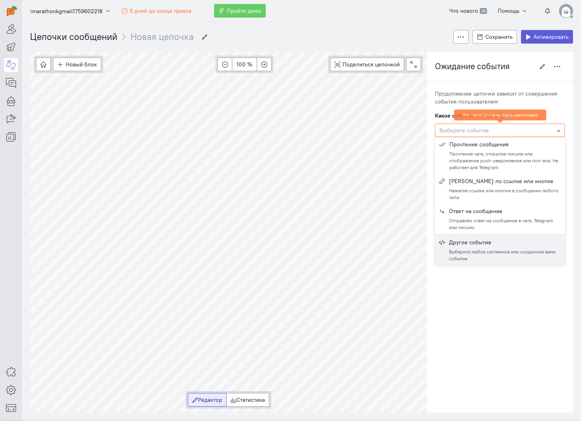
click at [478, 258] on div "Выберите любое системное или созданное вами событие" at bounding box center [505, 255] width 112 height 14
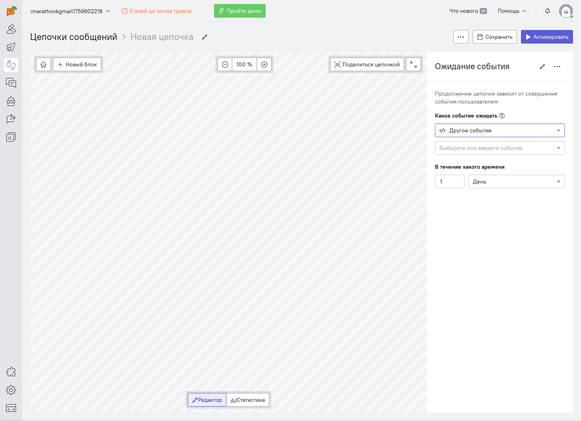
click at [470, 144] on input "text" at bounding box center [491, 148] width 105 height 8
type input "кноп"
type input "нажа"
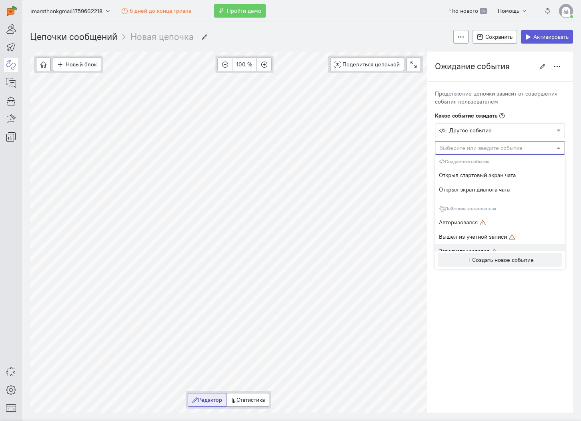
click at [475, 300] on cq-trigger-chain-step-editor-wrap "Ожидание события Ожидание события Создать копию Удалить Продолжение цепочки зав…" at bounding box center [500, 232] width 146 height 361
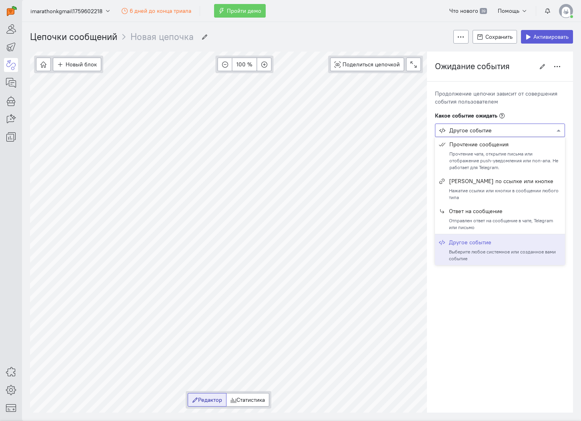
click at [488, 135] on div "Выберите событие Другое событие" at bounding box center [500, 131] width 130 height 14
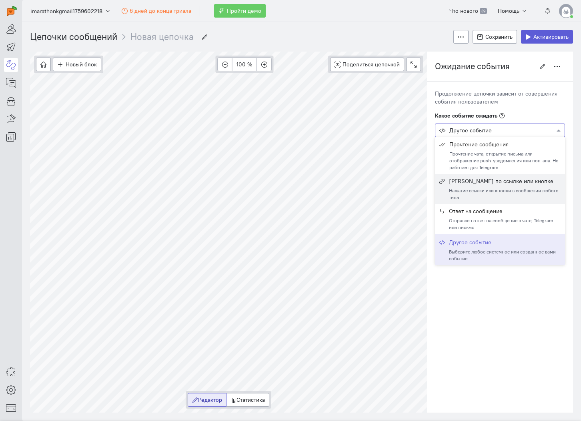
click at [491, 186] on div "[PERSON_NAME] по ссылке или кнопке Нажатие ссылки или кнопки в сообщении любого…" at bounding box center [505, 189] width 112 height 24
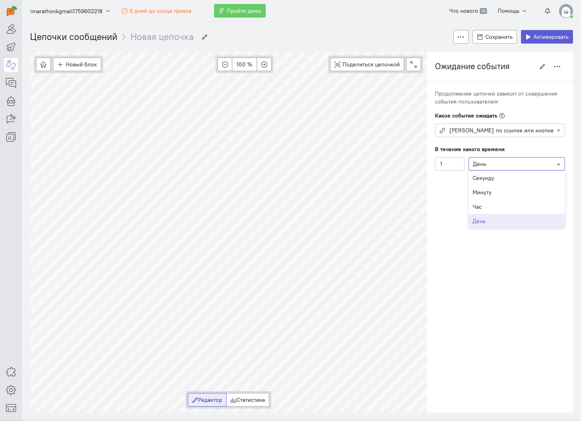
click at [477, 161] on input "text" at bounding box center [509, 164] width 72 height 8
click at [488, 192] on div "Минуту" at bounding box center [516, 192] width 96 height 14
click at [455, 164] on input "1" at bounding box center [450, 164] width 30 height 14
type input "5"
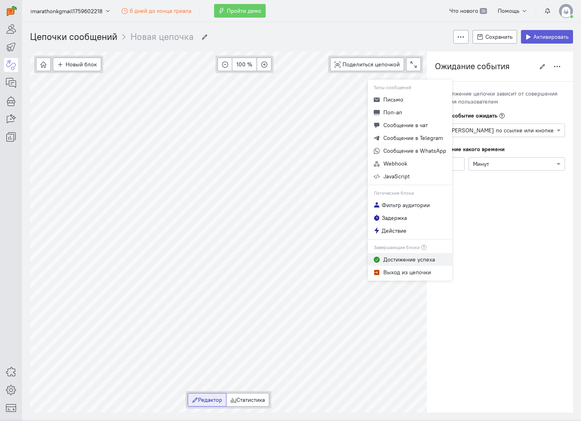
click at [390, 260] on span "Достижение успеха" at bounding box center [409, 259] width 52 height 7
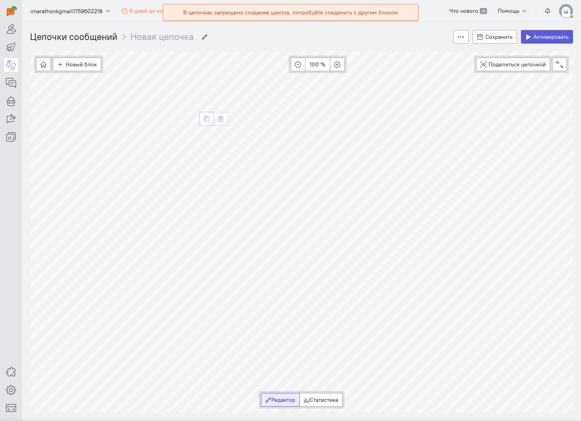
click at [208, 120] on icon "button" at bounding box center [207, 119] width 6 height 6
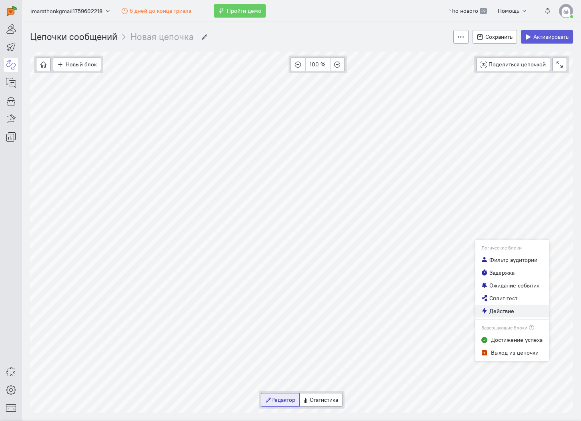
click at [511, 316] on button "Действие" at bounding box center [512, 311] width 74 height 13
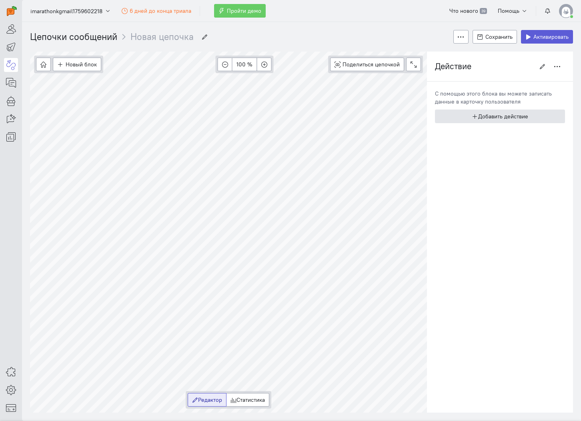
click at [490, 120] on button "Добавить действие" at bounding box center [500, 117] width 130 height 14
click at [556, 66] on icon "button" at bounding box center [557, 67] width 6 height 6
click at [536, 98] on button "Удалить" at bounding box center [533, 95] width 64 height 13
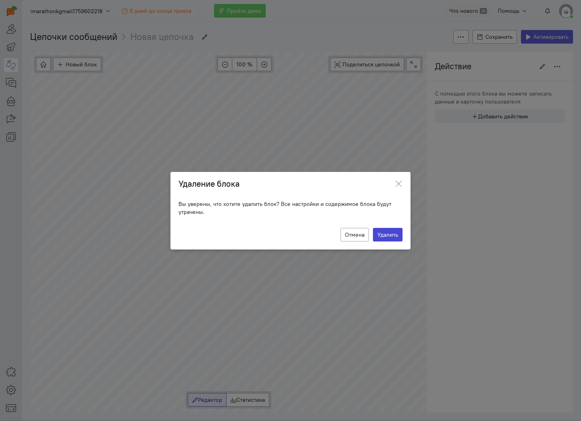
click at [398, 233] on button "Удалить" at bounding box center [388, 235] width 30 height 14
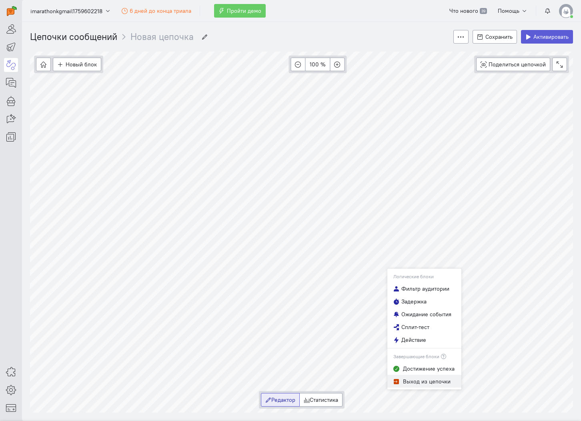
click at [428, 381] on span "Выход из цепочки" at bounding box center [427, 381] width 48 height 7
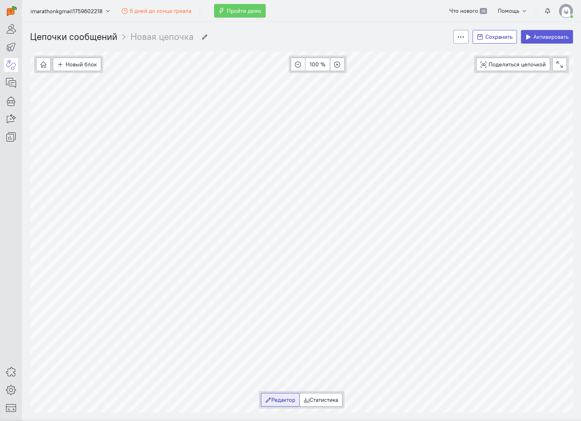
click at [494, 42] on button "Сохранить" at bounding box center [494, 37] width 44 height 14
click at [540, 39] on span "Активировать" at bounding box center [550, 36] width 35 height 7
click at [8, 56] on div at bounding box center [11, 72] width 22 height 144
click at [11, 64] on icon at bounding box center [11, 65] width 10 height 10
click at [501, 32] on button "Приостановить" at bounding box center [496, 37] width 56 height 14
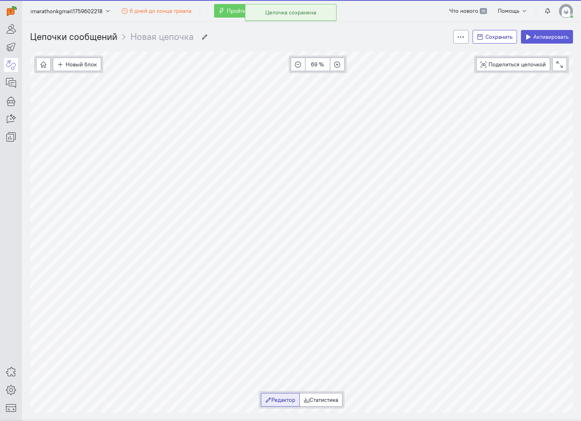
click at [500, 36] on span "Сохранить" at bounding box center [498, 36] width 27 height 7
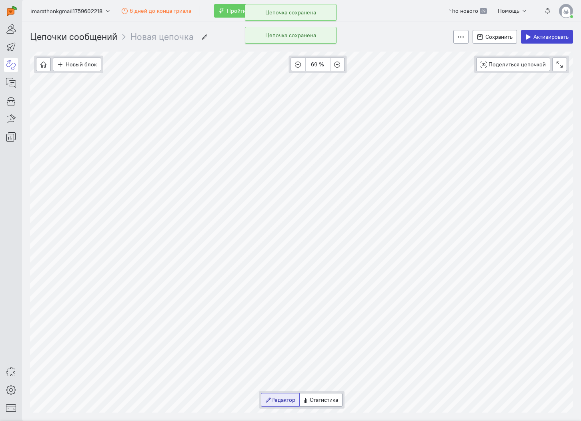
click at [538, 40] on span "Активировать" at bounding box center [550, 36] width 35 height 7
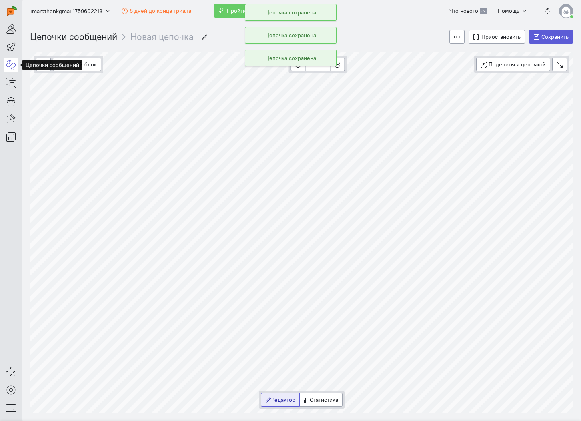
click at [12, 68] on icon at bounding box center [11, 65] width 10 height 10
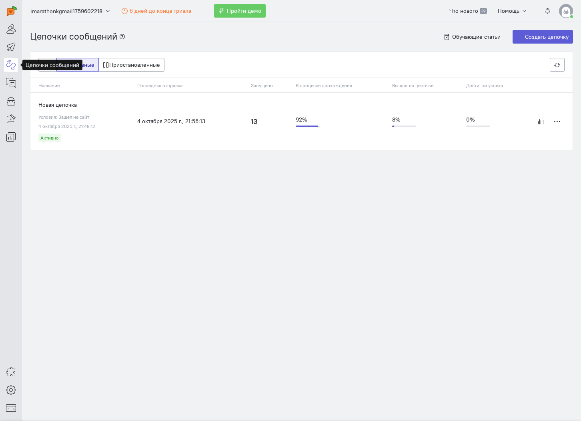
click at [190, 128] on td "4 октября 2025 г., 21:56:13" at bounding box center [190, 121] width 114 height 57
click at [72, 102] on span "Новая цепочка" at bounding box center [57, 104] width 38 height 7
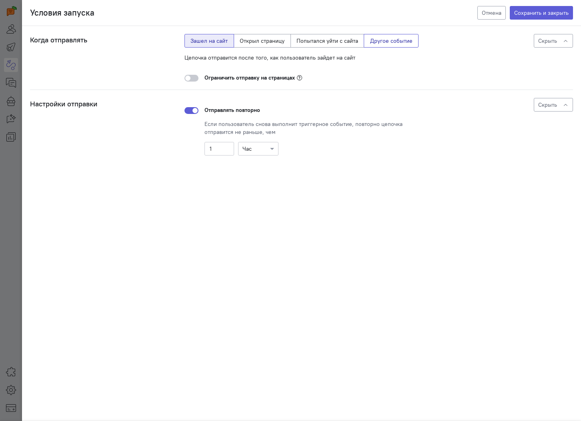
click at [381, 46] on label "Другое событие" at bounding box center [391, 41] width 55 height 14
click at [375, 42] on input "Другое событие" at bounding box center [372, 39] width 5 height 5
radio input "true"
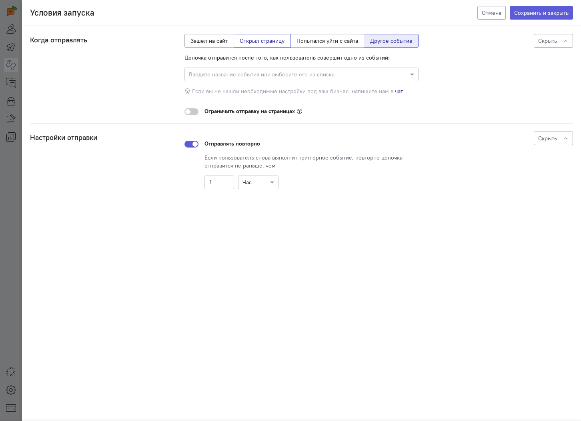
click at [275, 38] on label "Открыл страницу" at bounding box center [262, 41] width 57 height 14
click at [245, 38] on input "Открыл страницу" at bounding box center [242, 39] width 5 height 5
radio input "true"
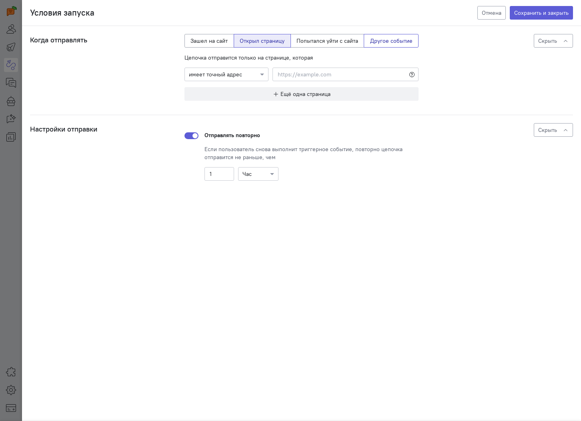
click at [374, 43] on label "Другое событие" at bounding box center [391, 41] width 55 height 14
click at [374, 42] on input "Другое событие" at bounding box center [372, 39] width 5 height 5
radio input "true"
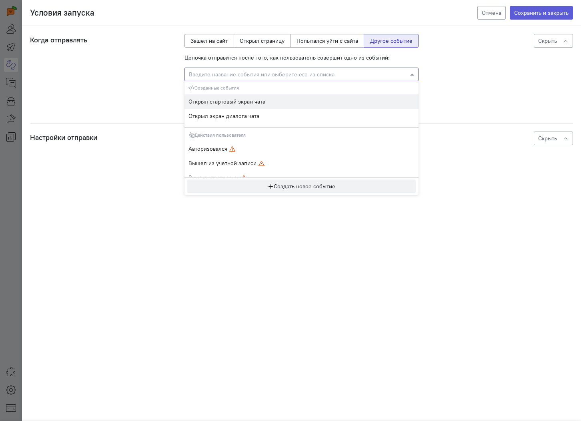
click at [279, 70] on input "text" at bounding box center [293, 74] width 209 height 8
click at [232, 40] on label "Зашел на сайт" at bounding box center [209, 41] width 50 height 14
click at [196, 40] on input "Зашел на сайт" at bounding box center [192, 39] width 5 height 5
radio input "true"
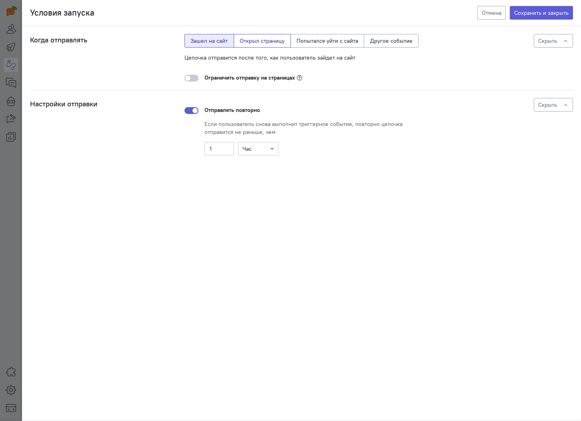
click at [244, 42] on label "Открыл страницу" at bounding box center [262, 41] width 57 height 14
click at [244, 42] on input "Открыл страницу" at bounding box center [242, 39] width 5 height 5
radio input "true"
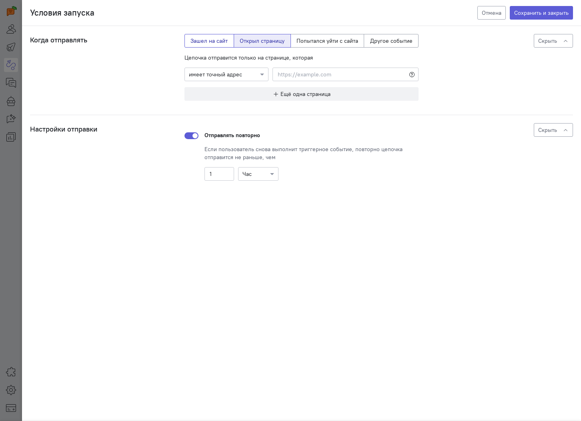
click at [223, 42] on label "Зашел на сайт" at bounding box center [209, 41] width 50 height 14
click at [196, 42] on input "Зашел на сайт" at bounding box center [192, 39] width 5 height 5
radio input "true"
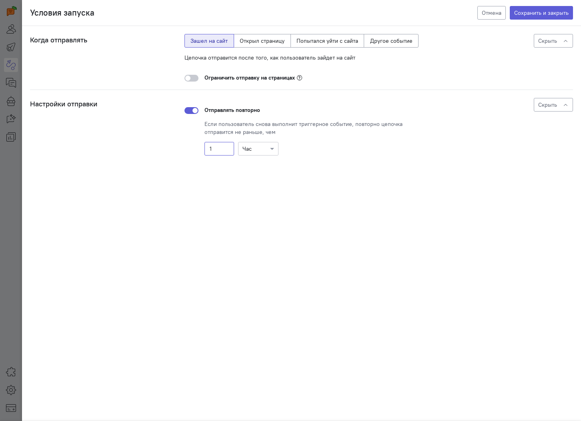
click at [226, 150] on input "1" at bounding box center [219, 149] width 30 height 14
click at [254, 149] on input "text" at bounding box center [250, 148] width 16 height 8
click at [258, 159] on div "Минуту" at bounding box center [258, 163] width 40 height 14
click at [222, 149] on input "1" at bounding box center [219, 149] width 30 height 14
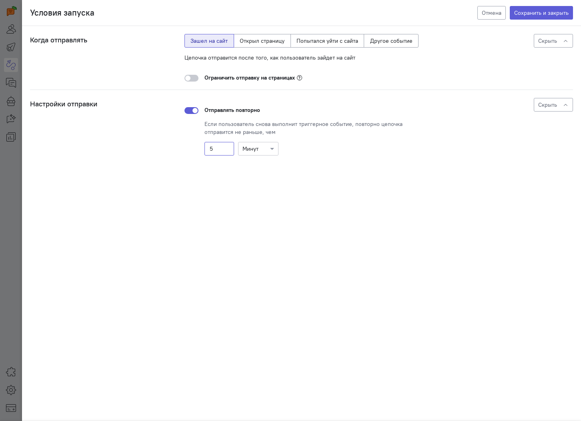
type input "5"
click at [303, 164] on div "Когда отправлять Цепочка отправится после того, как пользователь зайдет на сайт…" at bounding box center [301, 98] width 559 height 144
click at [536, 20] on div "Условия запуска Отмена Сохранить и закрыть" at bounding box center [301, 13] width 559 height 26
click at [530, 16] on button "Сохранить и закрыть" at bounding box center [541, 13] width 63 height 14
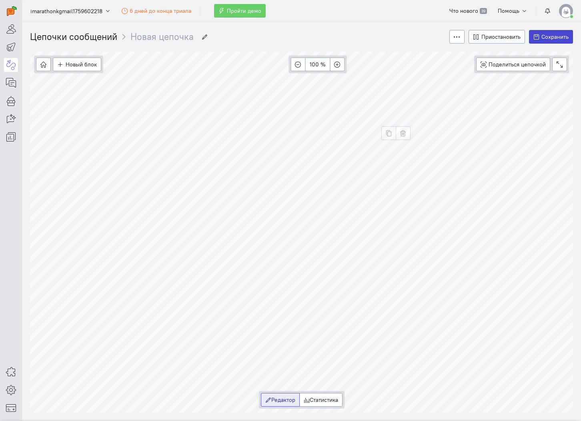
click at [539, 40] on button "Сохранить" at bounding box center [551, 37] width 44 height 14
click at [14, 47] on icon at bounding box center [11, 47] width 10 height 10
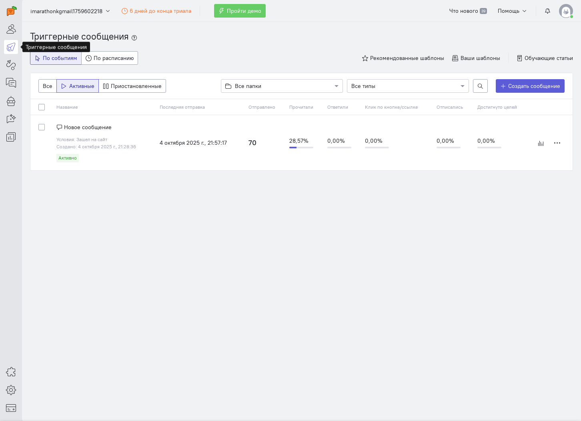
click at [127, 145] on span "Создано: 4 октября 2025 г., 21:28:36" at bounding box center [96, 147] width 80 height 6
click at [100, 128] on span "Новое сообщение" at bounding box center [88, 127] width 48 height 7
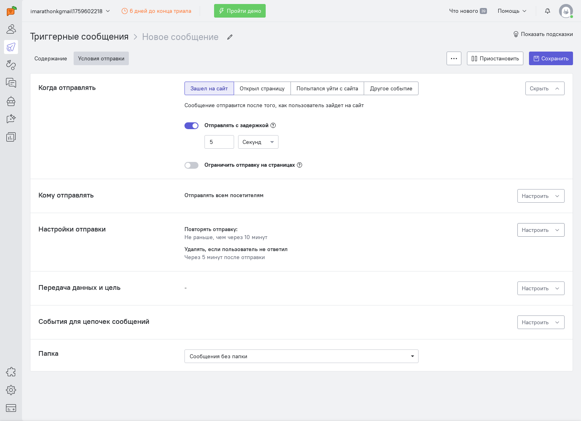
click at [531, 231] on span "Настроить" at bounding box center [535, 229] width 27 height 7
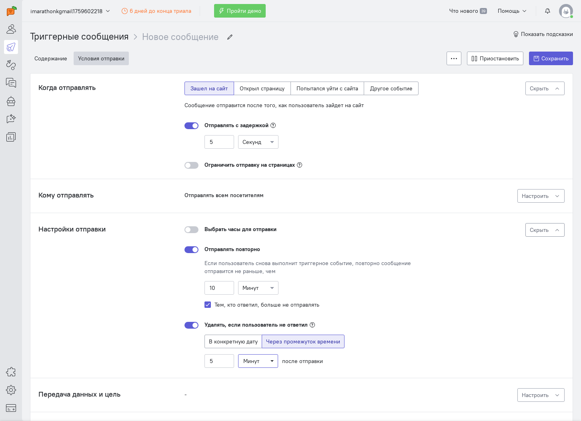
click at [261, 362] on span "Минут" at bounding box center [258, 361] width 30 height 8
click at [256, 362] on span "Минут" at bounding box center [251, 361] width 16 height 7
click at [225, 361] on input "5" at bounding box center [219, 361] width 30 height 14
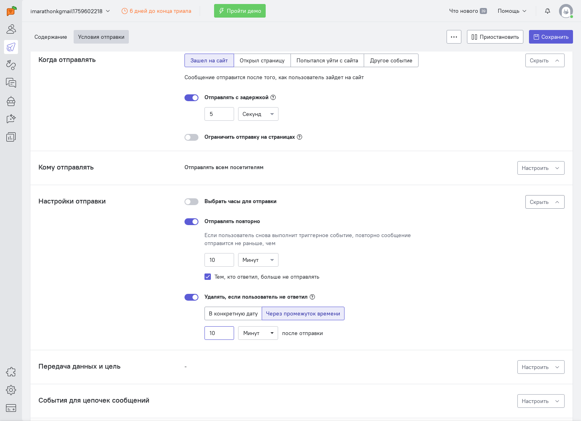
scroll to position [11, 0]
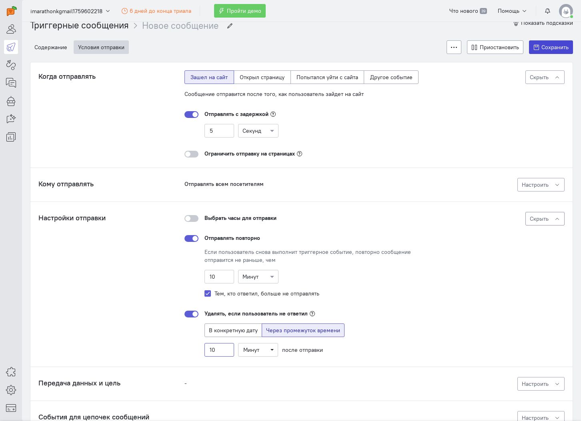
type input "10"
click at [536, 48] on icon at bounding box center [536, 47] width 6 height 6
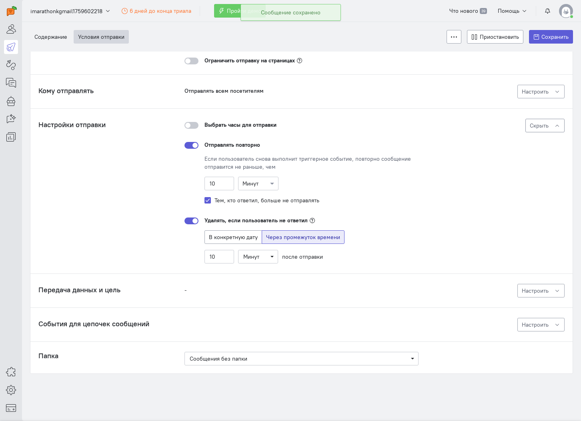
scroll to position [109, 0]
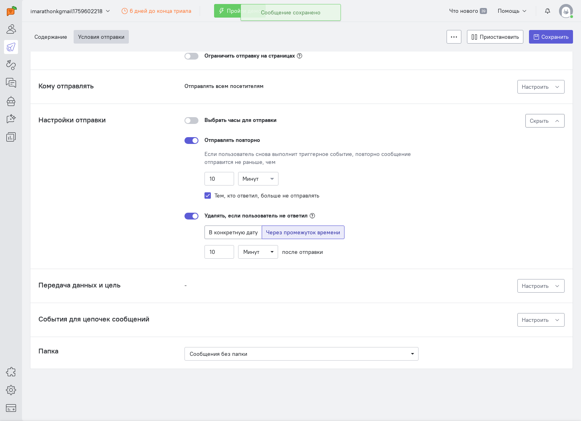
click at [273, 279] on div "Передача данных и цель - Оповещать о лидах на Email Передавать данные в сделку …" at bounding box center [301, 286] width 526 height 14
click at [245, 286] on div "-" at bounding box center [301, 285] width 234 height 8
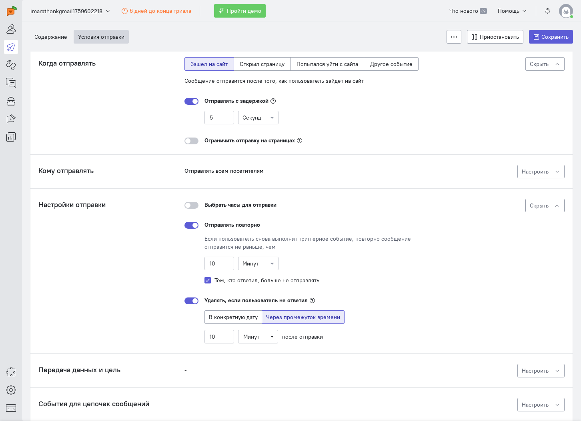
scroll to position [0, 0]
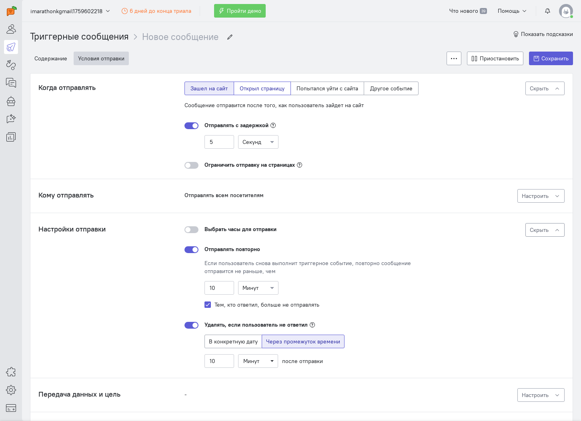
click at [253, 94] on label "Открыл страницу" at bounding box center [262, 89] width 57 height 14
click at [245, 90] on input "Открыл страницу" at bounding box center [242, 86] width 5 height 5
radio input "true"
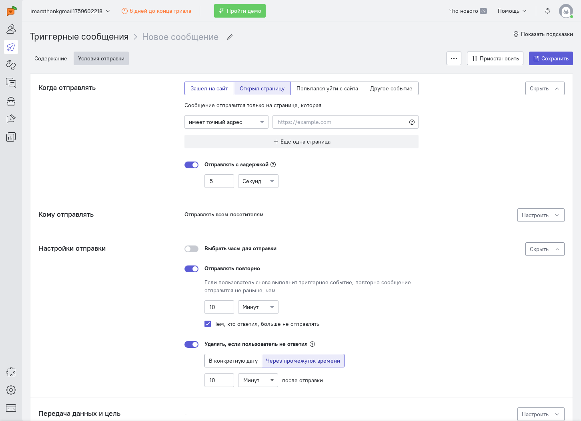
click at [223, 90] on label "Зашел на сайт" at bounding box center [209, 89] width 50 height 14
click at [196, 90] on input "Зашел на сайт" at bounding box center [192, 86] width 5 height 5
radio input "true"
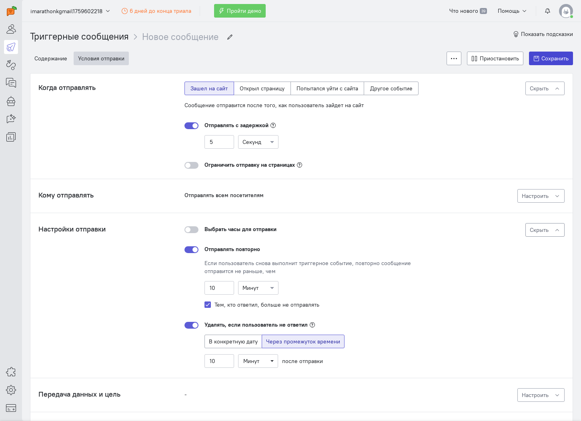
click at [533, 62] on button "Сохранить" at bounding box center [551, 59] width 44 height 14
click at [452, 57] on icon at bounding box center [454, 59] width 6 height 6
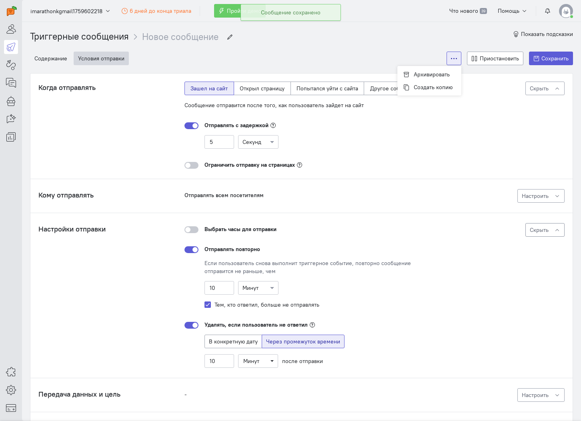
click at [428, 54] on div "Содержание Условия отправки Архивировать Создать копию Приостановить Сохранить" at bounding box center [301, 59] width 543 height 30
click at [15, 35] on link at bounding box center [11, 29] width 14 height 14
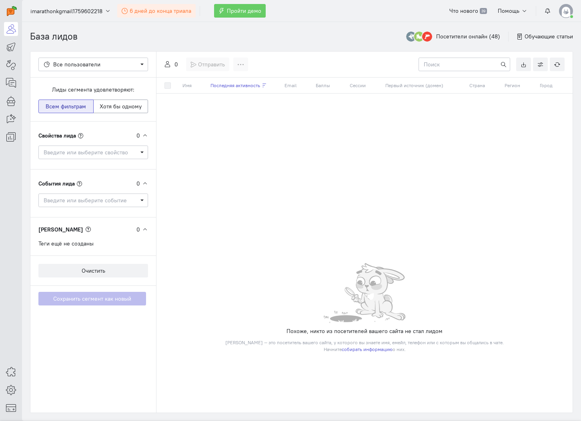
click at [134, 14] on span "6 дней до конца триала" at bounding box center [161, 10] width 62 height 7
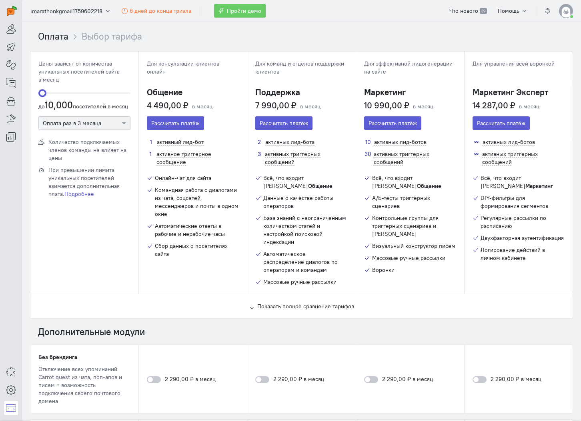
click at [178, 102] on h3 "4 490,00 ₽" at bounding box center [168, 105] width 42 height 11
click at [98, 127] on div "Оплата раз в 3 месяца" at bounding box center [81, 123] width 77 height 8
click at [92, 122] on div at bounding box center [84, 123] width 91 height 8
click at [92, 123] on div at bounding box center [84, 123] width 91 height 8
click at [91, 119] on div at bounding box center [84, 123] width 91 height 8
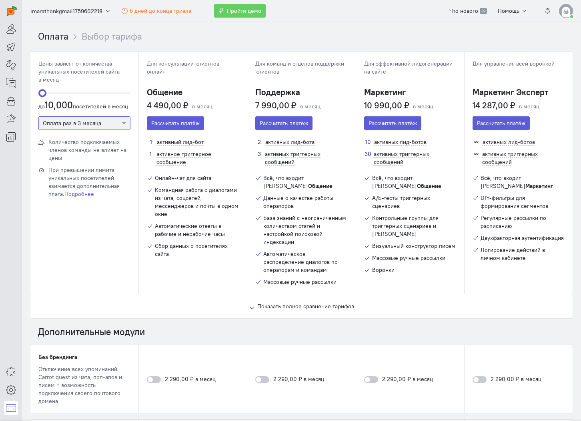
click at [91, 119] on div at bounding box center [84, 123] width 91 height 8
click at [76, 172] on div "Оплата раз в год" at bounding box center [84, 173] width 84 height 8
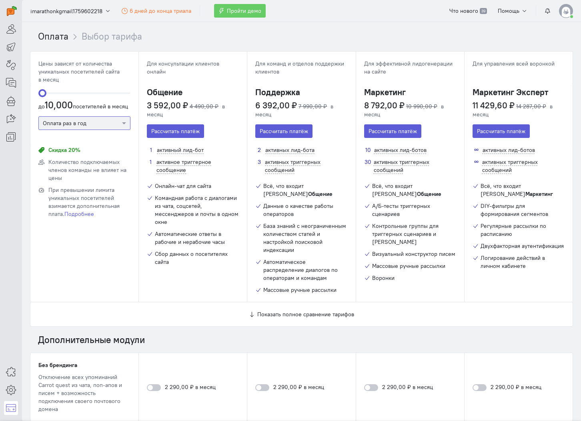
click at [88, 116] on div "Оплата раз в год" at bounding box center [84, 123] width 92 height 14
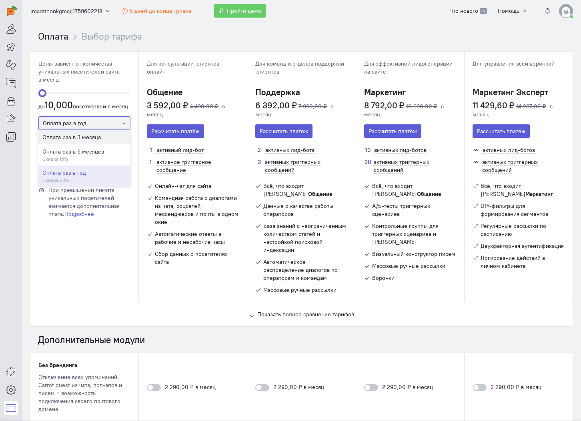
click at [77, 136] on div "Оплата раз в 3 месяца" at bounding box center [84, 137] width 84 height 8
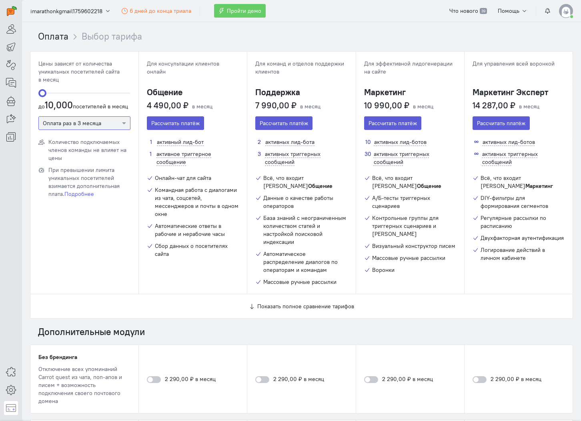
click at [103, 212] on div "Количество подключаемых членов команды не влияет на цены При превышении лимита …" at bounding box center [84, 216] width 108 height 156
click at [13, 80] on icon at bounding box center [11, 83] width 10 height 10
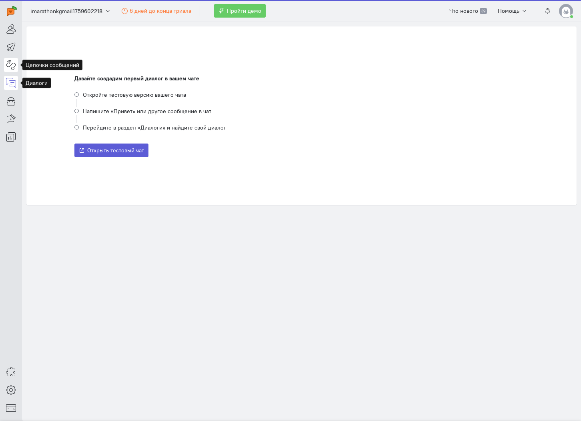
click at [11, 66] on icon at bounding box center [11, 65] width 10 height 10
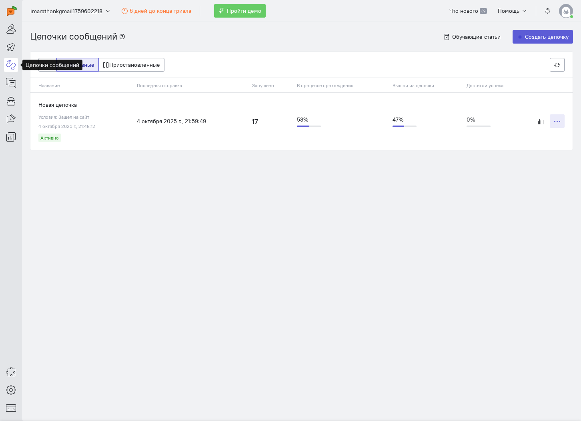
click at [556, 122] on icon "button" at bounding box center [557, 121] width 6 height 6
click at [540, 137] on span "Приостановить" at bounding box center [536, 137] width 39 height 7
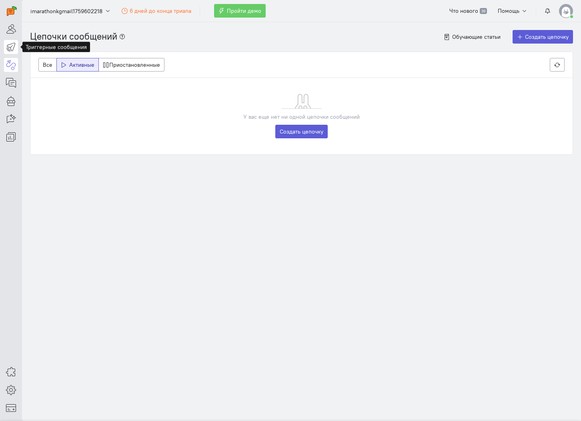
click at [10, 50] on icon at bounding box center [11, 47] width 10 height 10
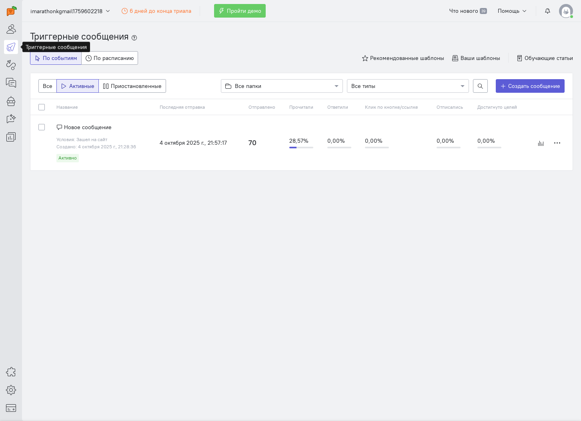
click at [247, 208] on section "Триггерные сообщения По событиям По расписанию Рекомендованные шаблоны Ваши шаб…" at bounding box center [301, 221] width 559 height 399
click at [555, 140] on icon "button" at bounding box center [557, 143] width 6 height 6
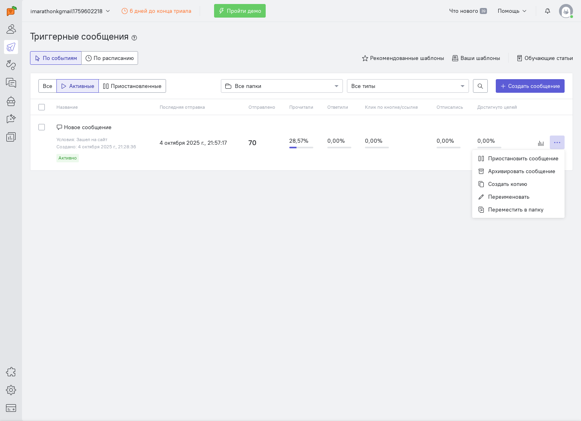
click at [399, 213] on section "Триггерные сообщения По событиям По расписанию Рекомендованные шаблоны Ваши шаб…" at bounding box center [301, 221] width 559 height 399
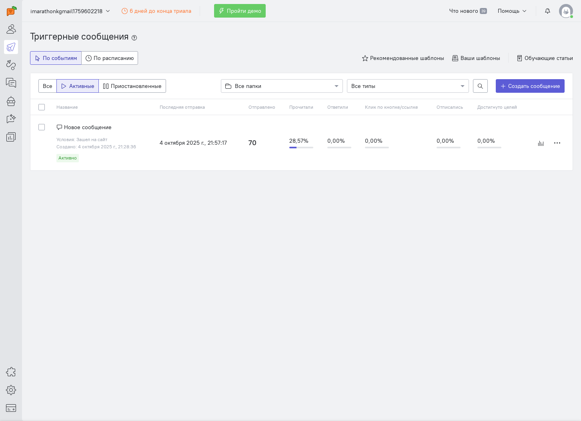
click at [80, 126] on span "Новое сообщение" at bounding box center [88, 127] width 48 height 7
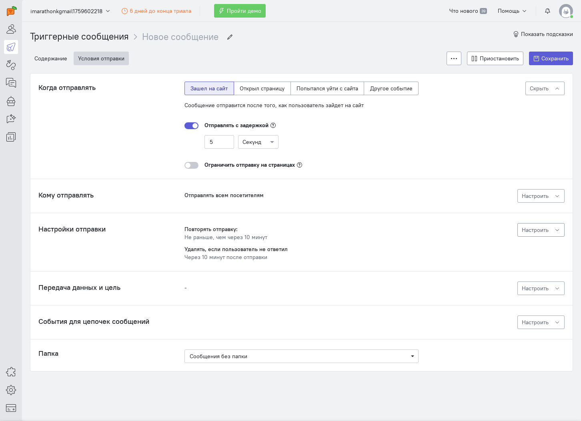
click at [523, 232] on span "Настроить" at bounding box center [535, 229] width 27 height 7
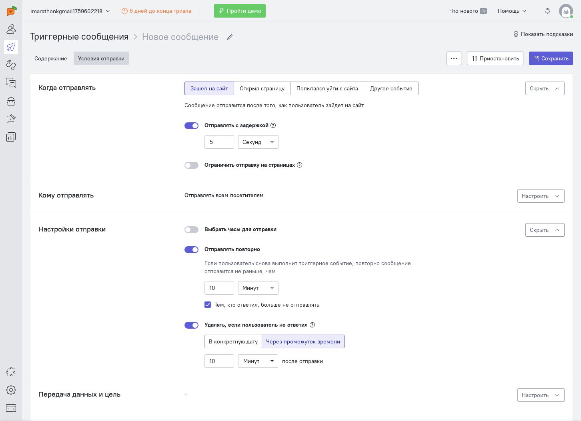
click at [214, 304] on div "Тем, кто ответил, больше не отправлять" at bounding box center [311, 305] width 214 height 8
click at [214, 302] on label "Тем, кто ответил, больше не отправлять" at bounding box center [266, 305] width 105 height 8
click at [209, 302] on input "Тем, кто ответил, больше не отправлять" at bounding box center [207, 304] width 6 height 7
checkbox input "false"
click at [555, 61] on span "Сохранить" at bounding box center [554, 58] width 27 height 7
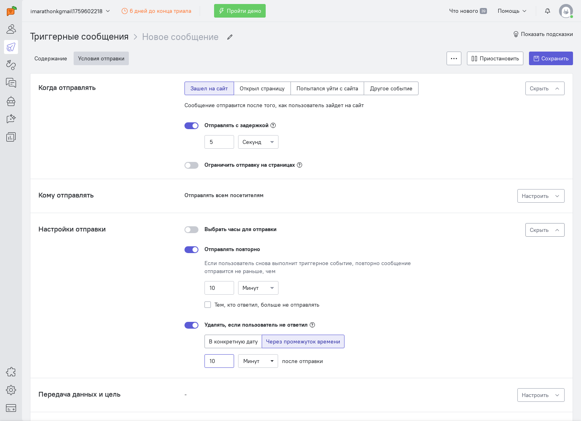
click at [220, 358] on input "10" at bounding box center [219, 361] width 30 height 14
type input "9"
click at [536, 62] on button "Сохранить" at bounding box center [551, 59] width 44 height 14
click at [224, 294] on input "10" at bounding box center [219, 288] width 30 height 14
type input "5"
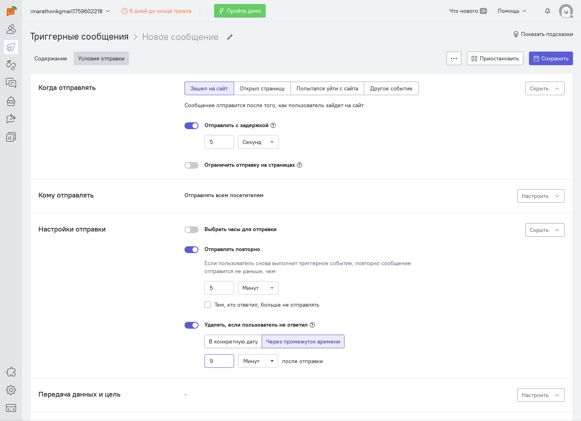
click at [216, 360] on input "9" at bounding box center [219, 361] width 30 height 14
type input "4"
click at [538, 58] on icon at bounding box center [536, 59] width 6 height 6
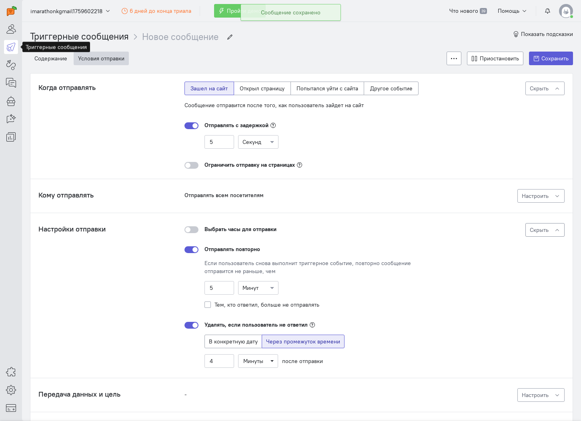
click at [18, 46] on link at bounding box center [11, 47] width 14 height 14
